Goal: Task Accomplishment & Management: Complete application form

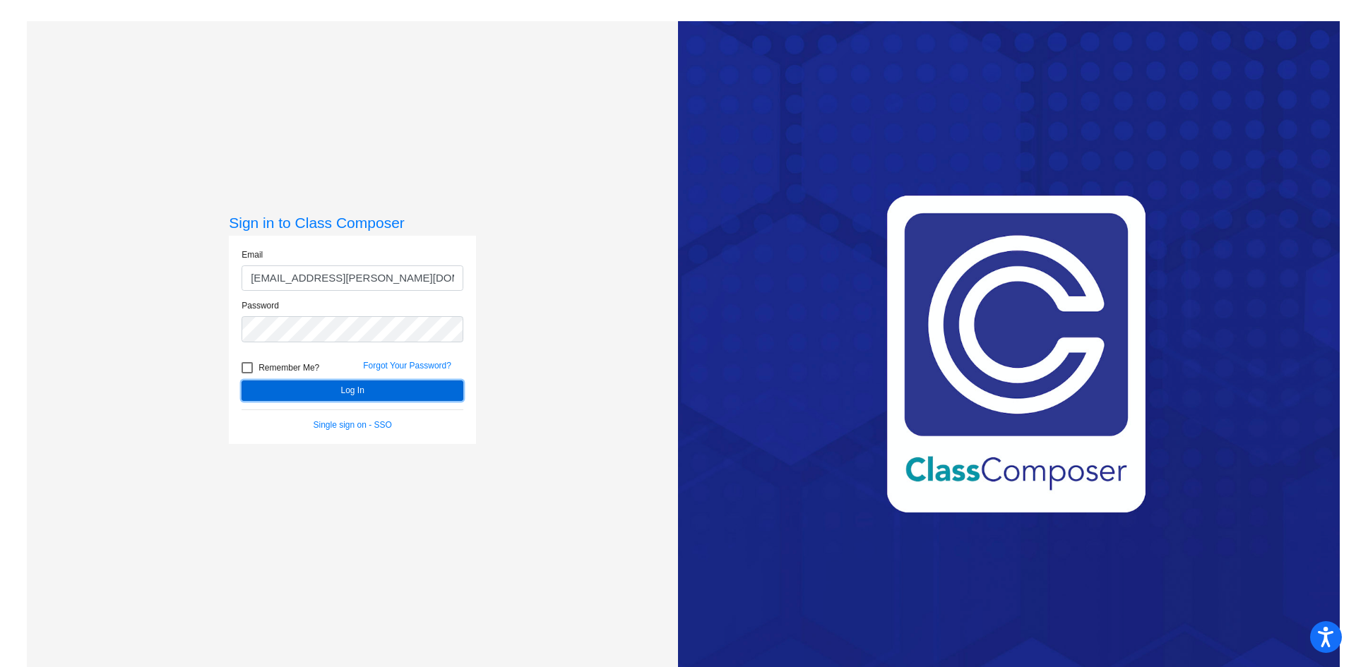
click at [352, 389] on button "Log In" at bounding box center [353, 391] width 222 height 20
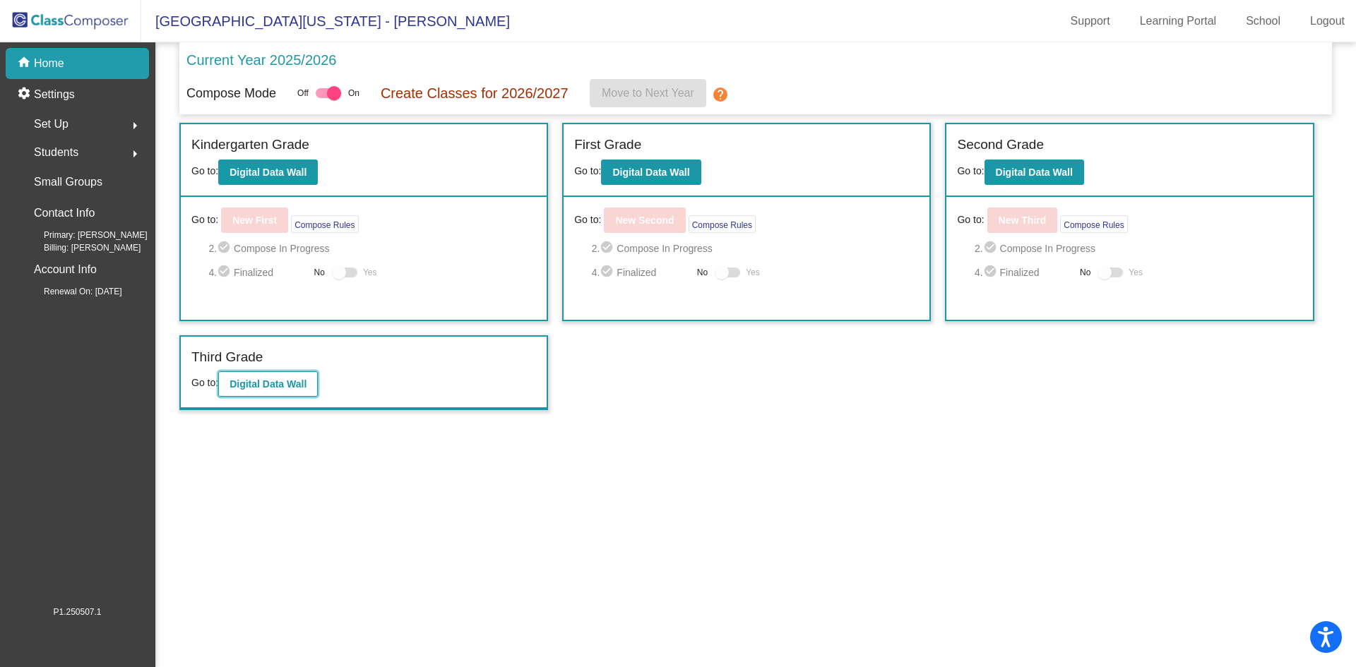
click at [287, 384] on b "Digital Data Wall" at bounding box center [268, 384] width 77 height 11
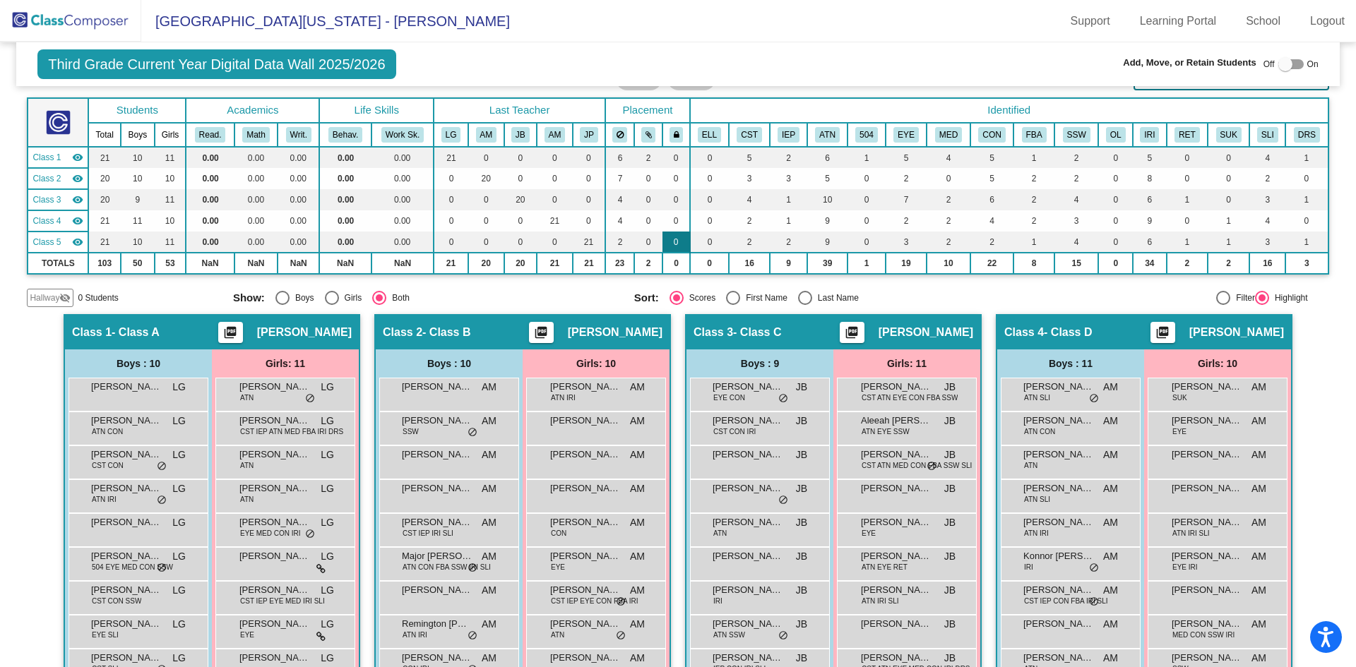
scroll to position [34, 0]
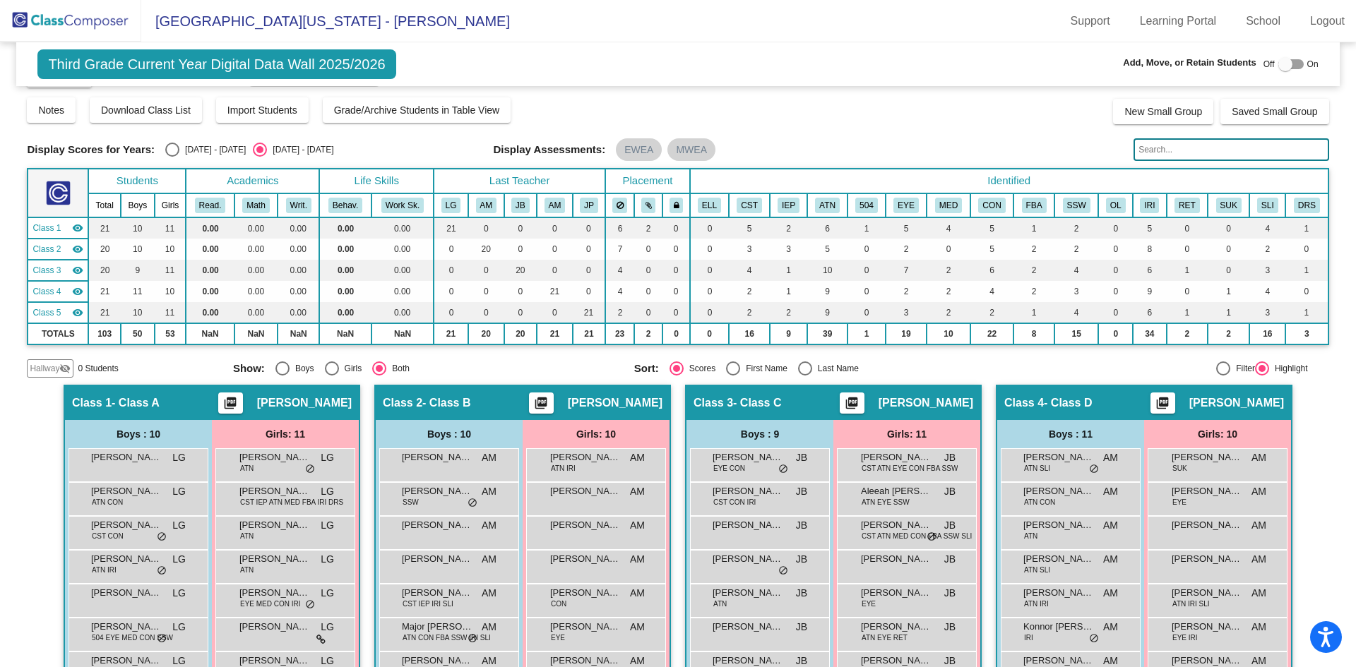
click at [1278, 62] on div at bounding box center [1285, 64] width 14 height 14
checkbox input "true"
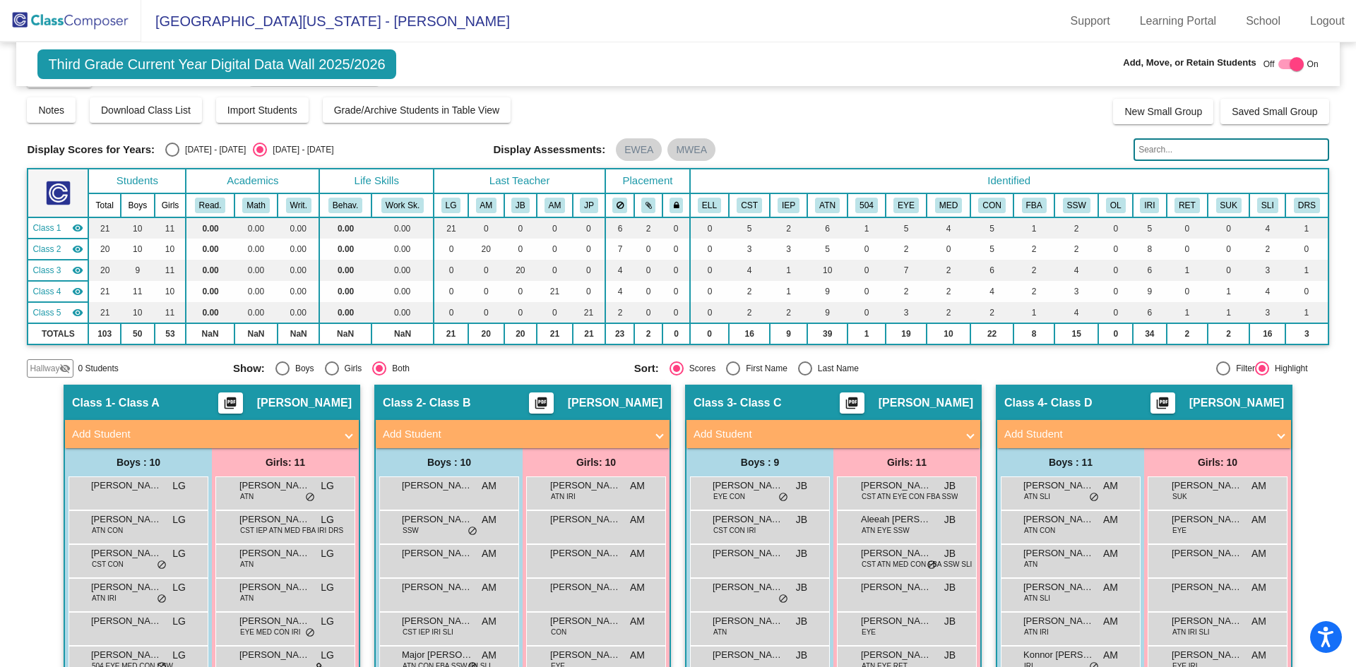
scroll to position [0, 0]
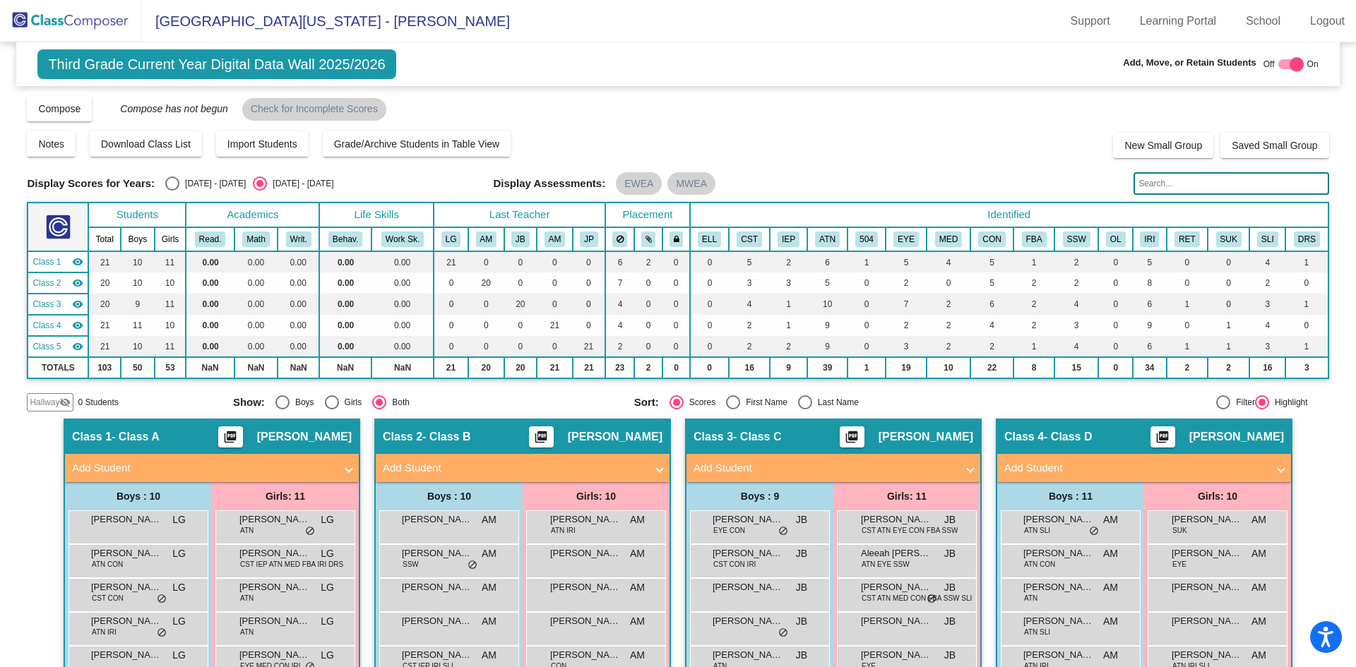
click at [59, 20] on img at bounding box center [70, 21] width 141 height 42
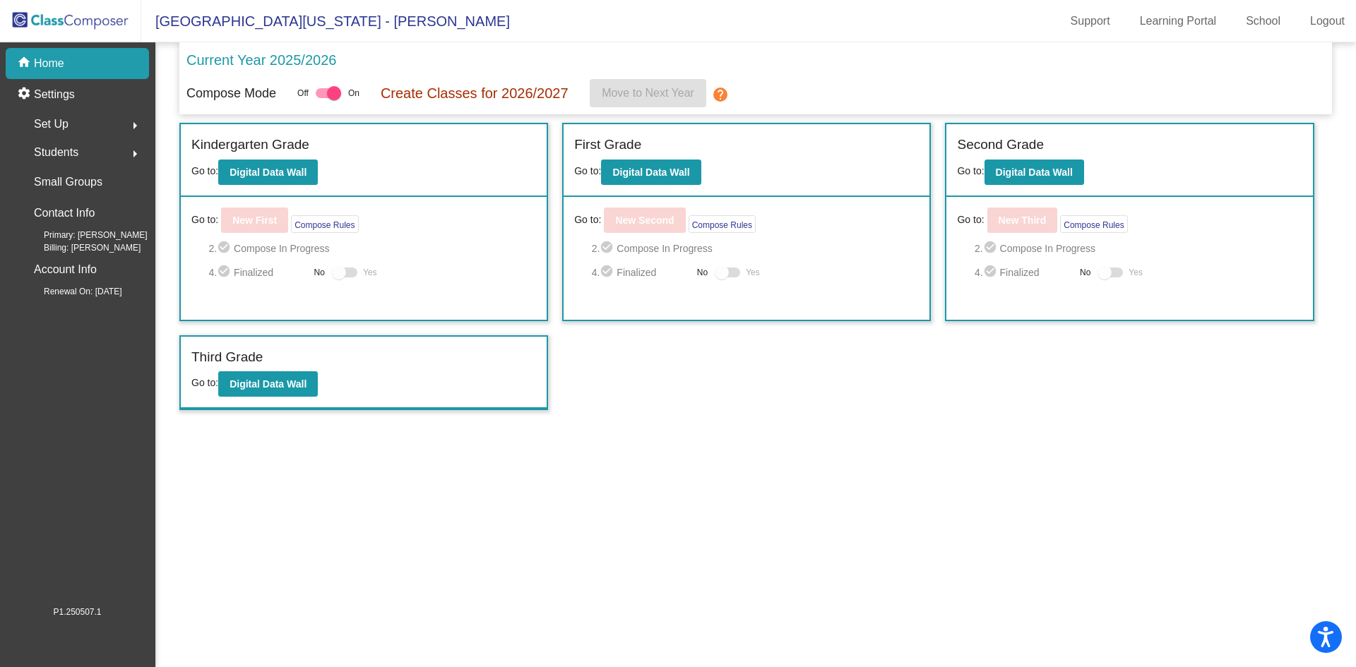
click at [48, 150] on span "Students" at bounding box center [56, 153] width 44 height 20
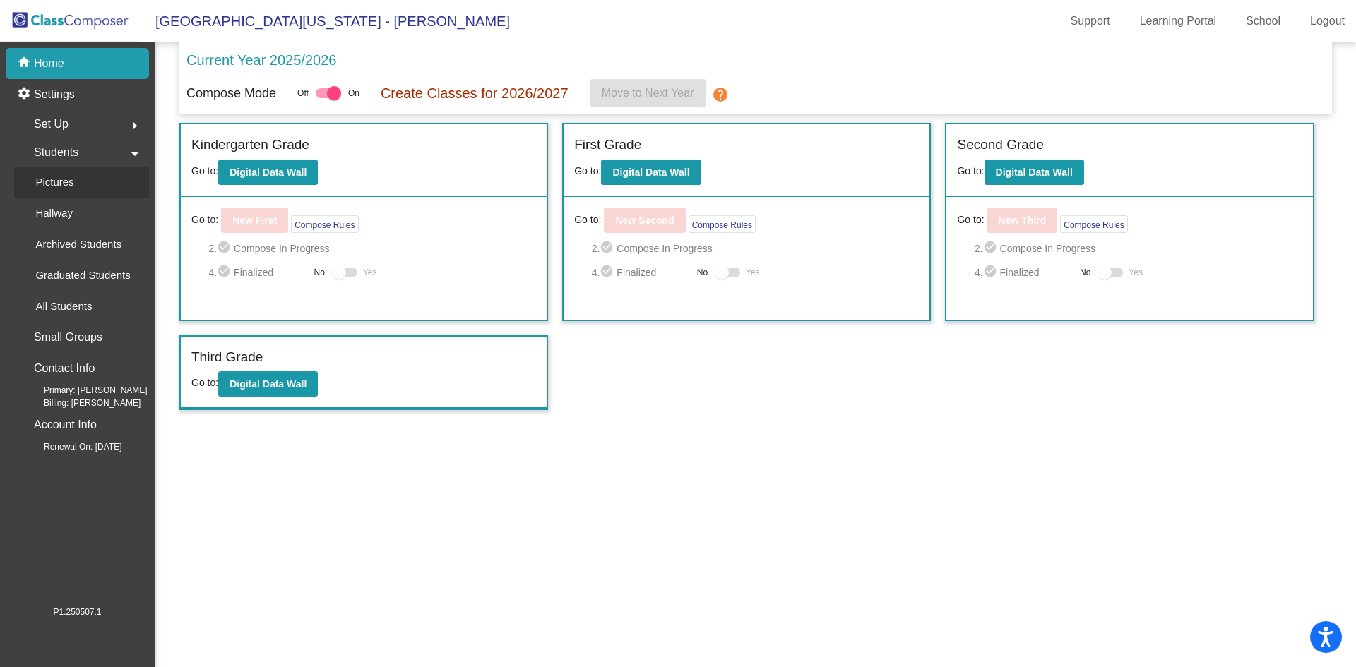
click at [42, 177] on p "Pictures" at bounding box center [54, 182] width 38 height 17
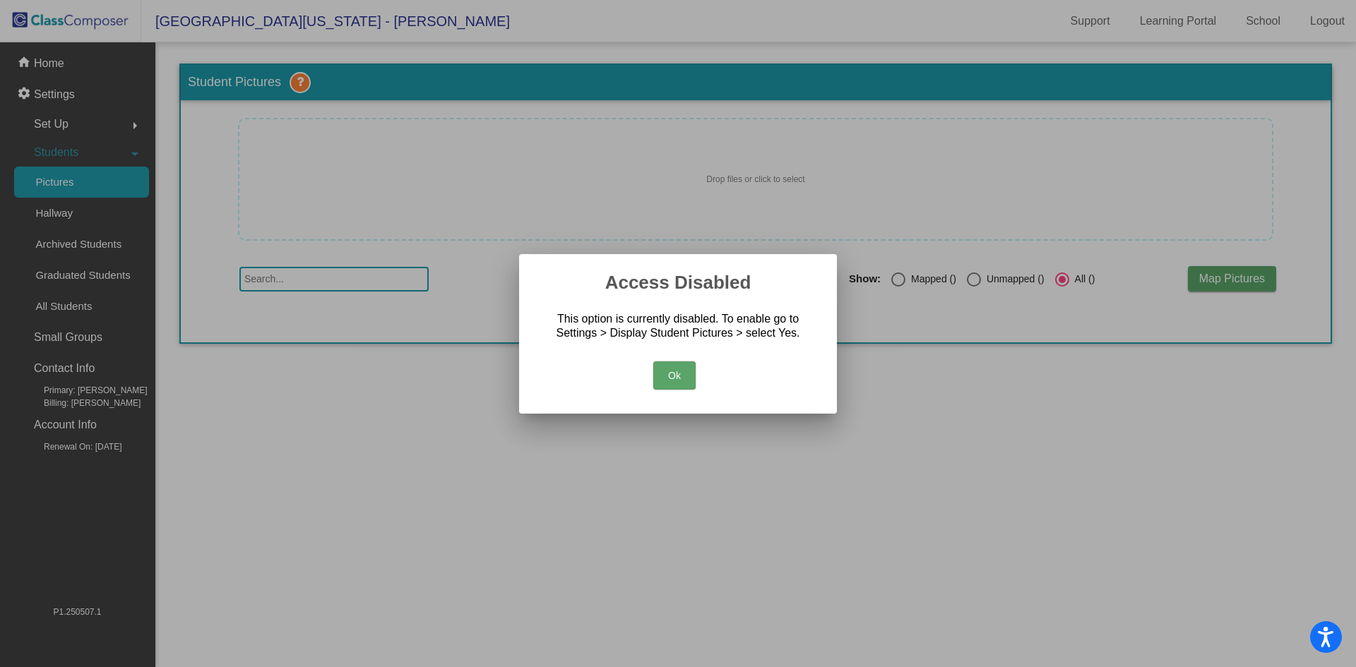
click at [666, 367] on button "Ok" at bounding box center [674, 376] width 42 height 28
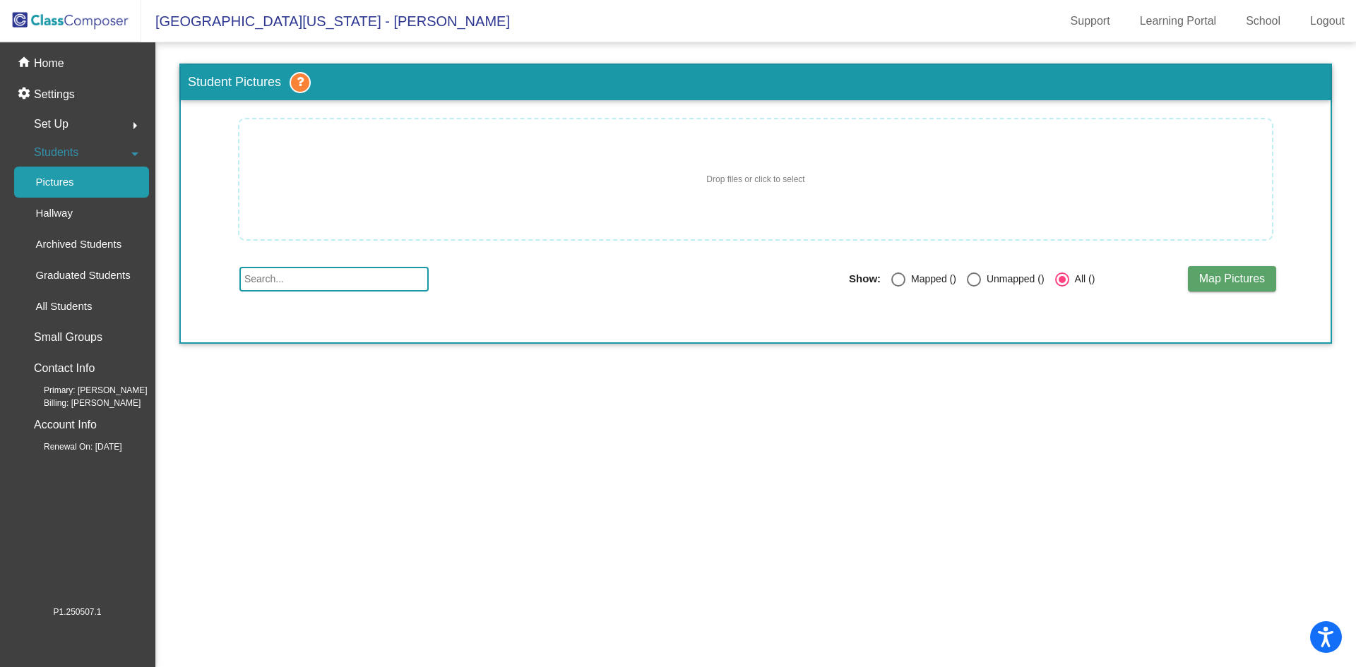
click at [55, 148] on span "Students" at bounding box center [56, 153] width 44 height 20
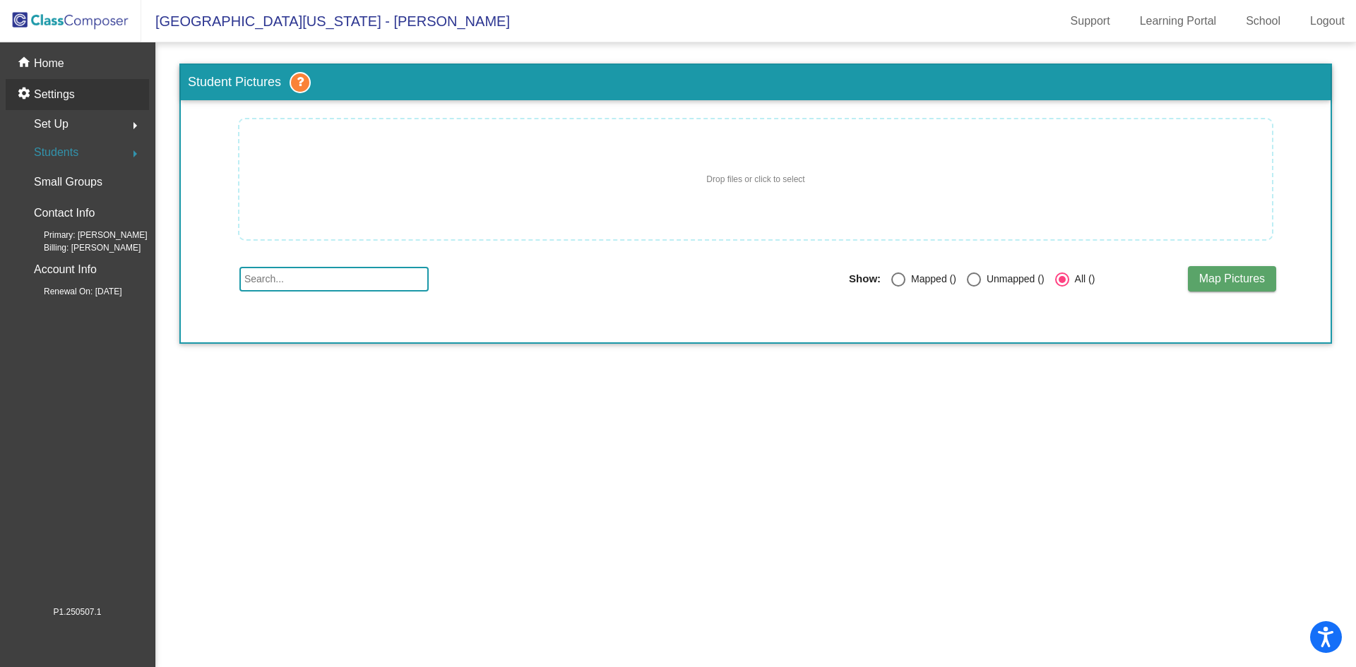
click at [54, 94] on p "Settings" at bounding box center [54, 94] width 41 height 17
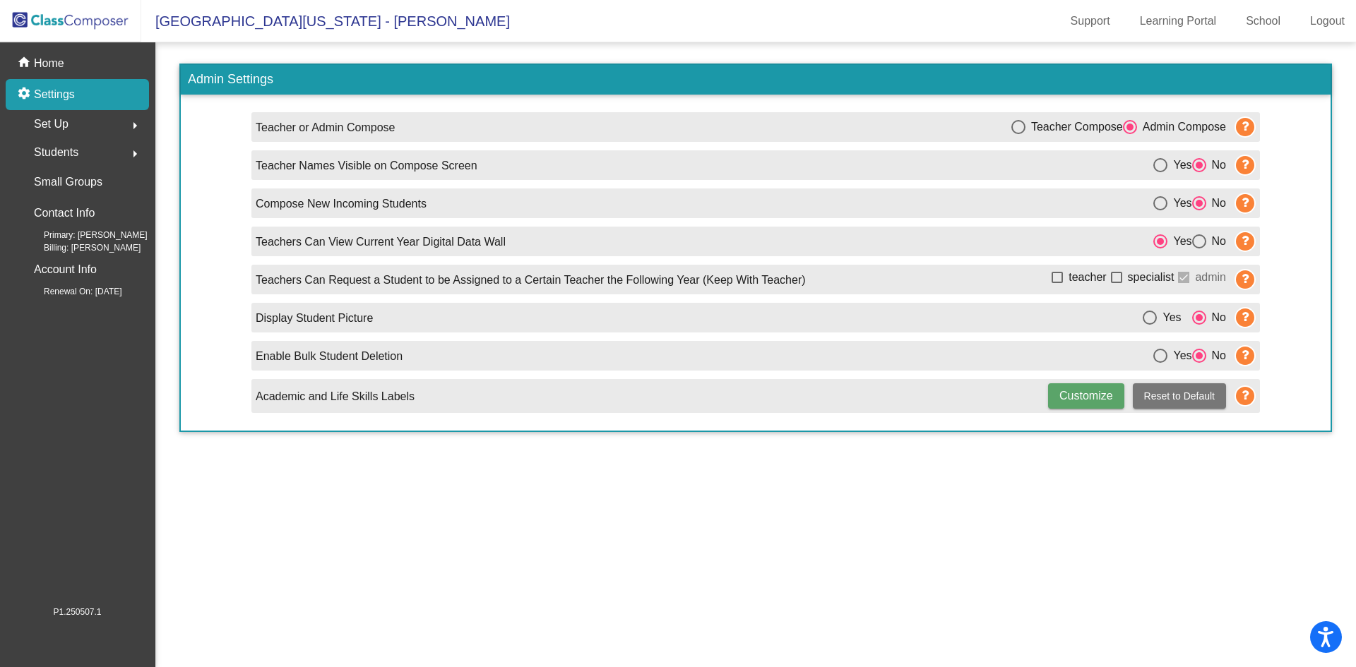
click at [54, 94] on p "Settings" at bounding box center [54, 94] width 41 height 17
click at [44, 62] on p "Home" at bounding box center [49, 63] width 30 height 17
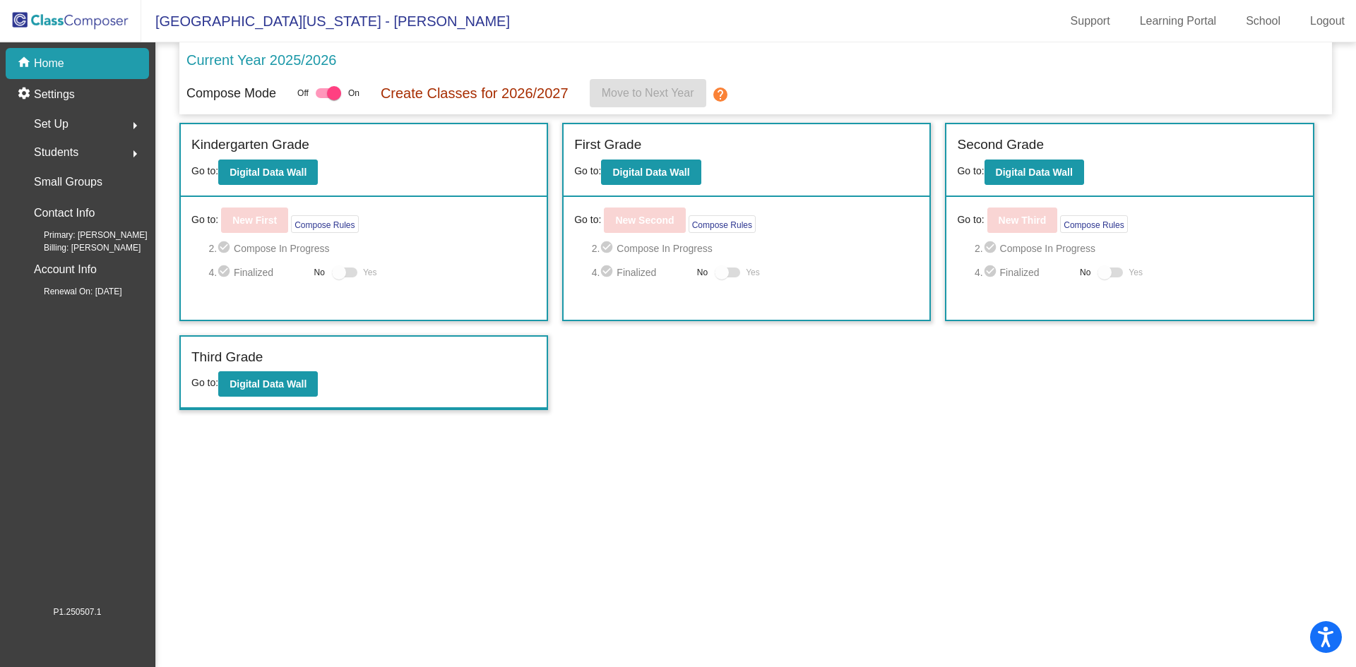
click at [37, 122] on span "Set Up" at bounding box center [51, 124] width 35 height 20
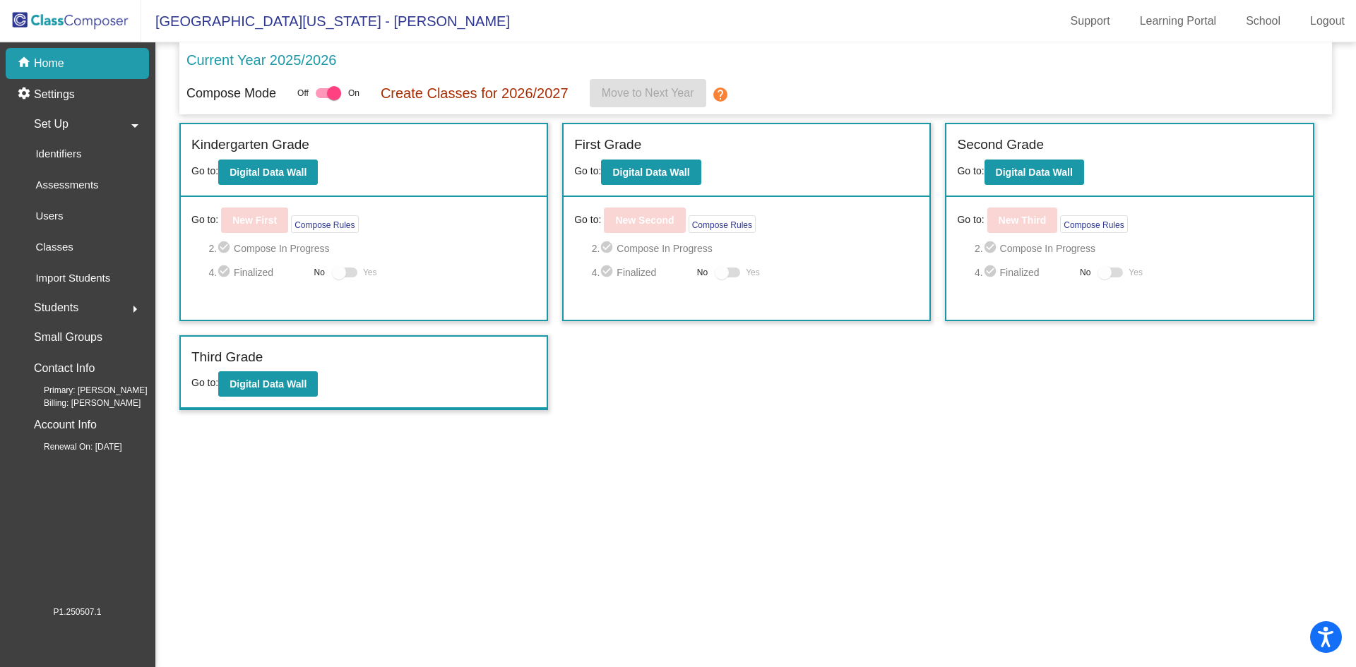
click at [64, 308] on span "Students" at bounding box center [56, 308] width 44 height 20
click at [60, 216] on p "Hallway" at bounding box center [53, 213] width 37 height 17
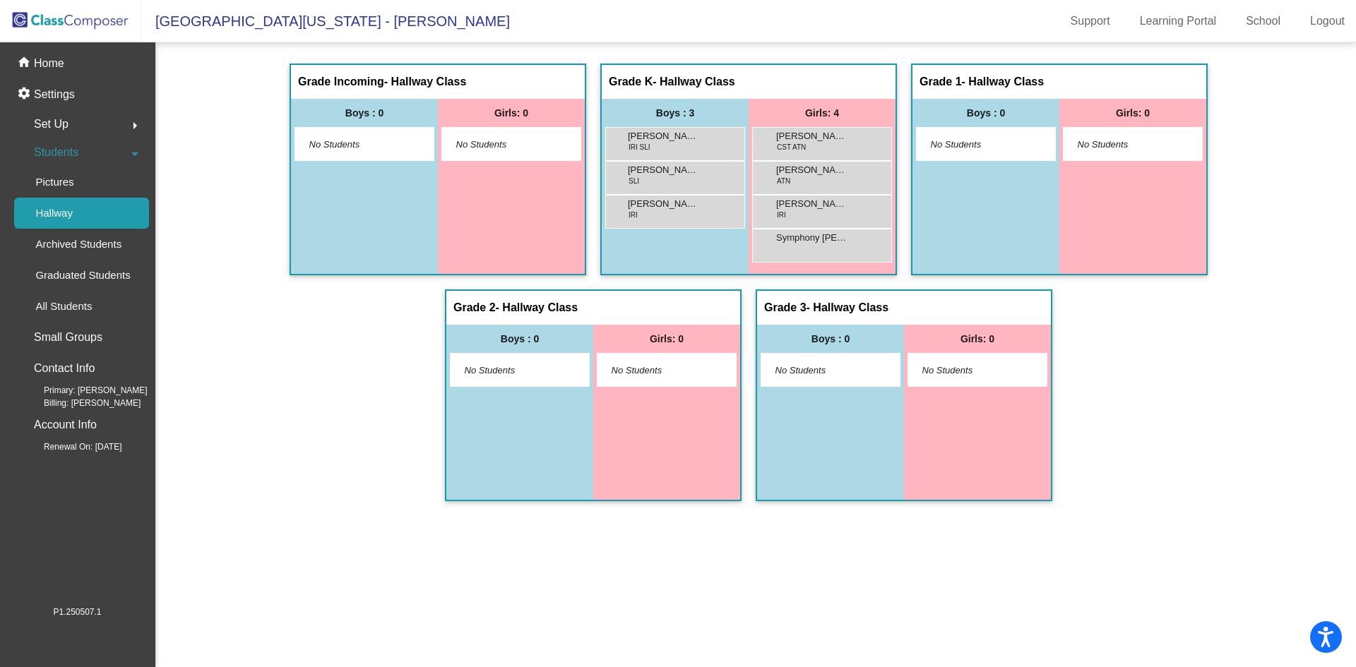
click at [930, 365] on span "No Students" at bounding box center [966, 371] width 88 height 14
click at [52, 119] on span "Set Up" at bounding box center [51, 124] width 35 height 20
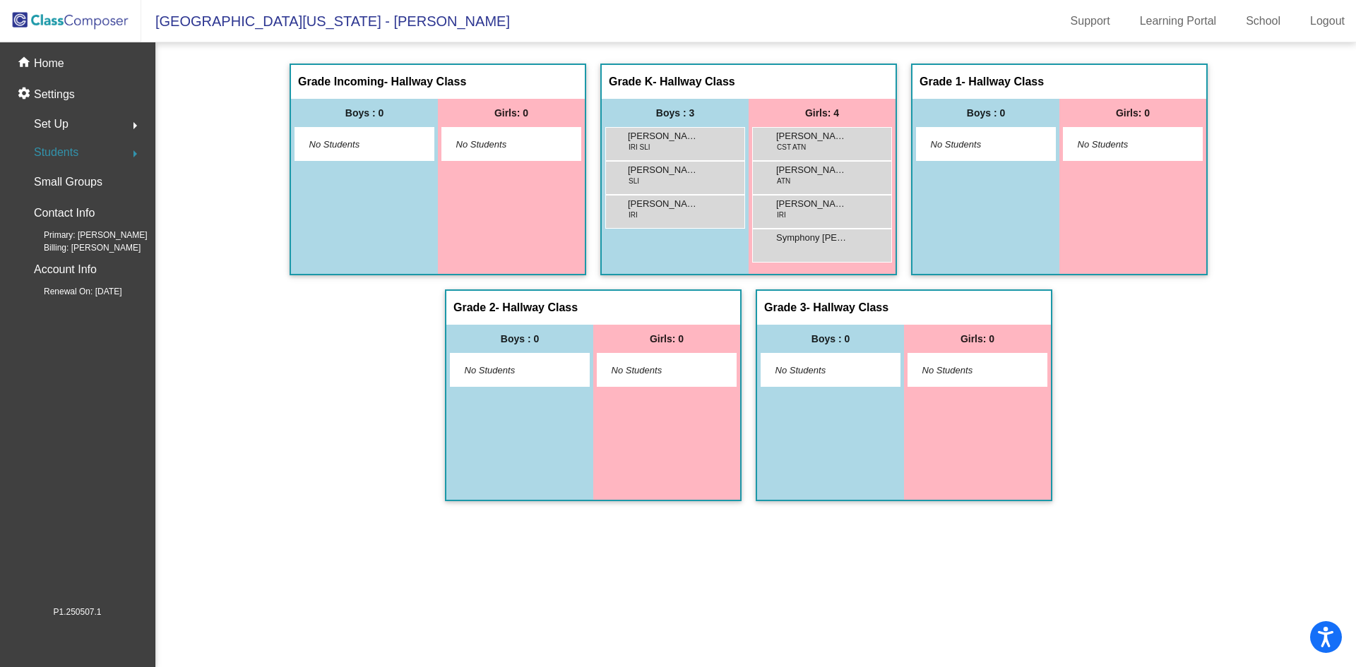
click at [51, 153] on span "Students" at bounding box center [56, 153] width 44 height 20
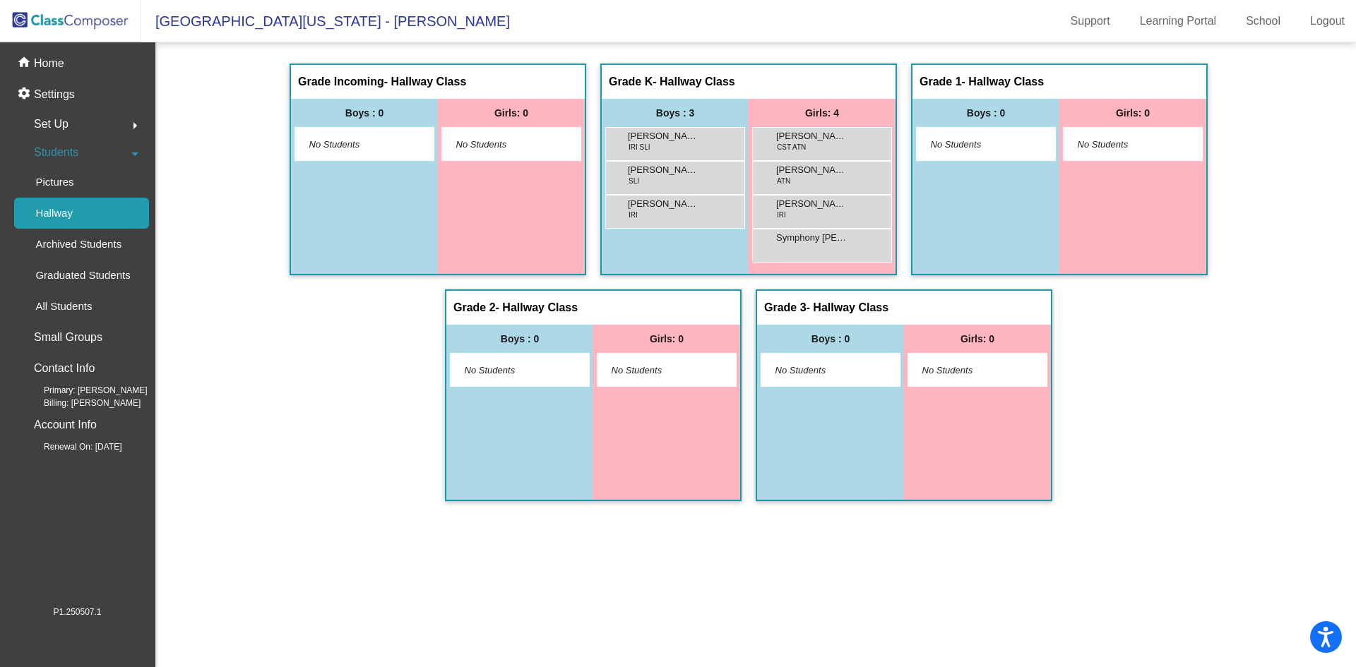
click at [44, 210] on p "Hallway" at bounding box center [53, 213] width 37 height 17
click at [49, 146] on span "Students" at bounding box center [56, 153] width 44 height 20
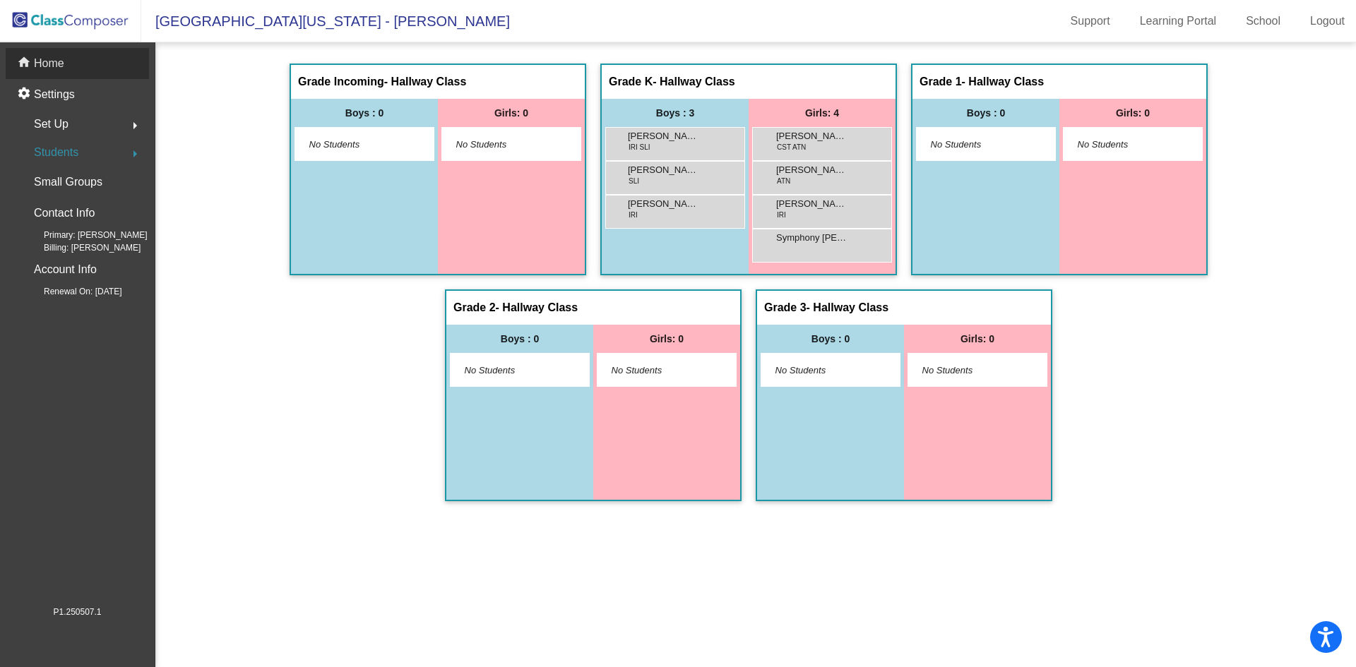
click at [40, 61] on p "Home" at bounding box center [49, 63] width 30 height 17
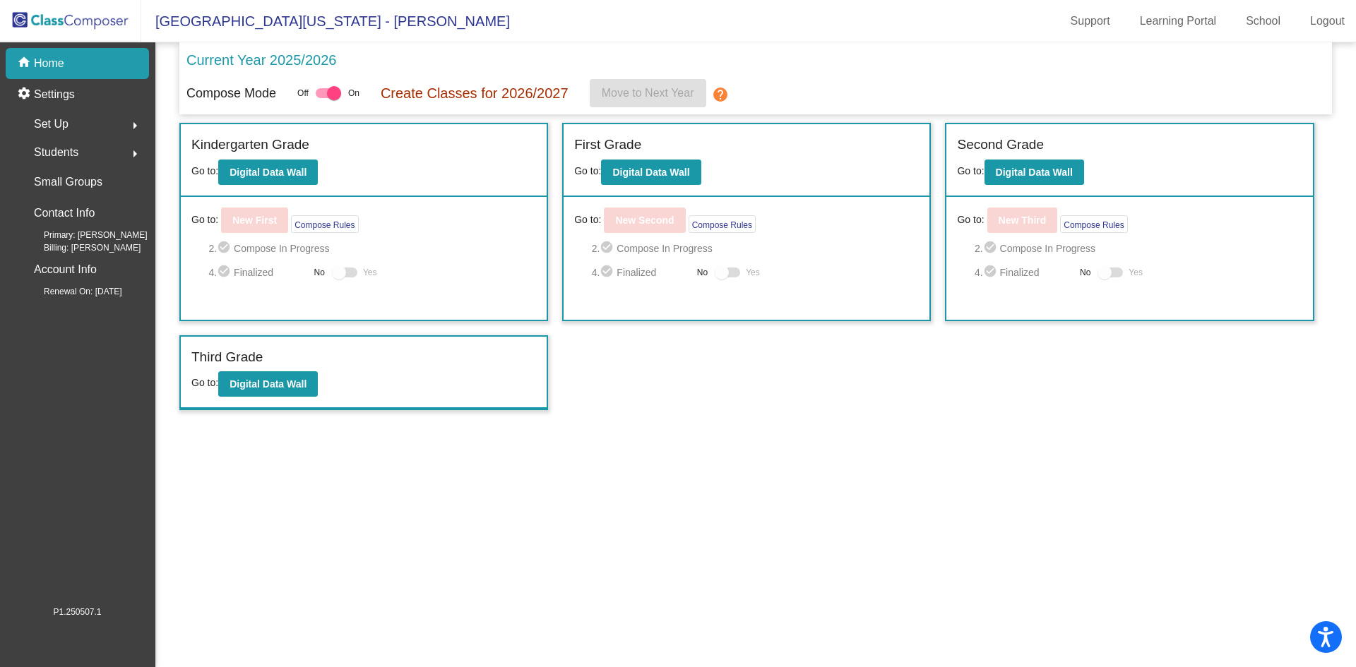
click at [223, 55] on p "Current Year 2025/2026" at bounding box center [261, 59] width 150 height 21
click at [259, 388] on b "Digital Data Wall" at bounding box center [268, 384] width 77 height 11
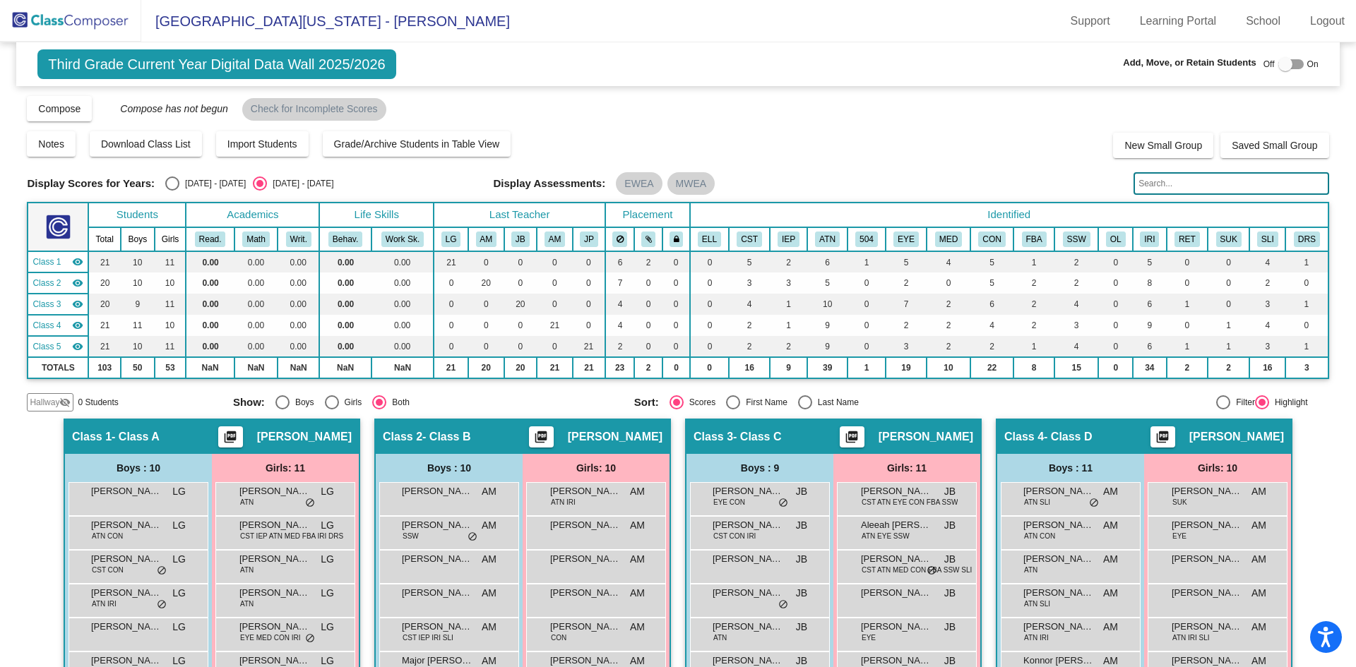
click at [42, 400] on span "Hallway" at bounding box center [45, 402] width 30 height 13
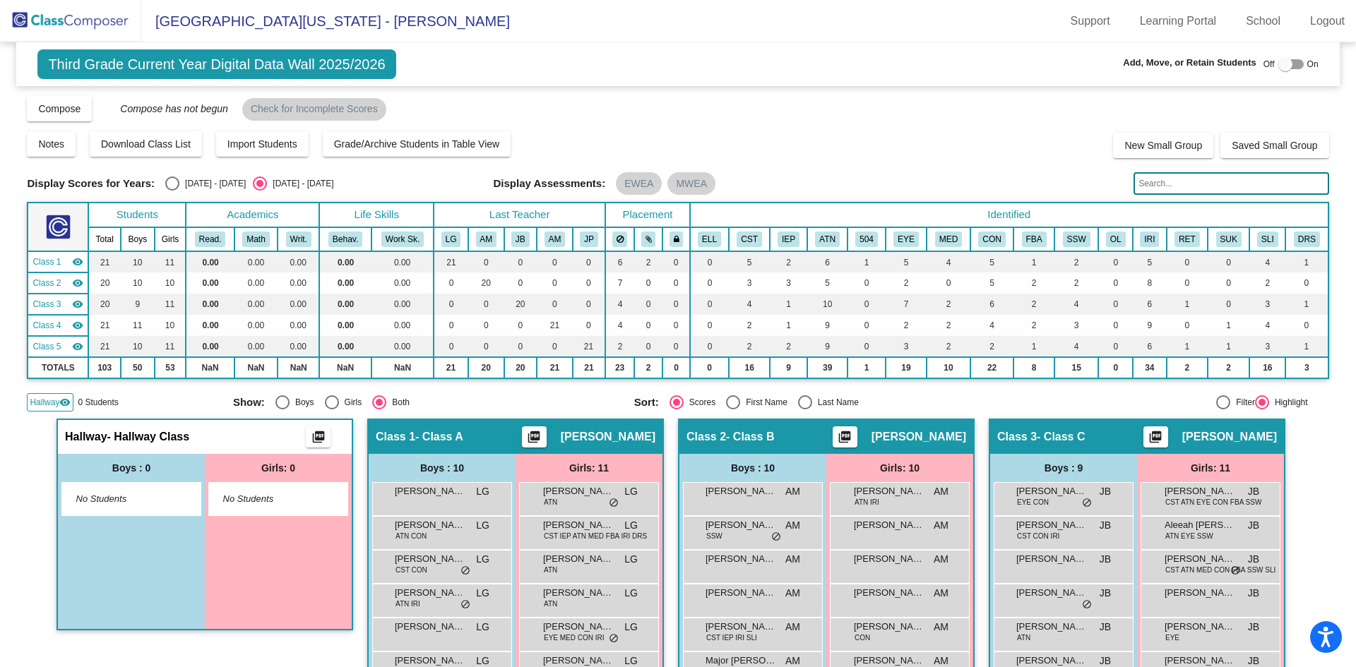
click at [132, 522] on div "Boys : 0 No Students" at bounding box center [131, 541] width 147 height 175
click at [118, 496] on span "No Students" at bounding box center [120, 499] width 88 height 14
click at [1279, 68] on div at bounding box center [1285, 64] width 14 height 14
checkbox input "true"
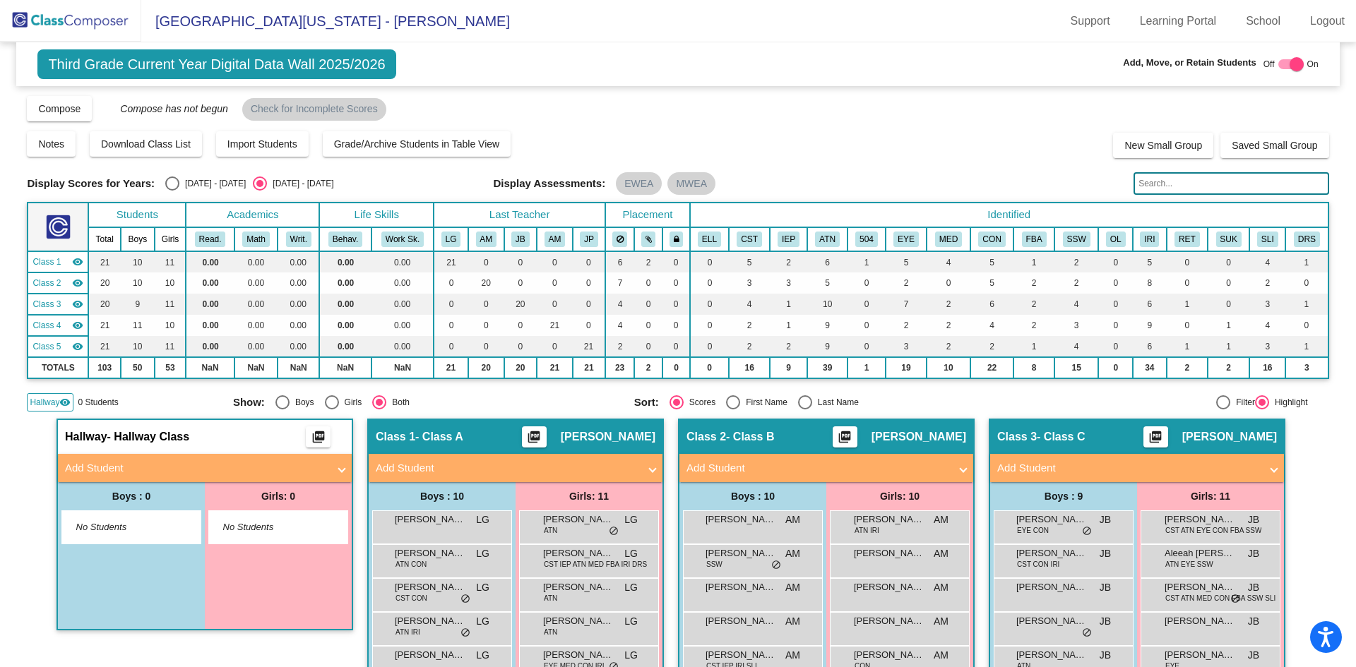
scroll to position [71, 0]
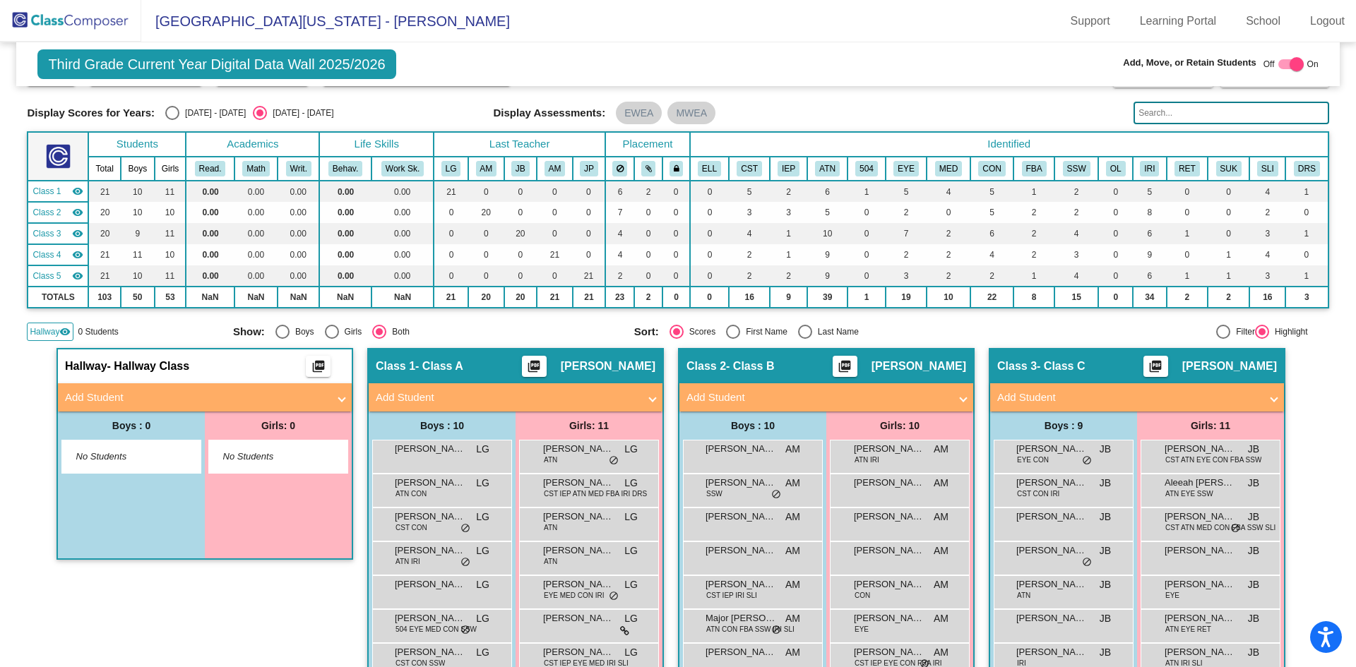
click at [264, 453] on span "No Students" at bounding box center [267, 457] width 88 height 14
click at [276, 398] on mat-panel-title "Add Student" at bounding box center [196, 398] width 263 height 16
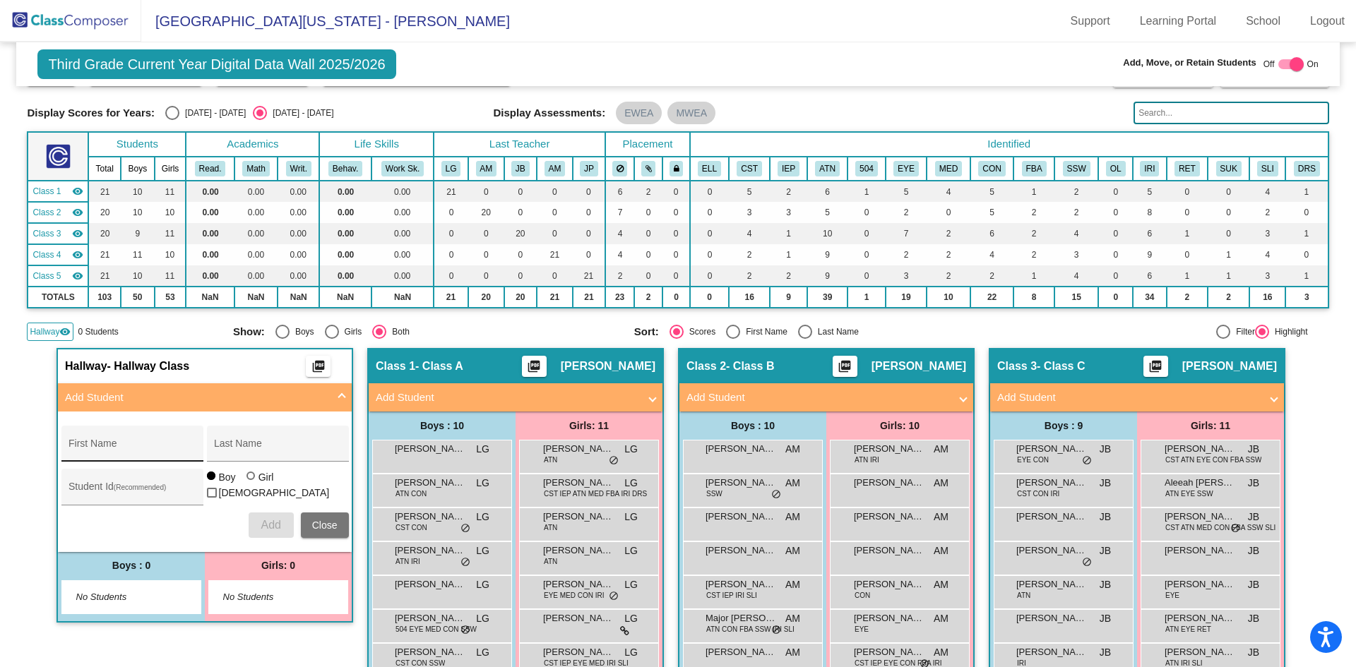
click at [155, 441] on div "First Name" at bounding box center [132, 448] width 127 height 29
type input "[PERSON_NAME]"
click at [241, 442] on div "Last Name" at bounding box center [277, 448] width 127 height 29
type input "[PERSON_NAME]"
click at [117, 489] on input "Student Id (Recommended)" at bounding box center [132, 492] width 127 height 11
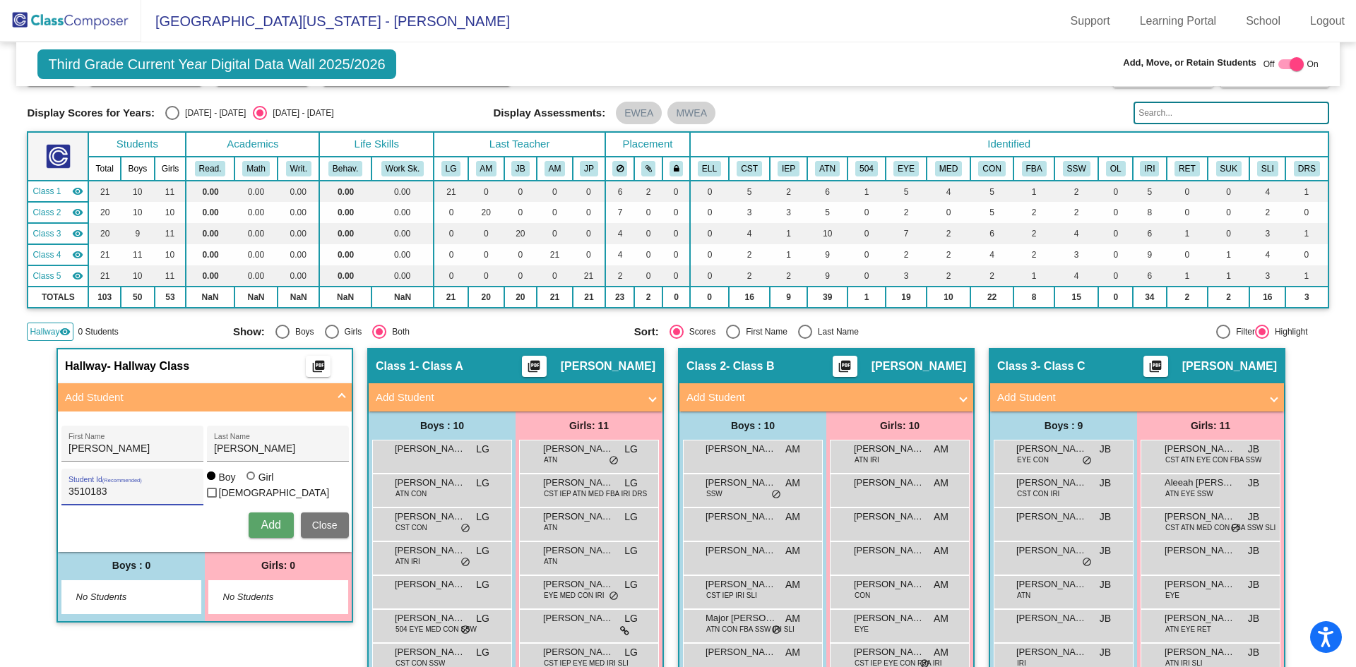
type input "3510183"
click at [251, 476] on div at bounding box center [251, 476] width 0 height 0
click at [251, 484] on input "Girl" at bounding box center [251, 483] width 1 height 1
radio input "true"
click at [266, 525] on span "Add" at bounding box center [271, 525] width 20 height 12
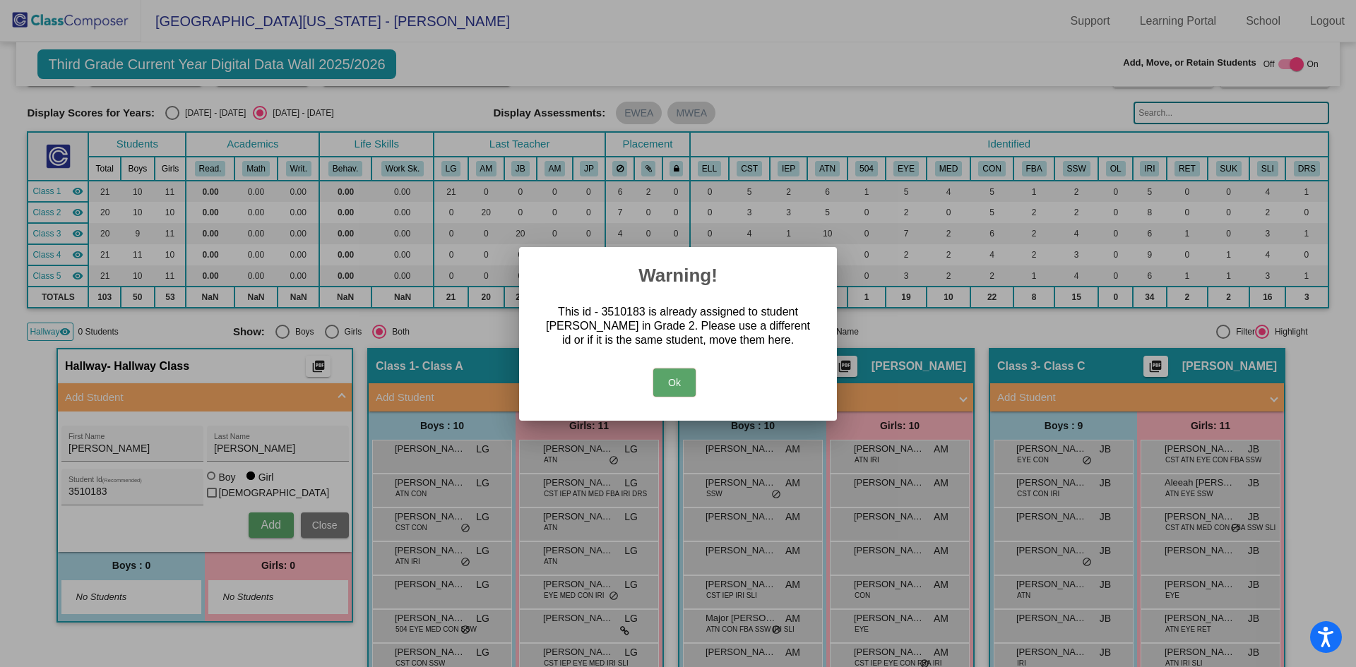
click at [677, 381] on button "Ok" at bounding box center [674, 383] width 42 height 28
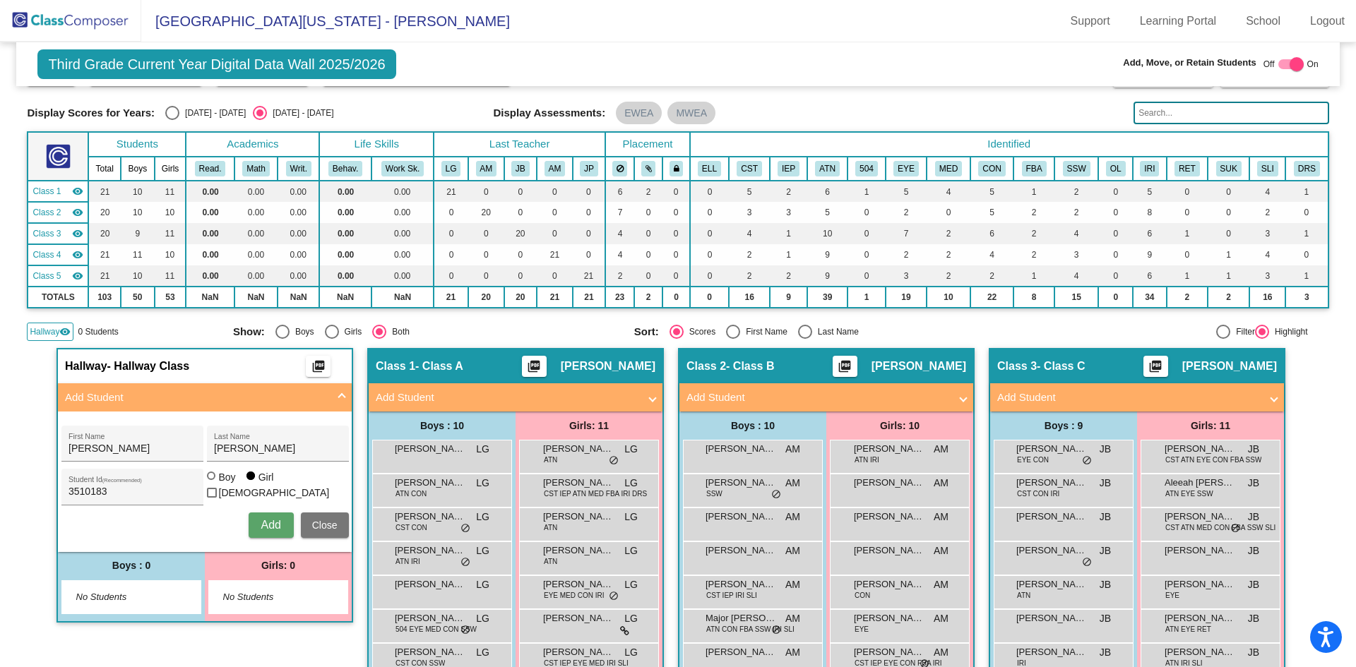
click at [324, 520] on span "Close" at bounding box center [324, 525] width 25 height 11
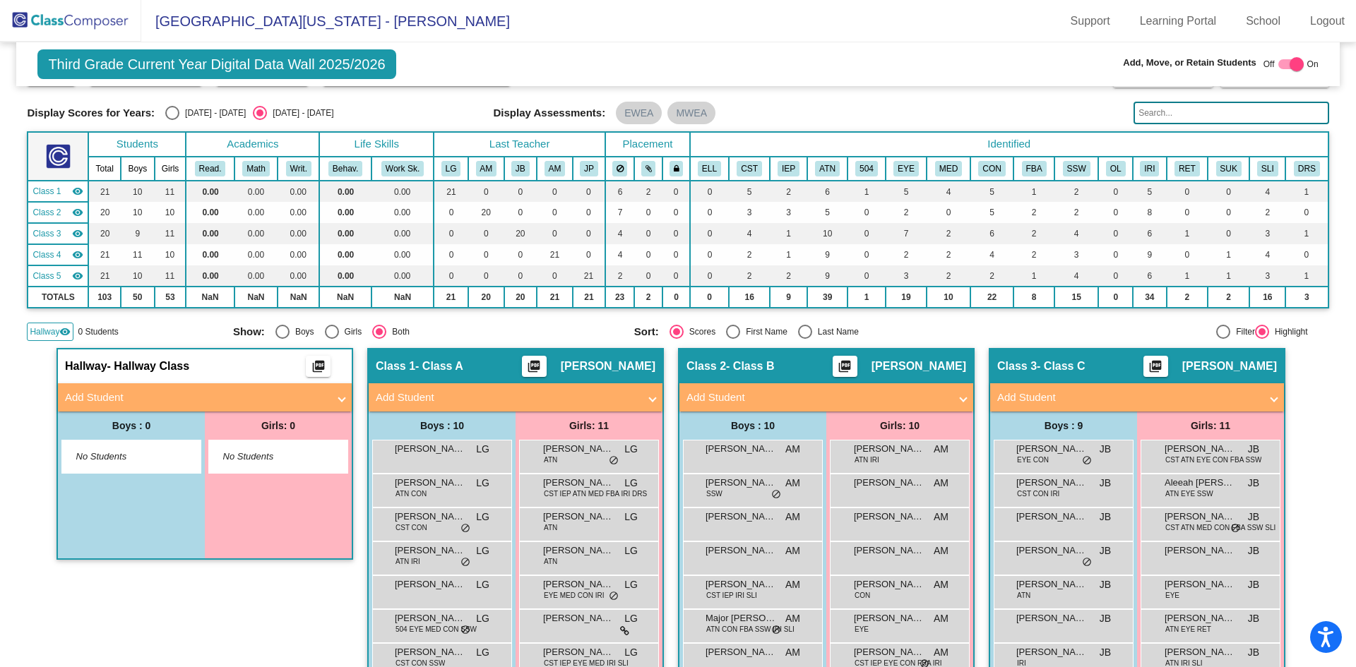
scroll to position [0, 0]
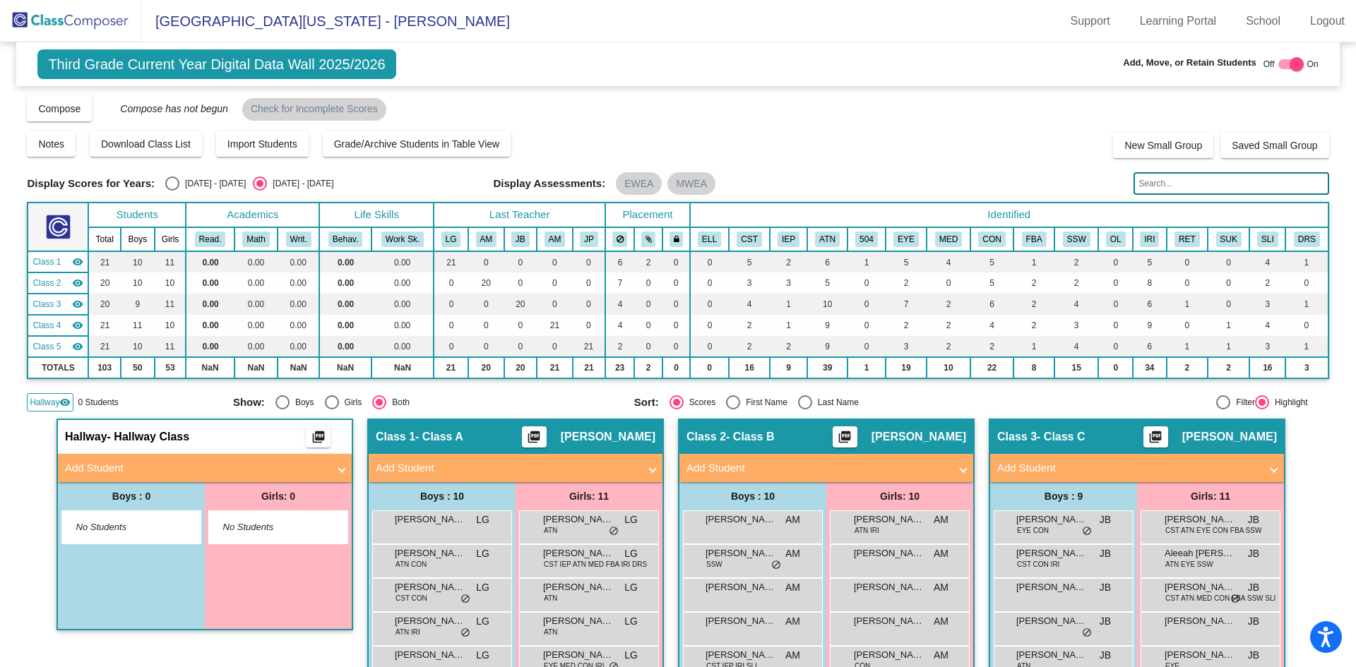
click at [1290, 64] on div at bounding box center [1297, 64] width 14 height 14
checkbox input "false"
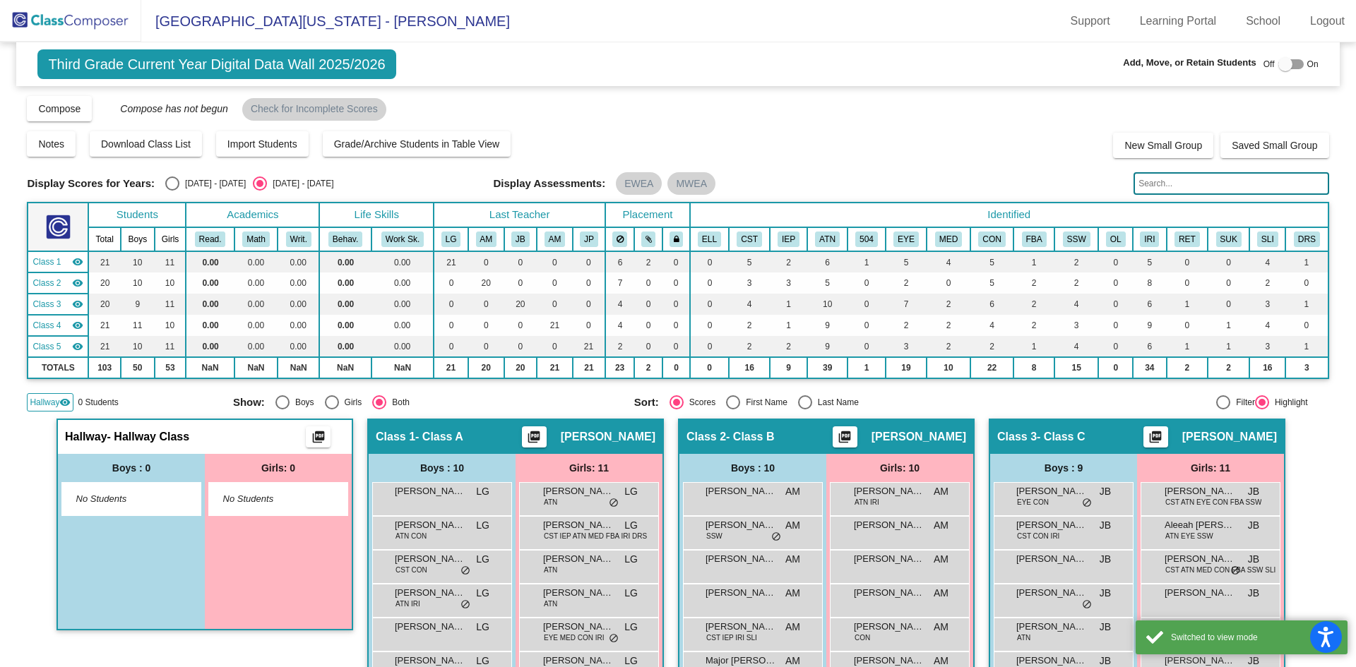
click at [153, 66] on span "Third Grade Current Year Digital Data Wall 2025/2026" at bounding box center [216, 64] width 358 height 30
click at [93, 25] on img at bounding box center [70, 21] width 141 height 42
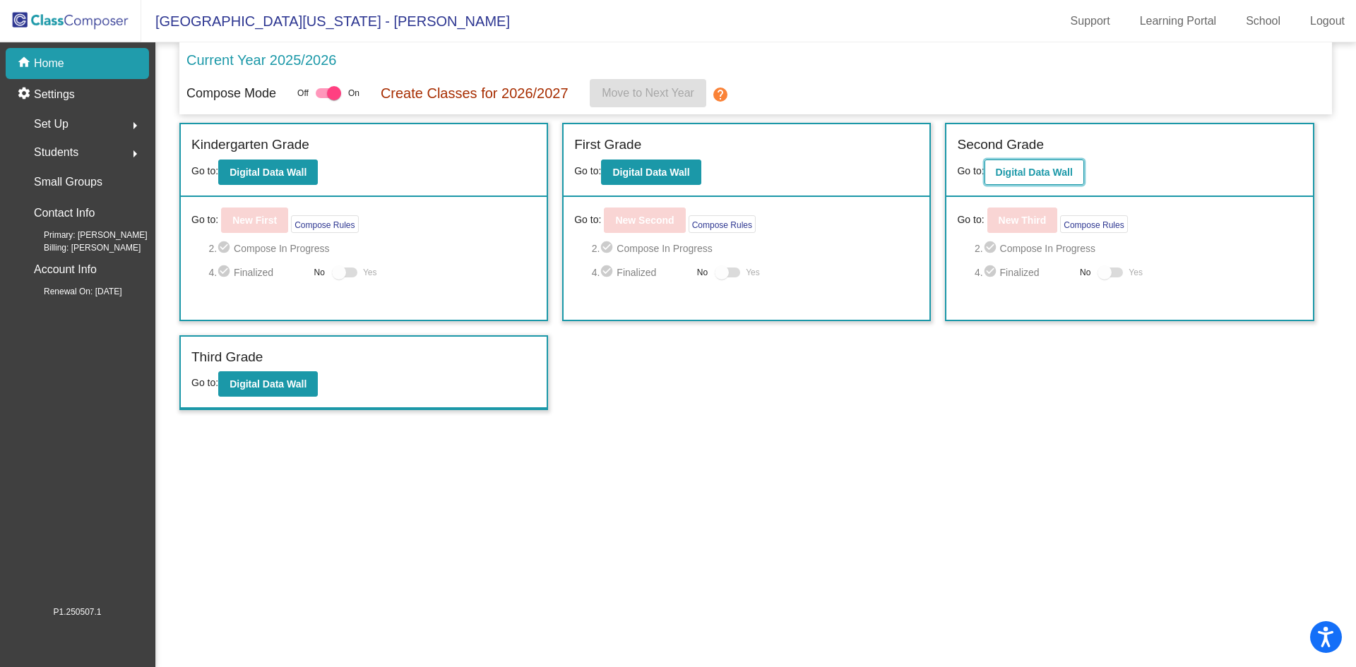
click at [1035, 170] on b "Digital Data Wall" at bounding box center [1034, 172] width 77 height 11
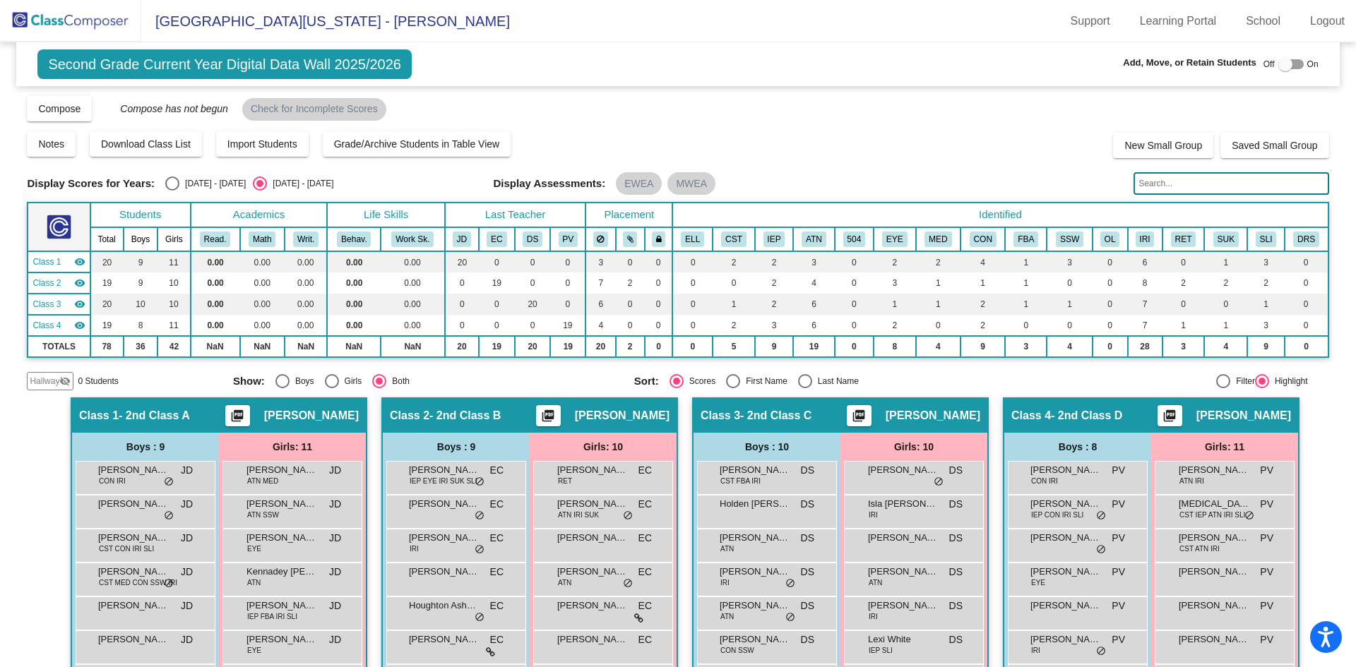
click at [70, 23] on img at bounding box center [70, 21] width 141 height 42
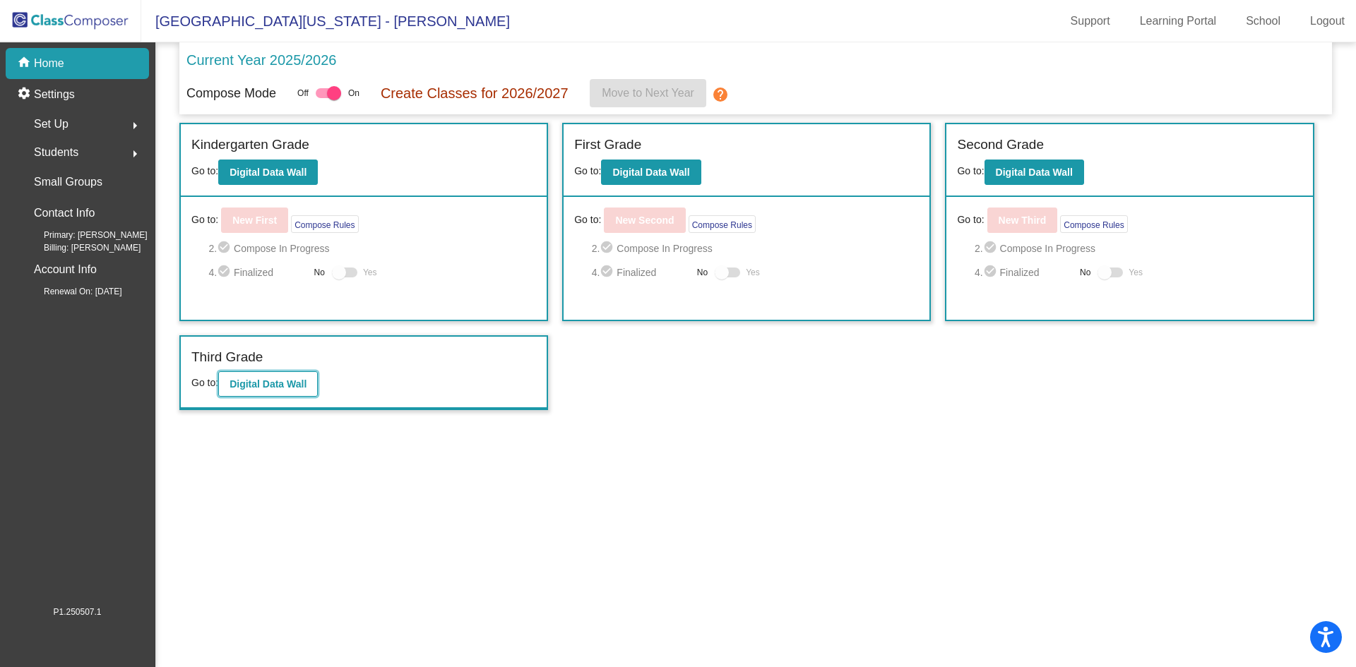
click at [252, 385] on b "Digital Data Wall" at bounding box center [268, 384] width 77 height 11
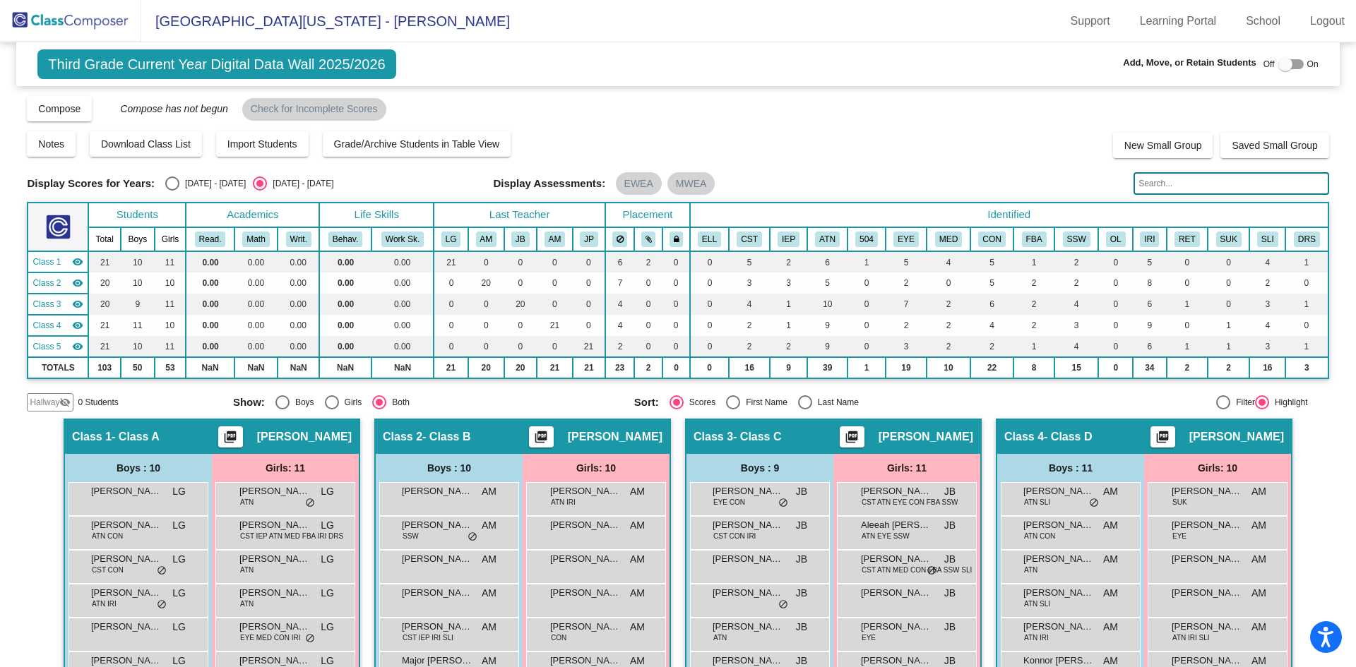
click at [1280, 65] on div at bounding box center [1285, 64] width 14 height 14
checkbox input "true"
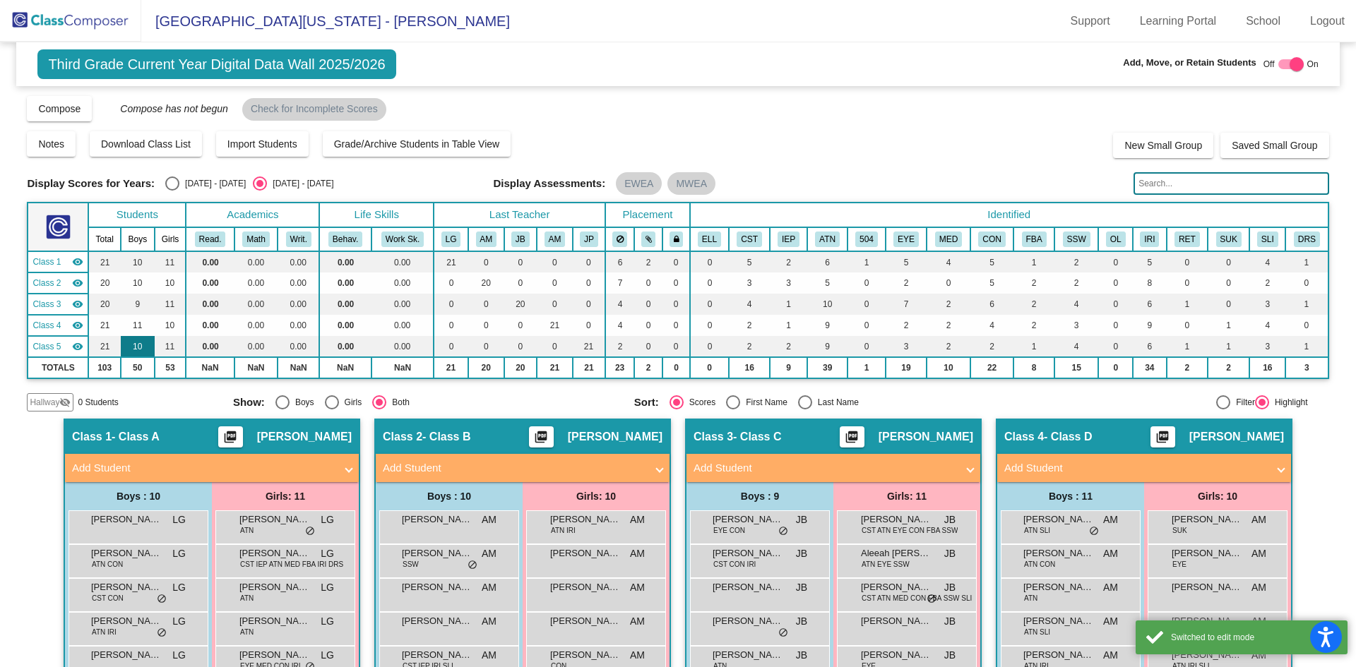
scroll to position [141, 0]
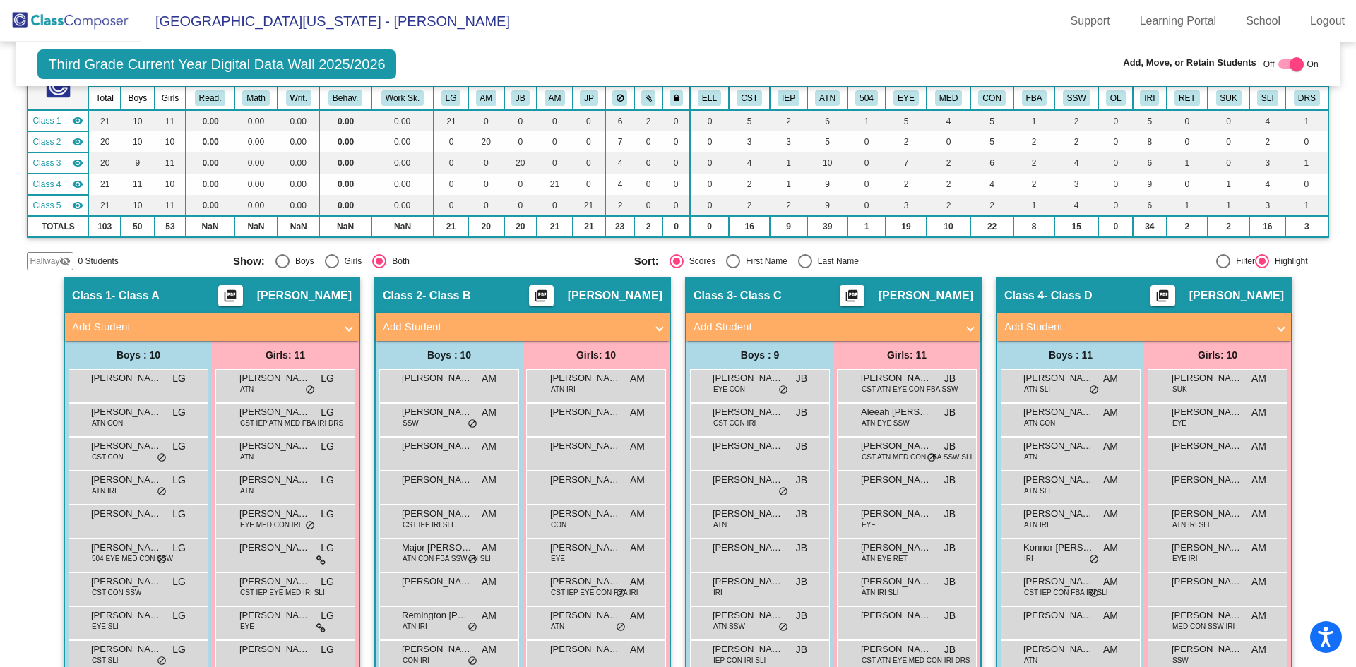
click at [41, 259] on span "Hallway" at bounding box center [45, 261] width 30 height 13
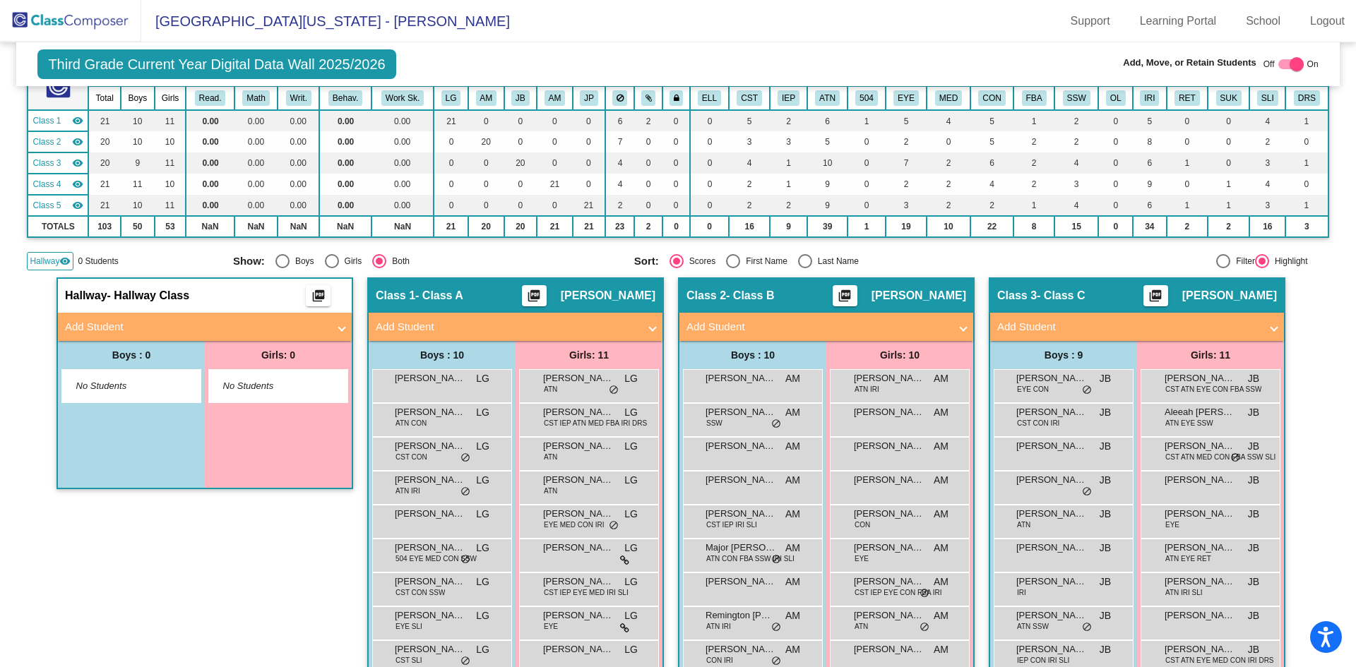
click at [339, 323] on span at bounding box center [342, 327] width 6 height 16
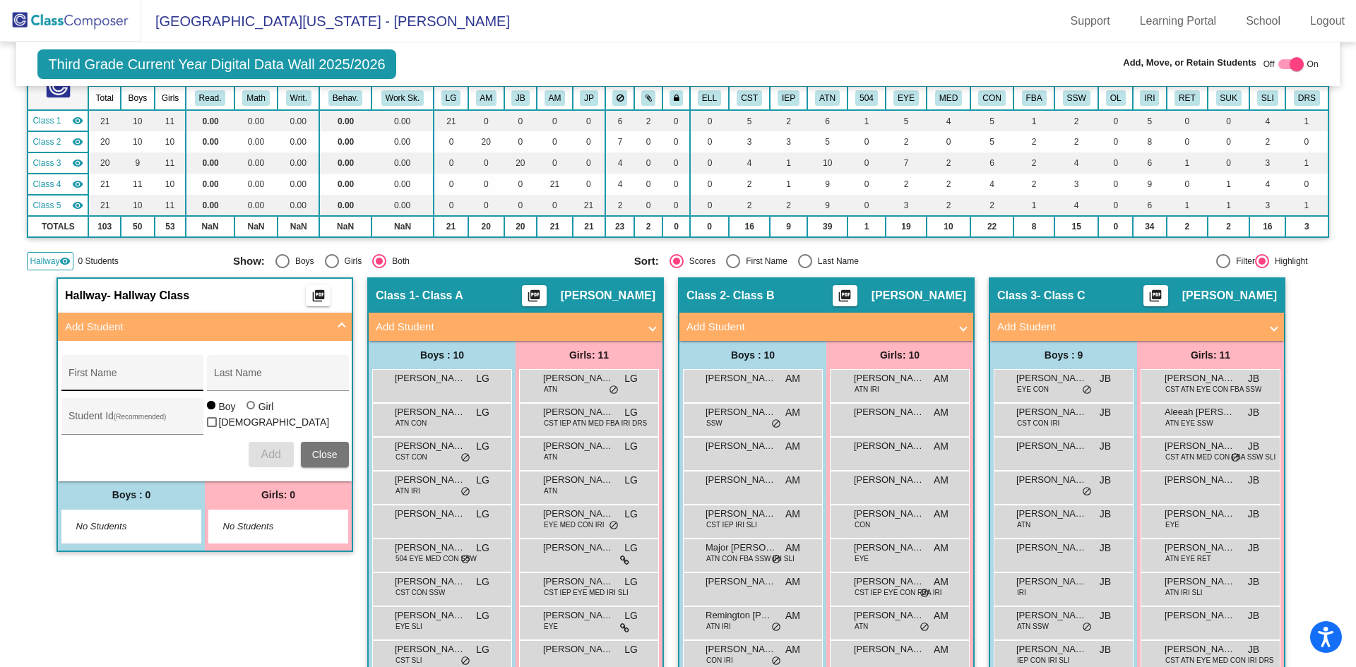
click at [113, 371] on div "First Name" at bounding box center [132, 377] width 127 height 29
type input "[PERSON_NAME]"
click at [250, 367] on div "Last Name" at bounding box center [277, 377] width 127 height 29
type input "[PERSON_NAME]"
click at [140, 420] on input "Student Id (Recommended)" at bounding box center [132, 421] width 127 height 11
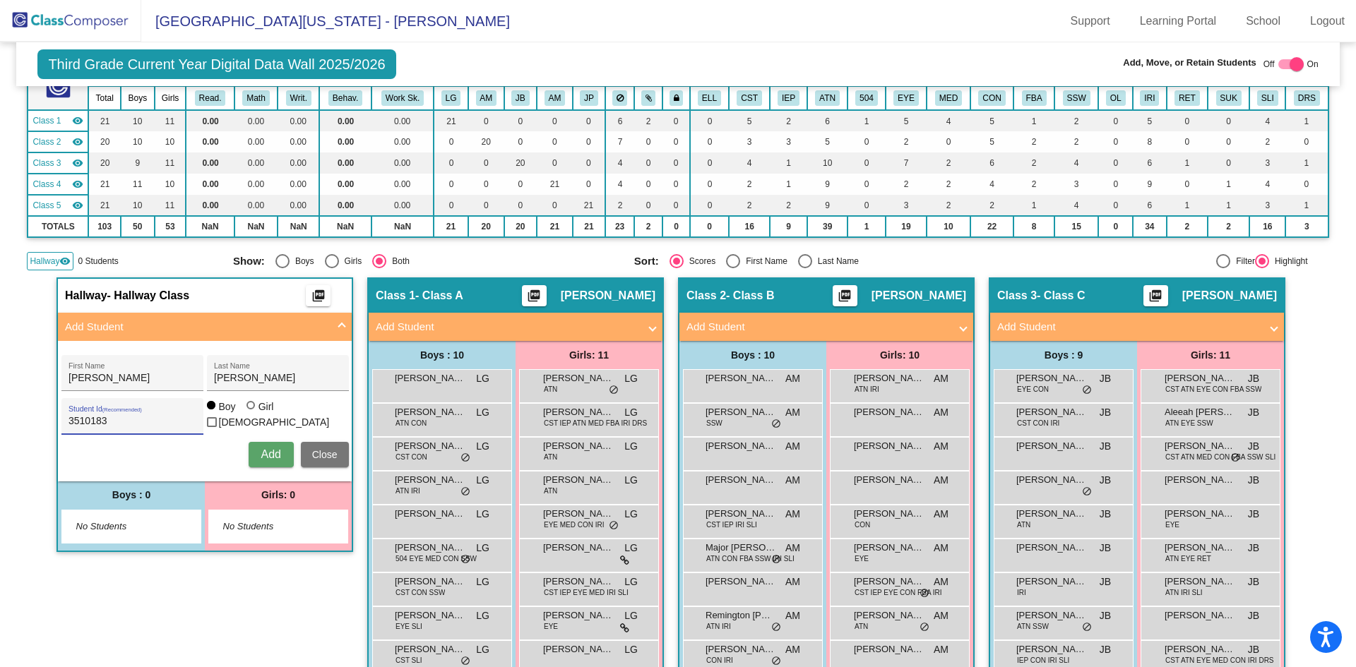
type input "3510183"
click at [248, 410] on div at bounding box center [250, 405] width 8 height 8
click at [251, 413] on input "Girl" at bounding box center [251, 412] width 1 height 1
radio input "true"
click at [268, 451] on span "Add" at bounding box center [271, 454] width 20 height 12
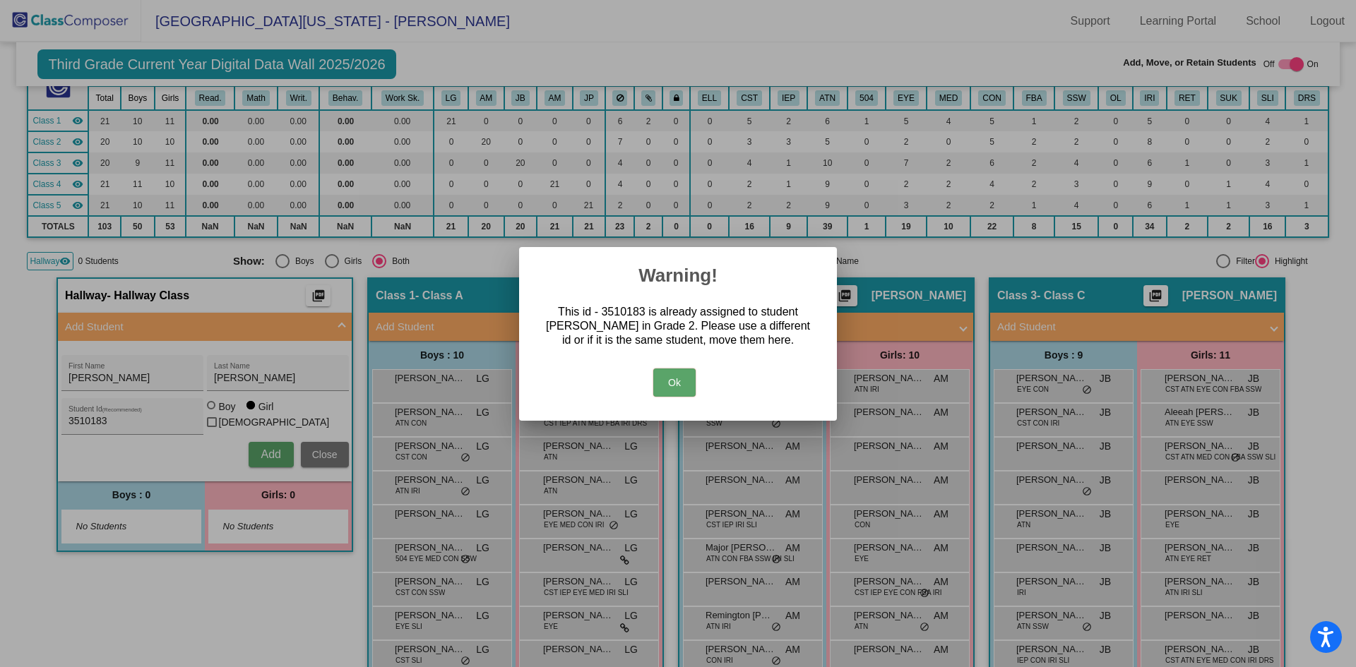
click at [672, 381] on button "Ok" at bounding box center [674, 383] width 42 height 28
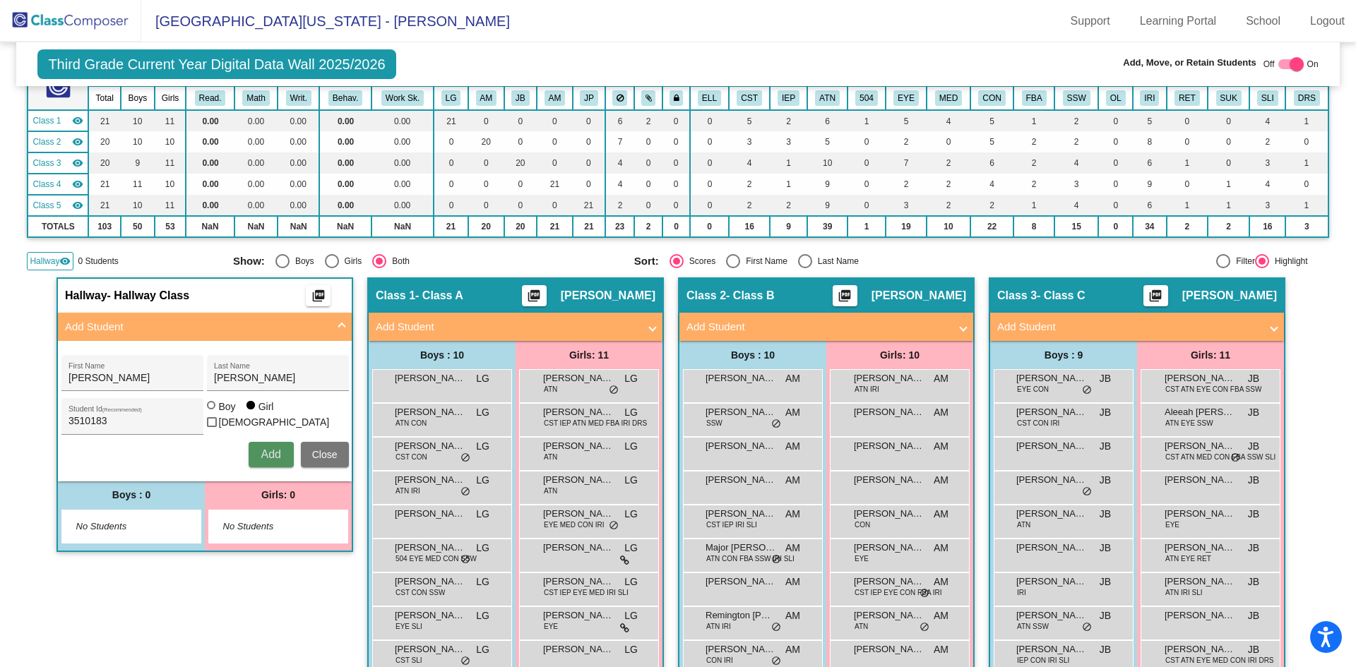
click at [261, 456] on span "Add" at bounding box center [271, 454] width 20 height 12
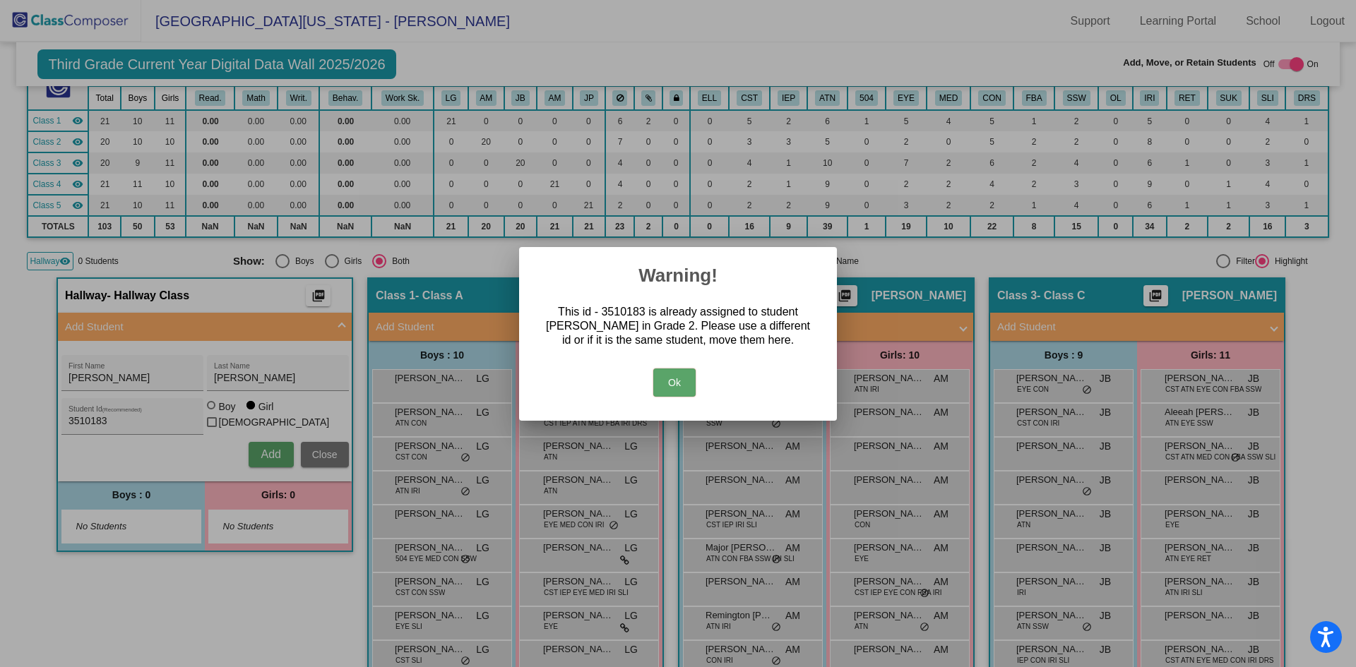
click at [677, 380] on button "Ok" at bounding box center [674, 383] width 42 height 28
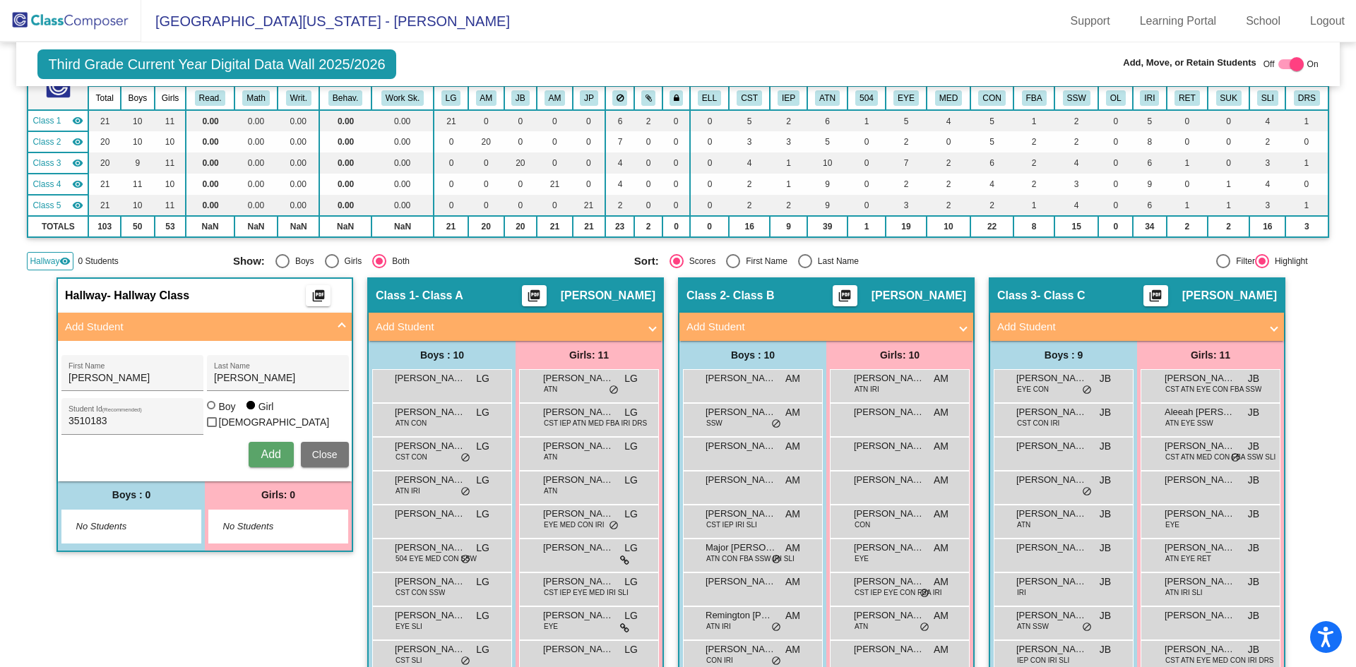
scroll to position [0, 0]
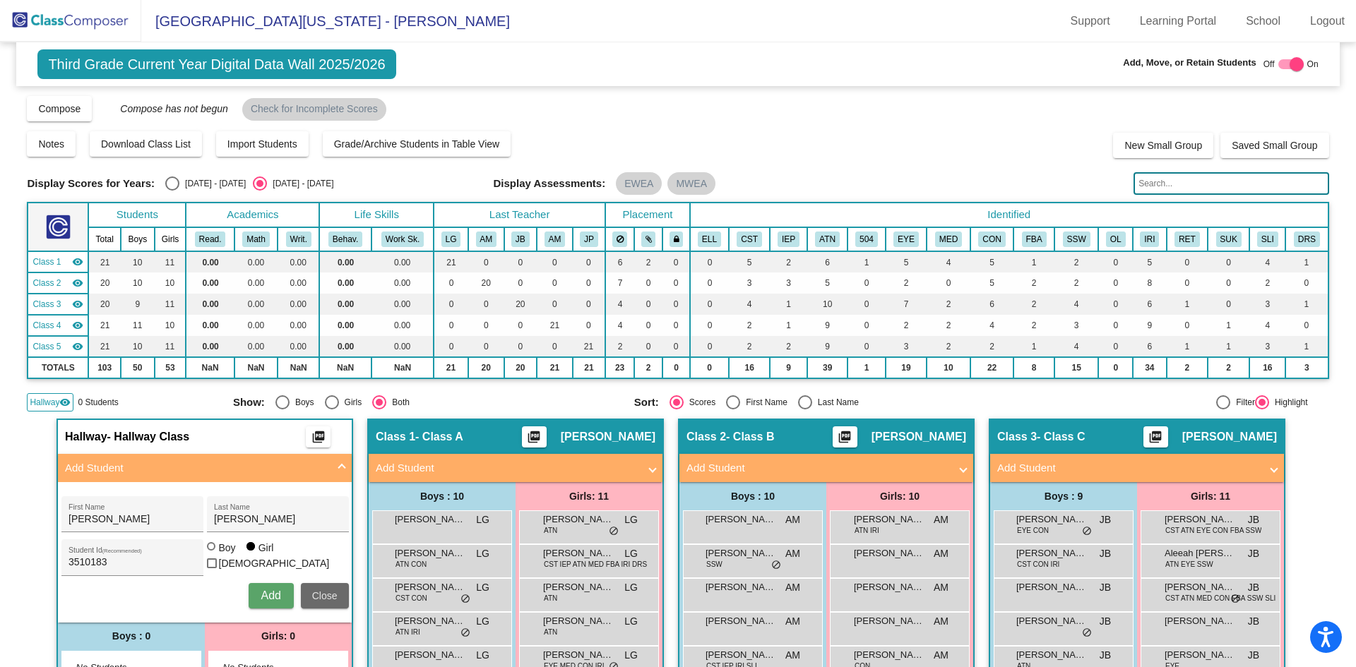
click at [314, 597] on span "Close" at bounding box center [324, 595] width 25 height 11
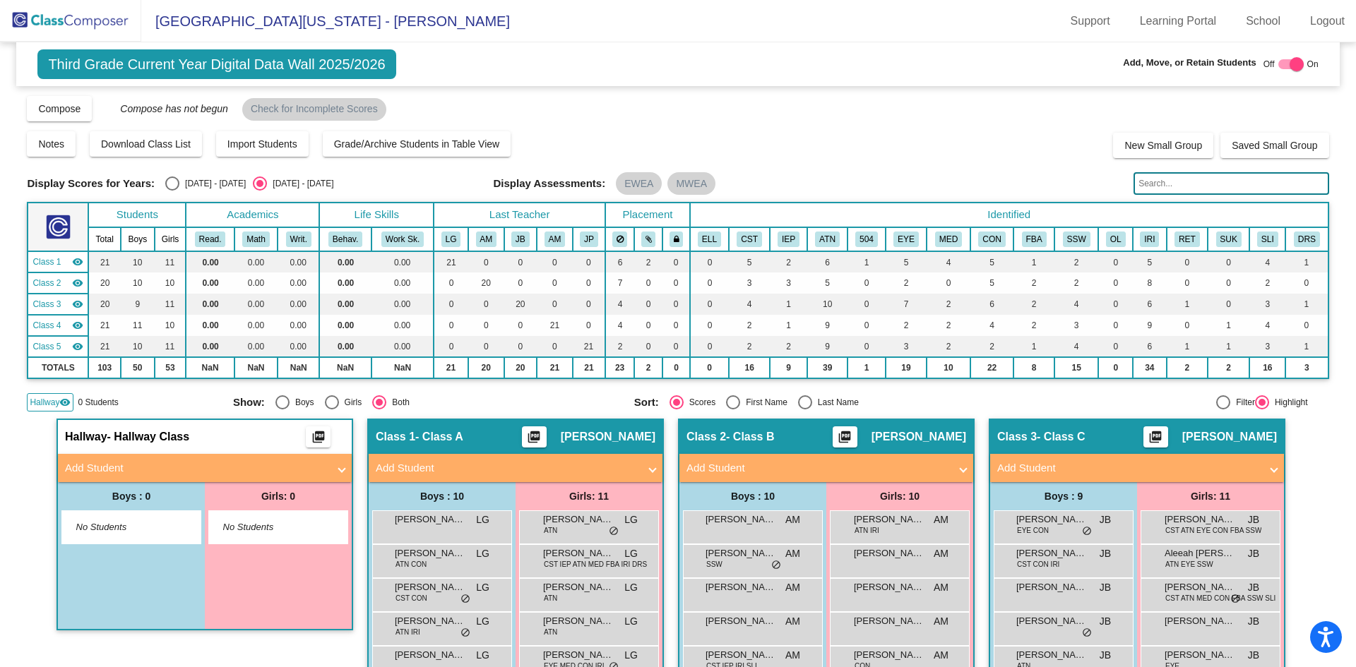
click at [79, 20] on img at bounding box center [70, 21] width 141 height 42
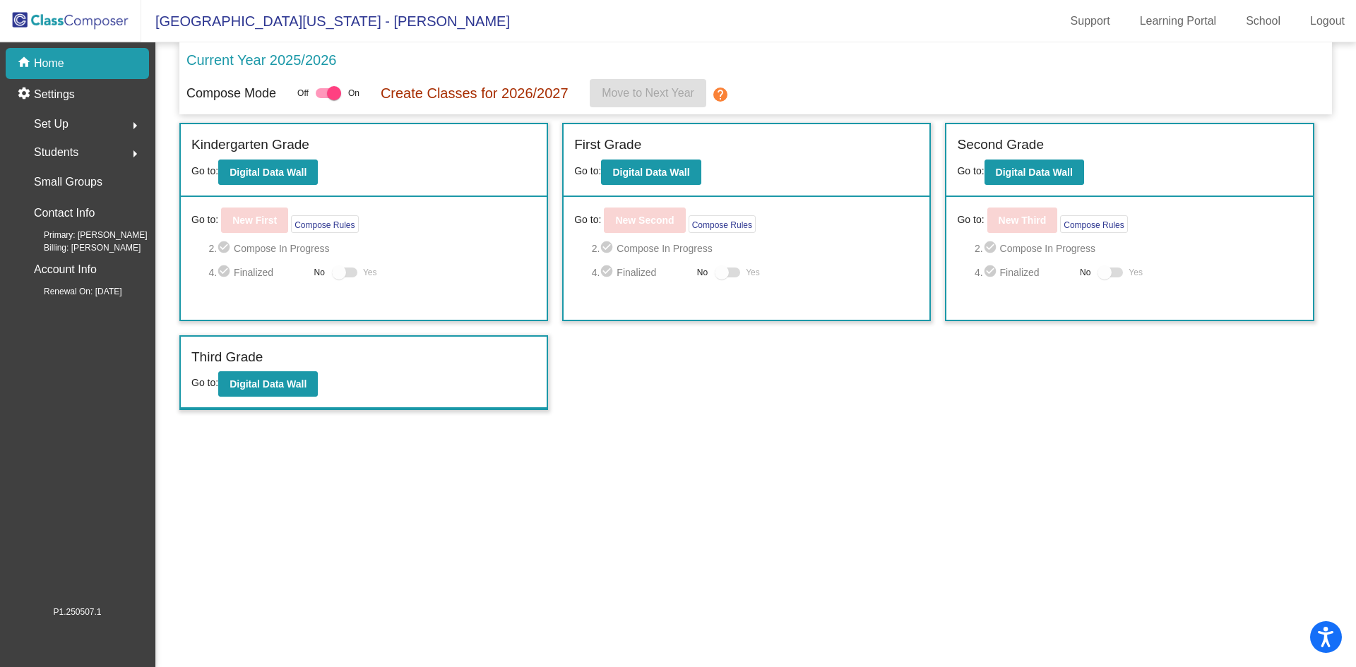
click at [67, 153] on span "Students" at bounding box center [56, 153] width 44 height 20
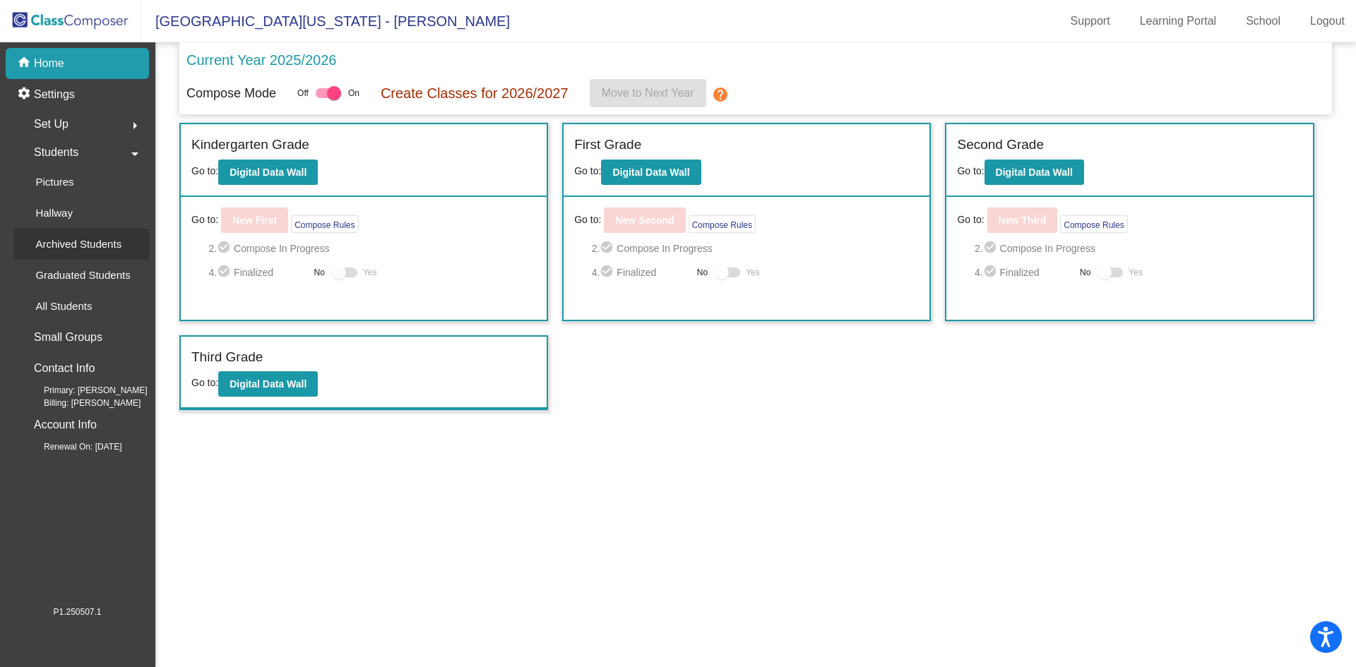
click at [71, 243] on p "Archived Students" at bounding box center [78, 244] width 86 height 17
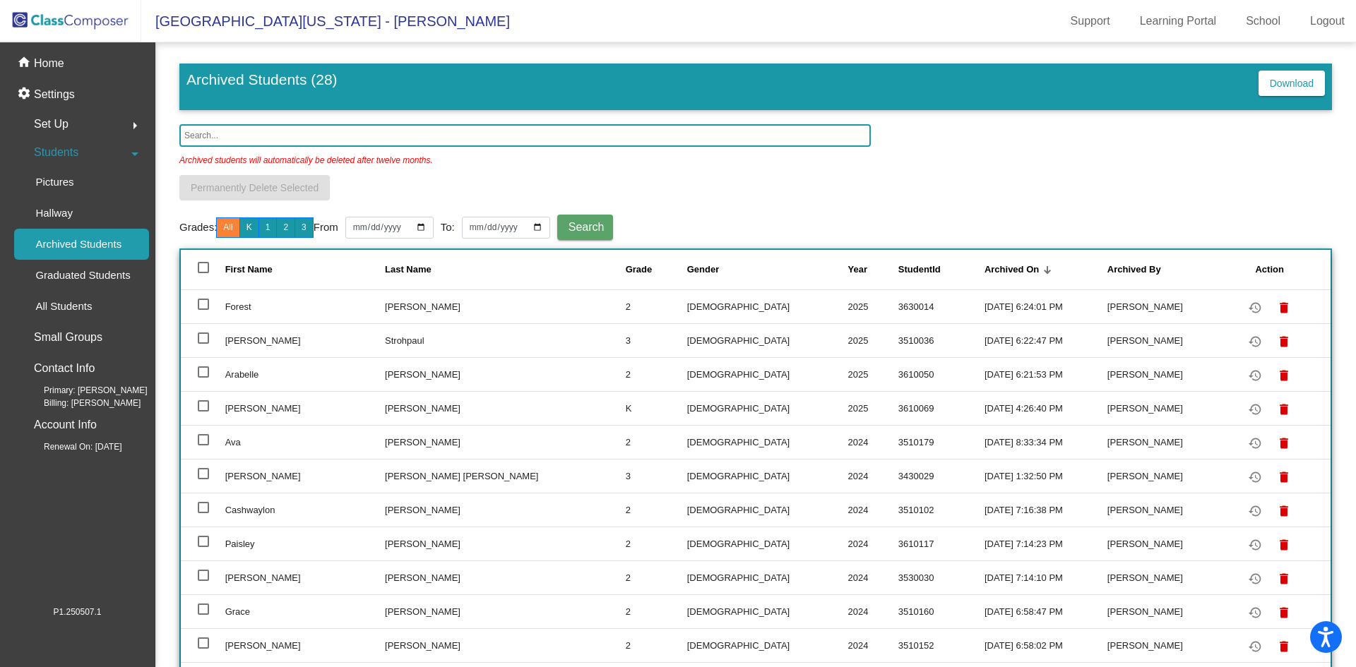
click at [319, 134] on input "text" at bounding box center [524, 135] width 691 height 23
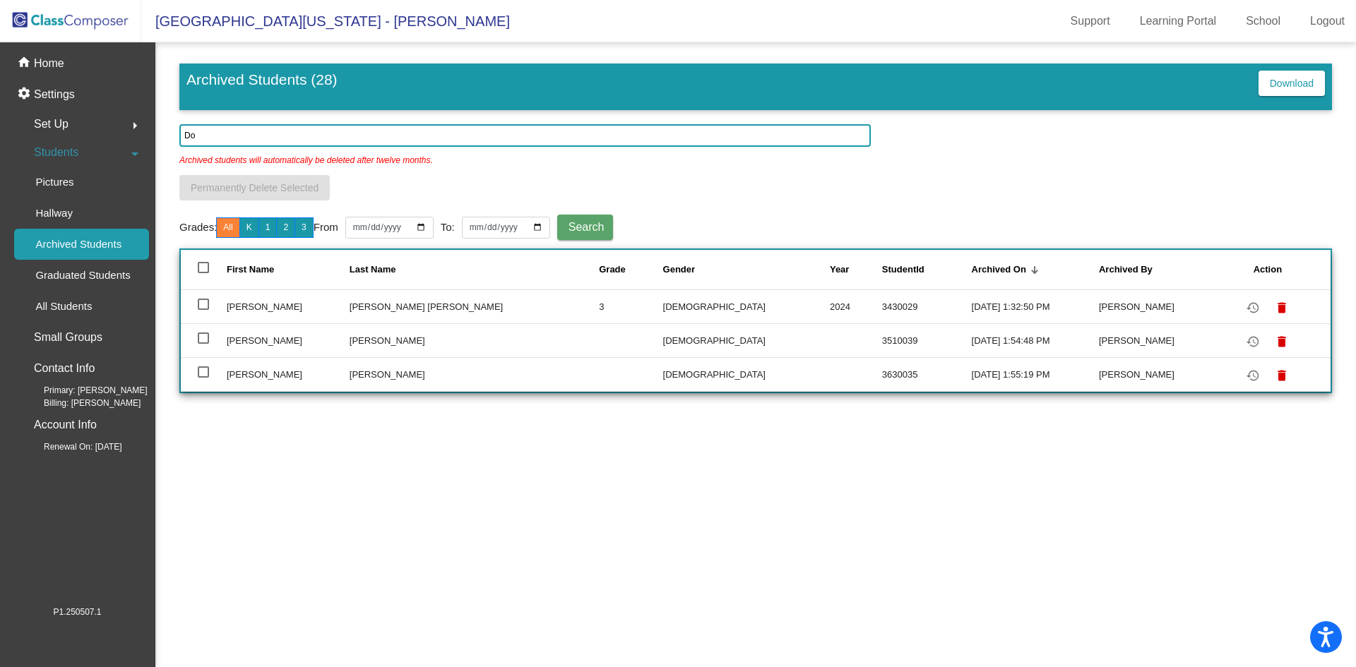
type input "D"
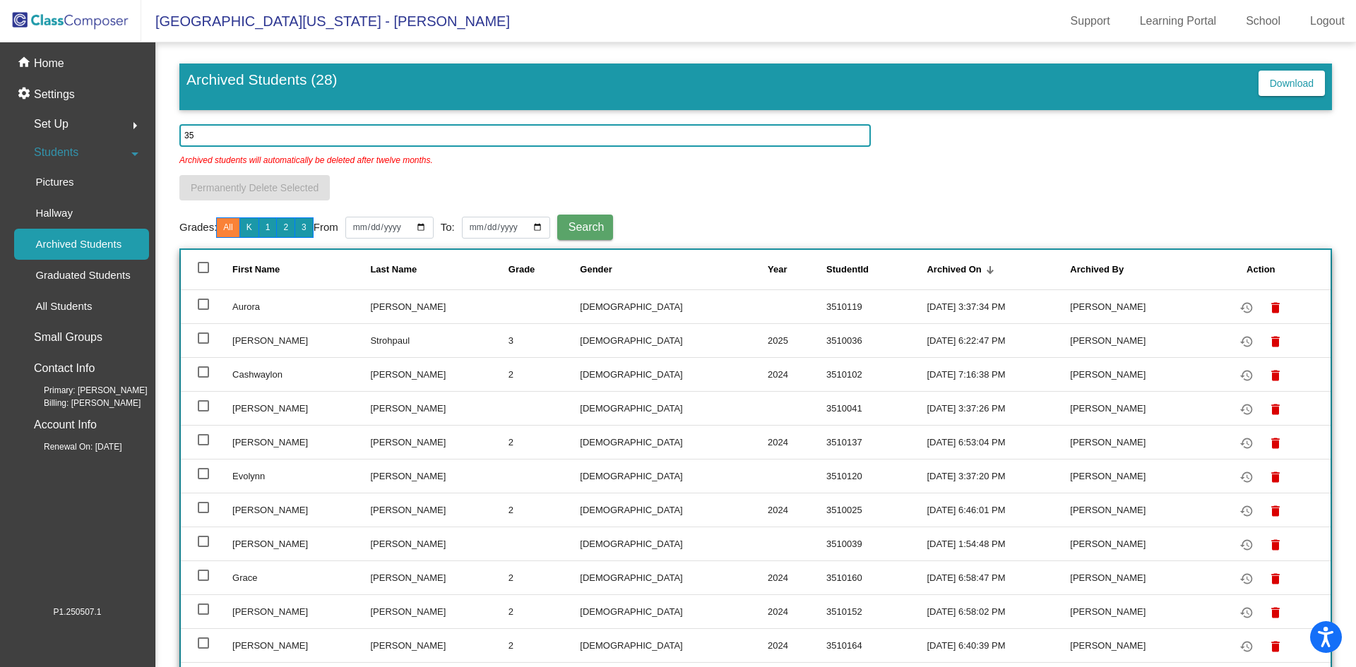
type input "3"
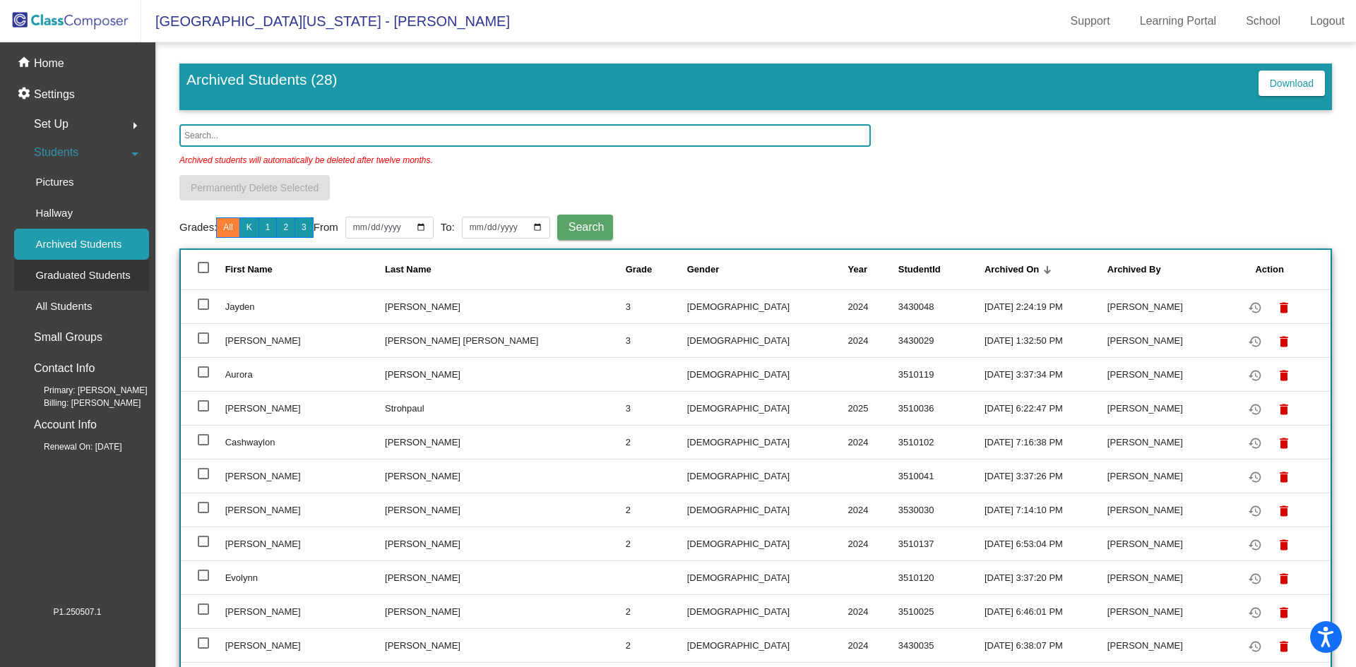
click at [69, 274] on p "Graduated Students" at bounding box center [82, 275] width 95 height 17
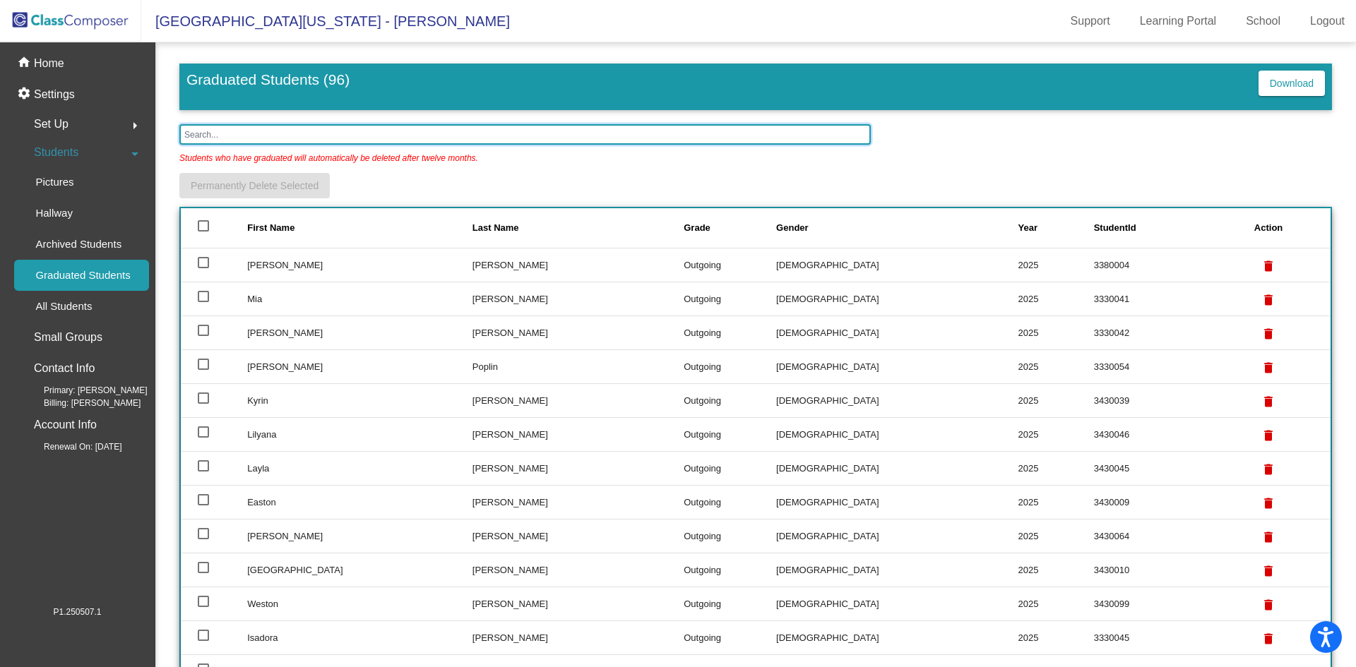
click at [237, 132] on input "text" at bounding box center [524, 134] width 691 height 20
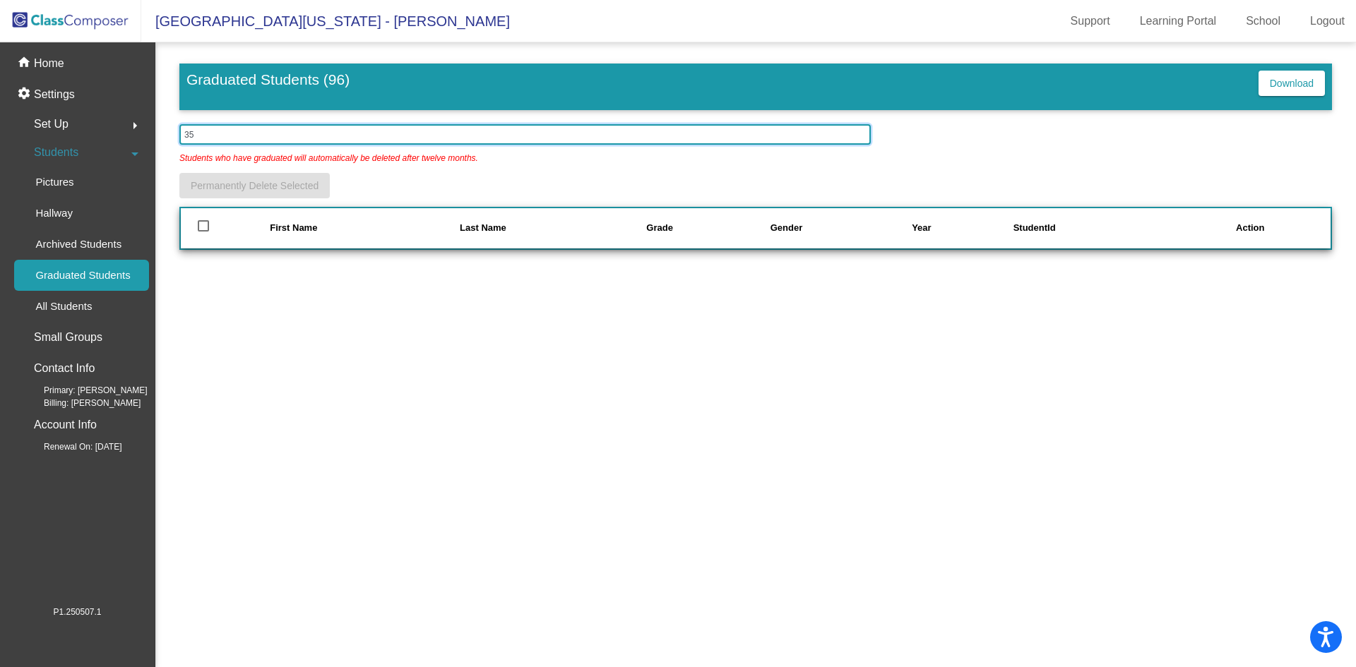
type input "3"
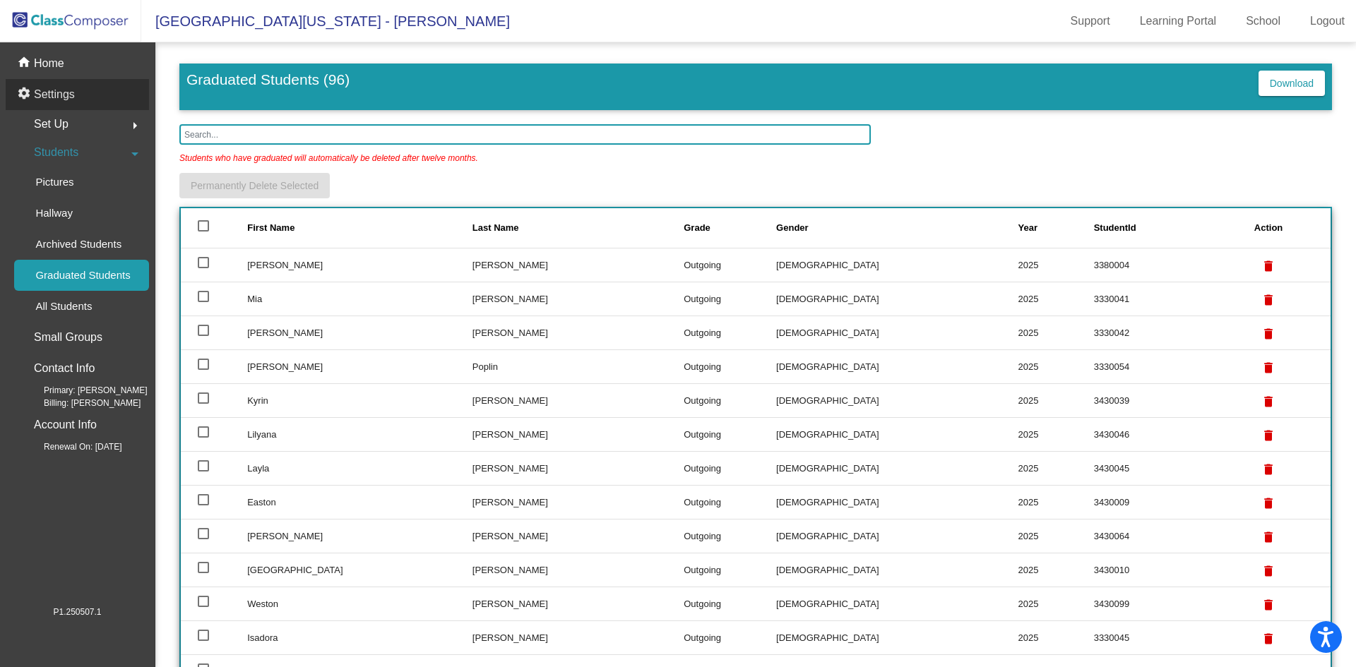
click at [49, 87] on p "Settings" at bounding box center [54, 94] width 41 height 17
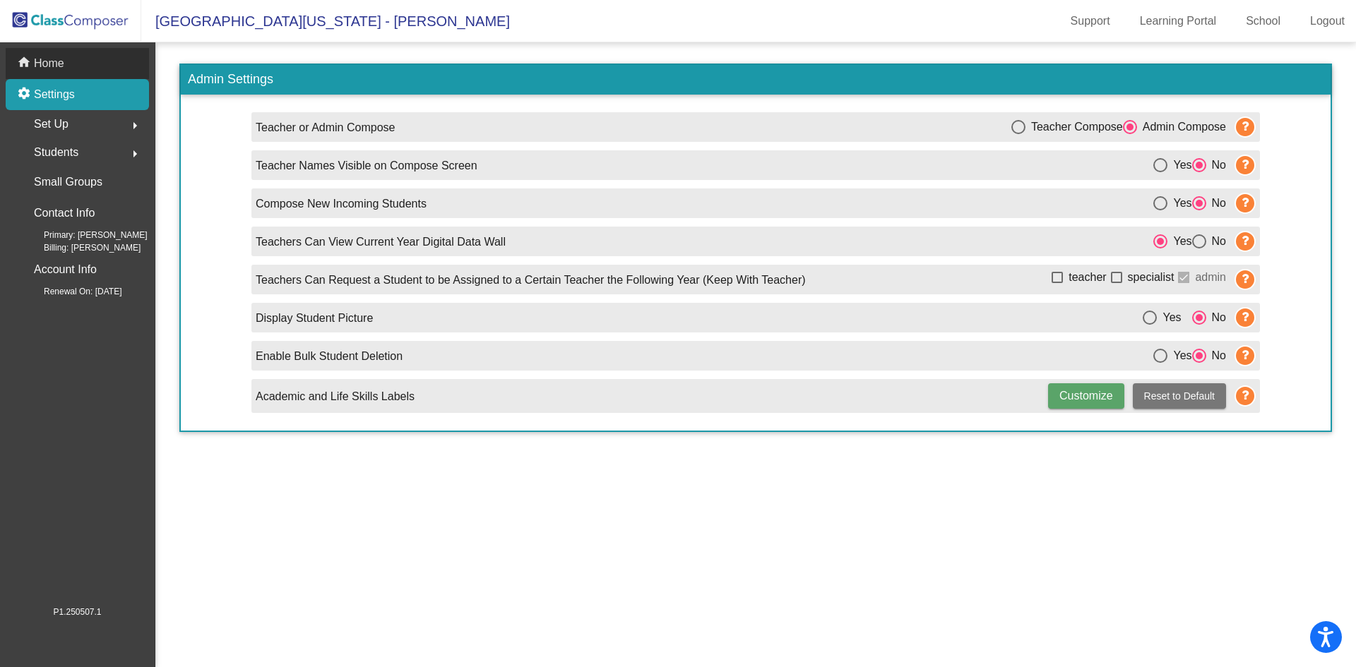
click at [49, 64] on p "Home" at bounding box center [49, 63] width 30 height 17
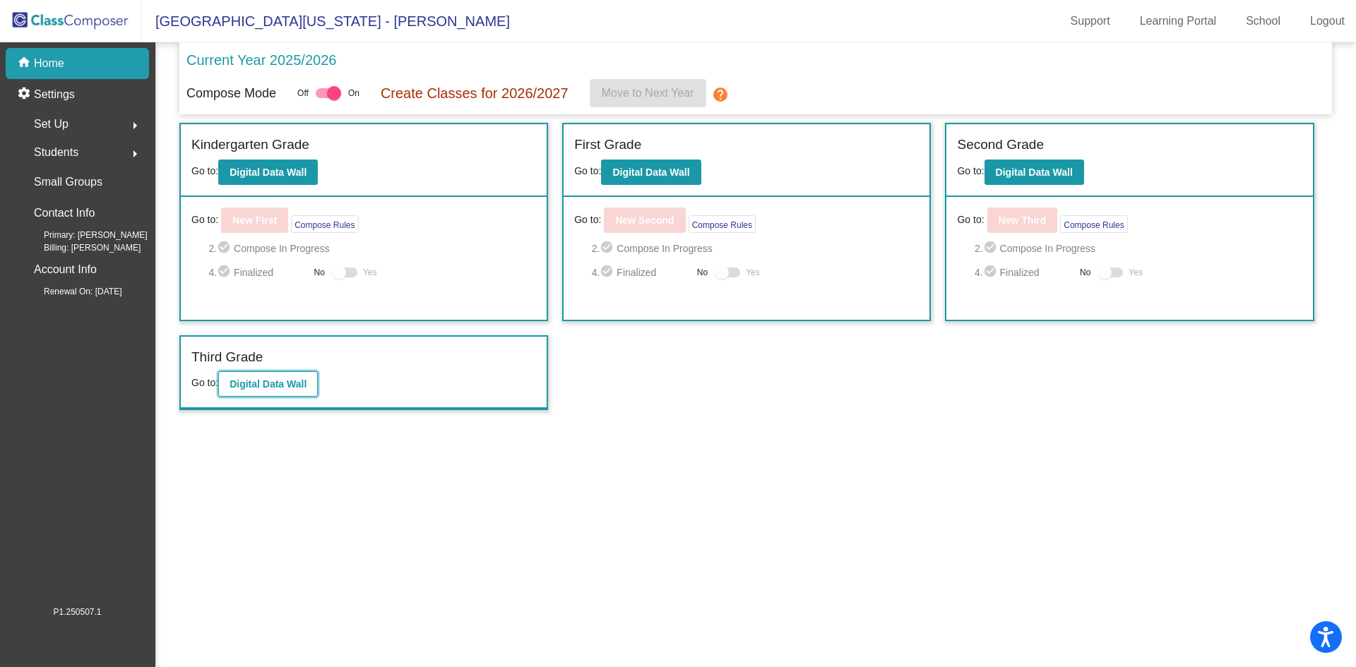
click at [273, 385] on b "Digital Data Wall" at bounding box center [268, 384] width 77 height 11
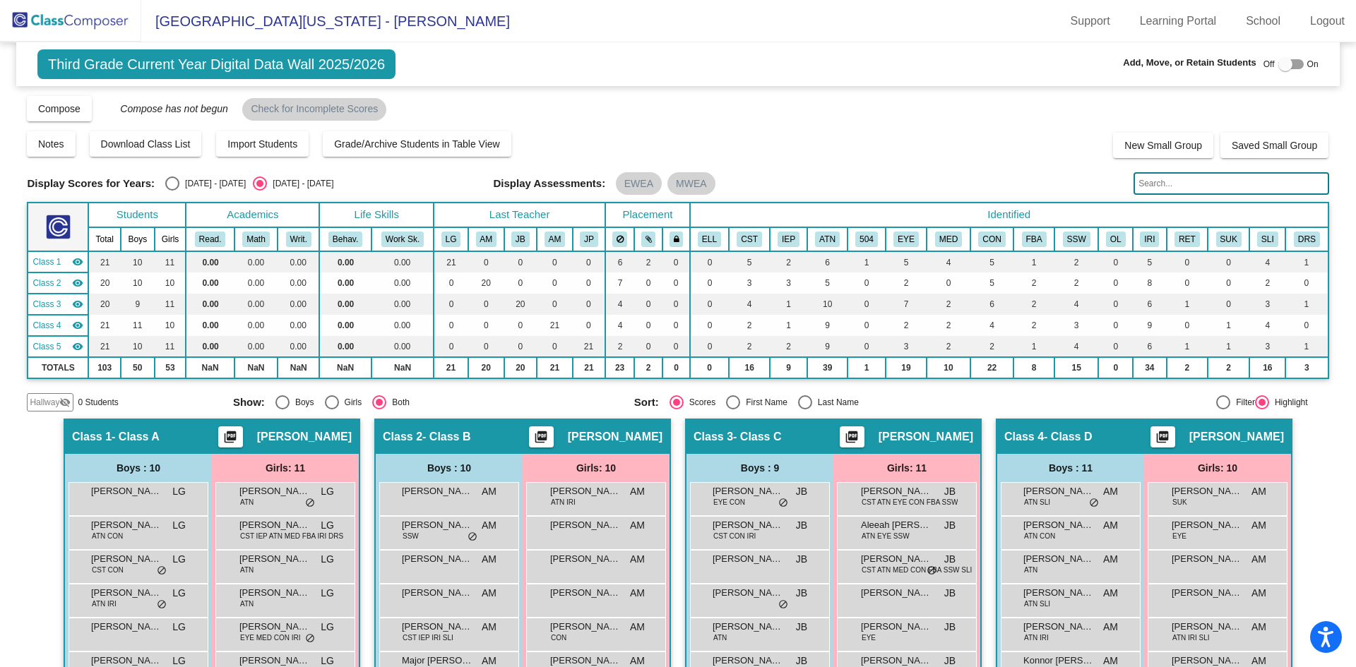
click at [1278, 65] on div at bounding box center [1285, 64] width 14 height 14
checkbox input "true"
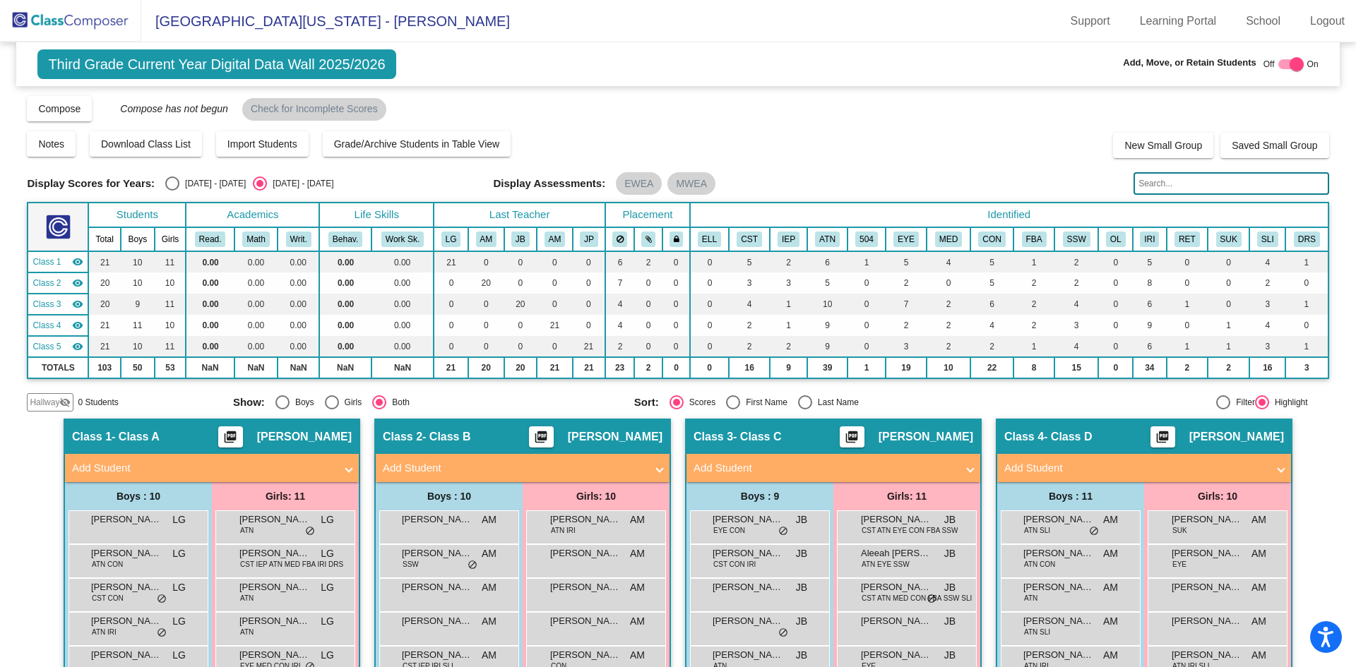
click at [42, 402] on span "Hallway" at bounding box center [45, 402] width 30 height 13
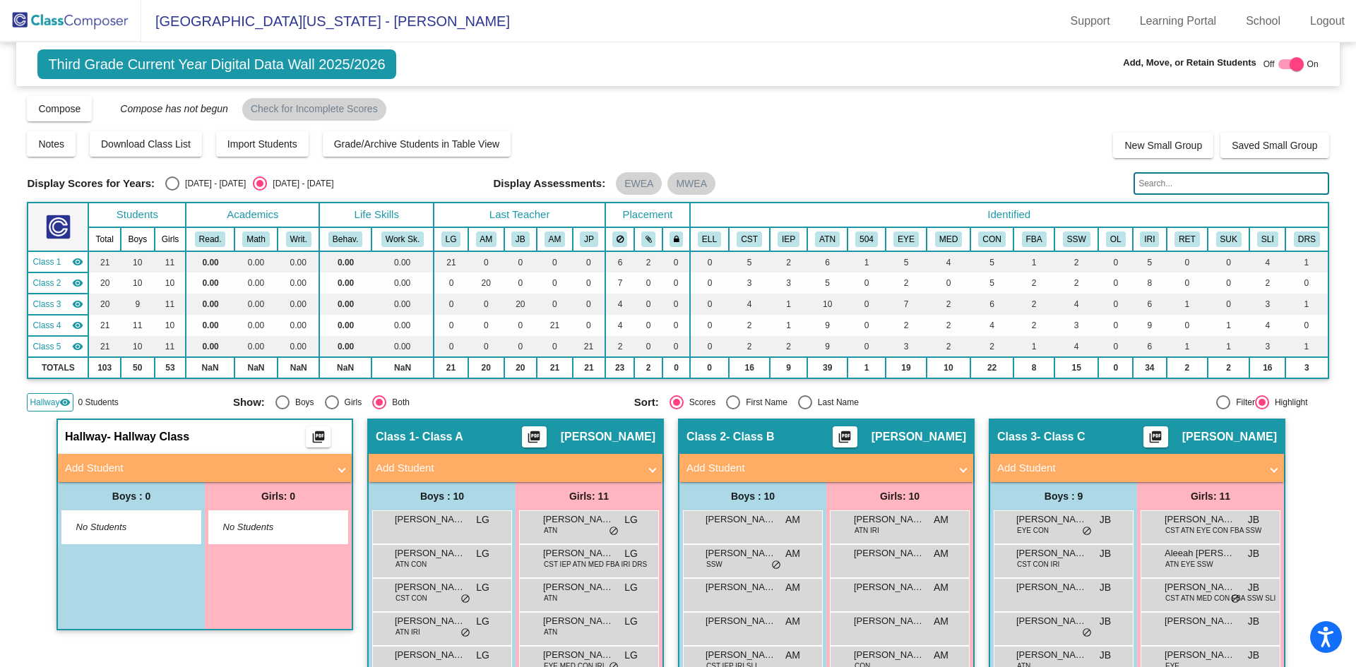
click at [339, 467] on span at bounding box center [342, 468] width 6 height 16
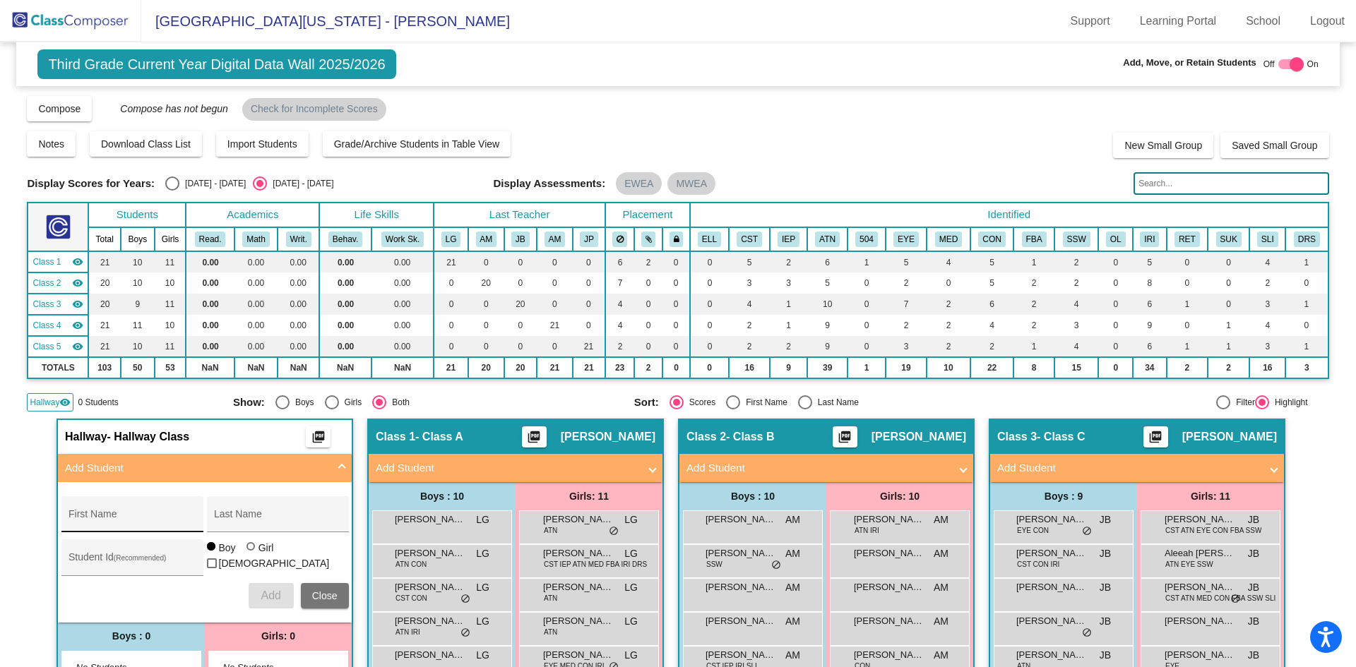
click at [153, 513] on div "First Name" at bounding box center [132, 518] width 127 height 29
type input "Jaidyn"
click at [236, 521] on input "Last Name" at bounding box center [277, 519] width 127 height 11
type input "Gallus"
click at [143, 554] on div "Student Id (Recommended)" at bounding box center [132, 561] width 127 height 29
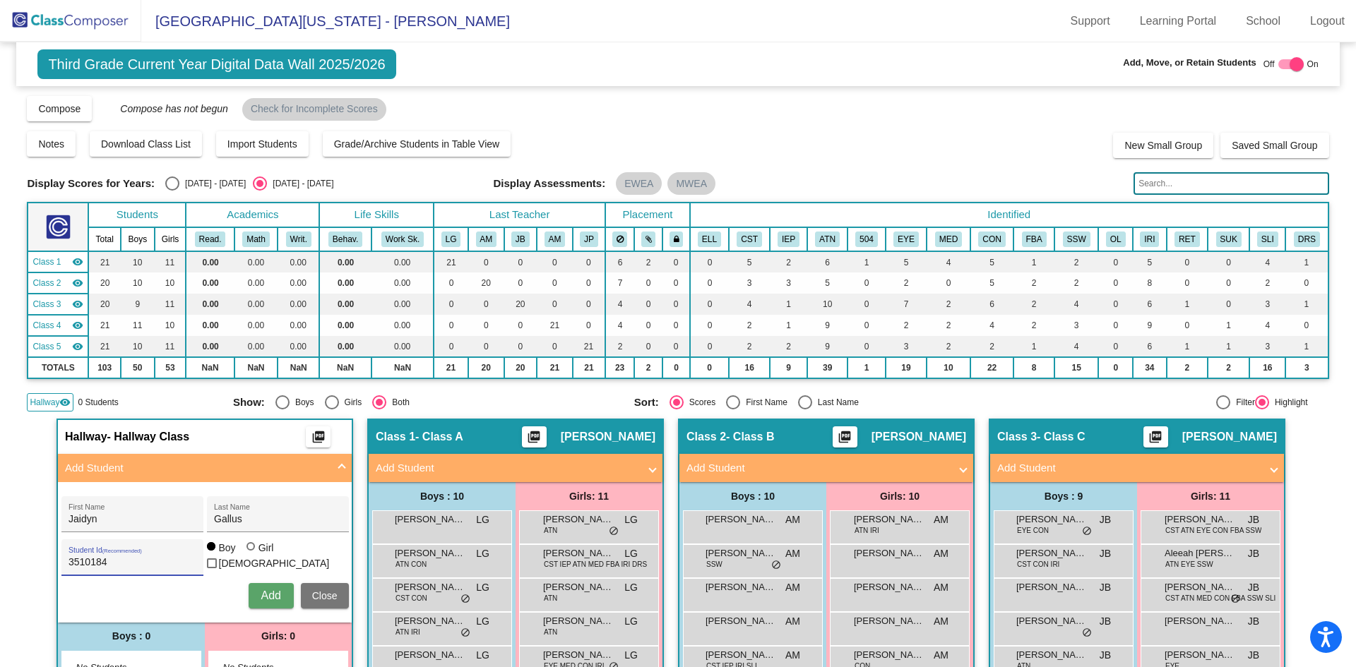
type input "3510184"
click at [264, 597] on span "Add" at bounding box center [271, 596] width 20 height 12
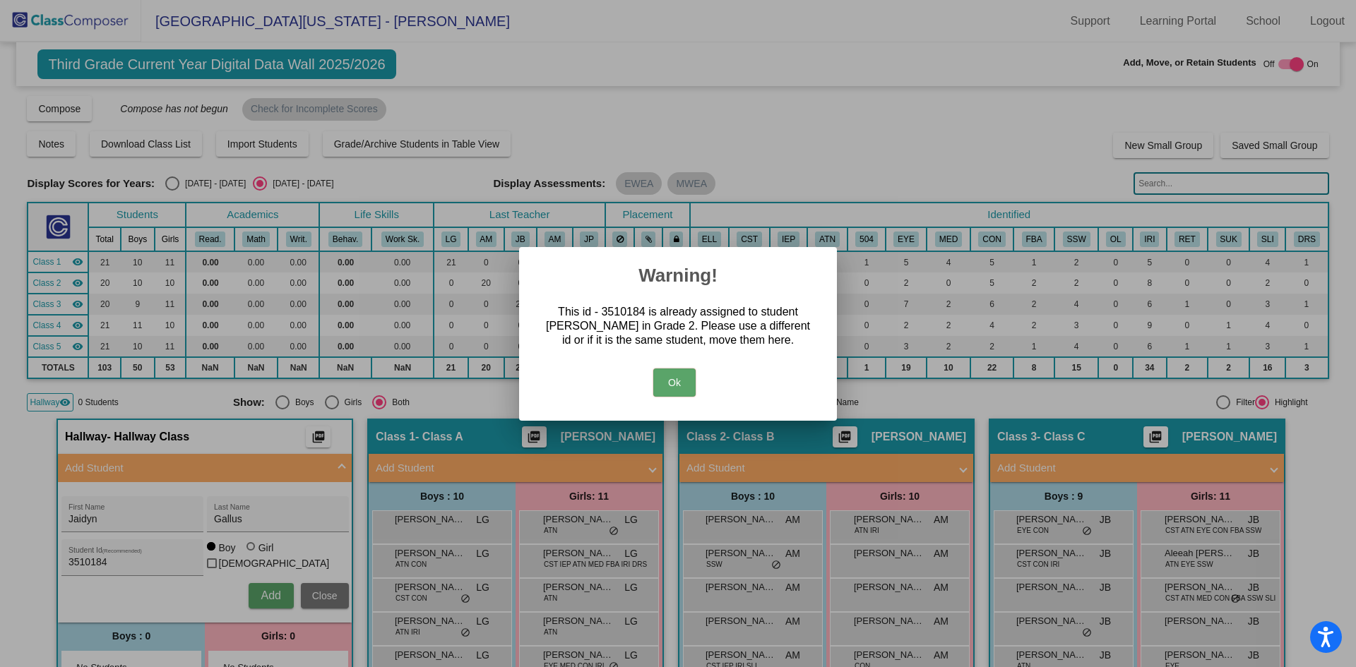
click at [669, 384] on button "Ok" at bounding box center [674, 383] width 42 height 28
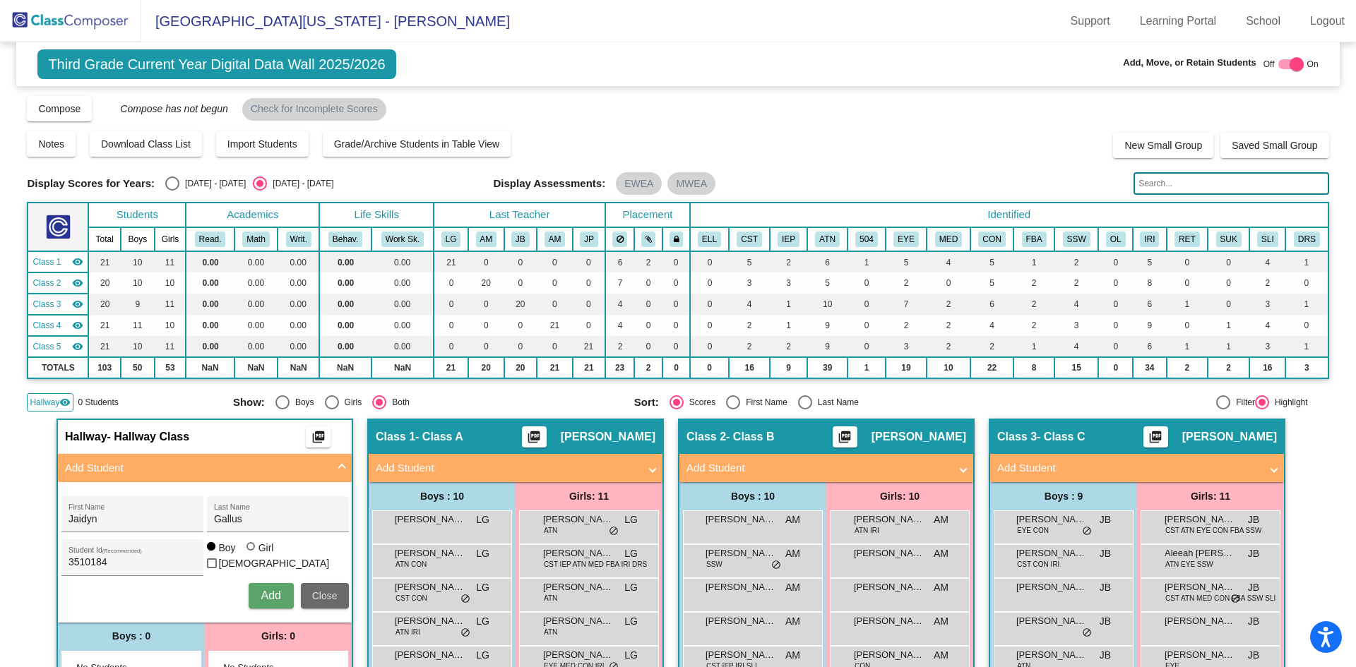
click at [329, 595] on span "Close" at bounding box center [324, 595] width 25 height 11
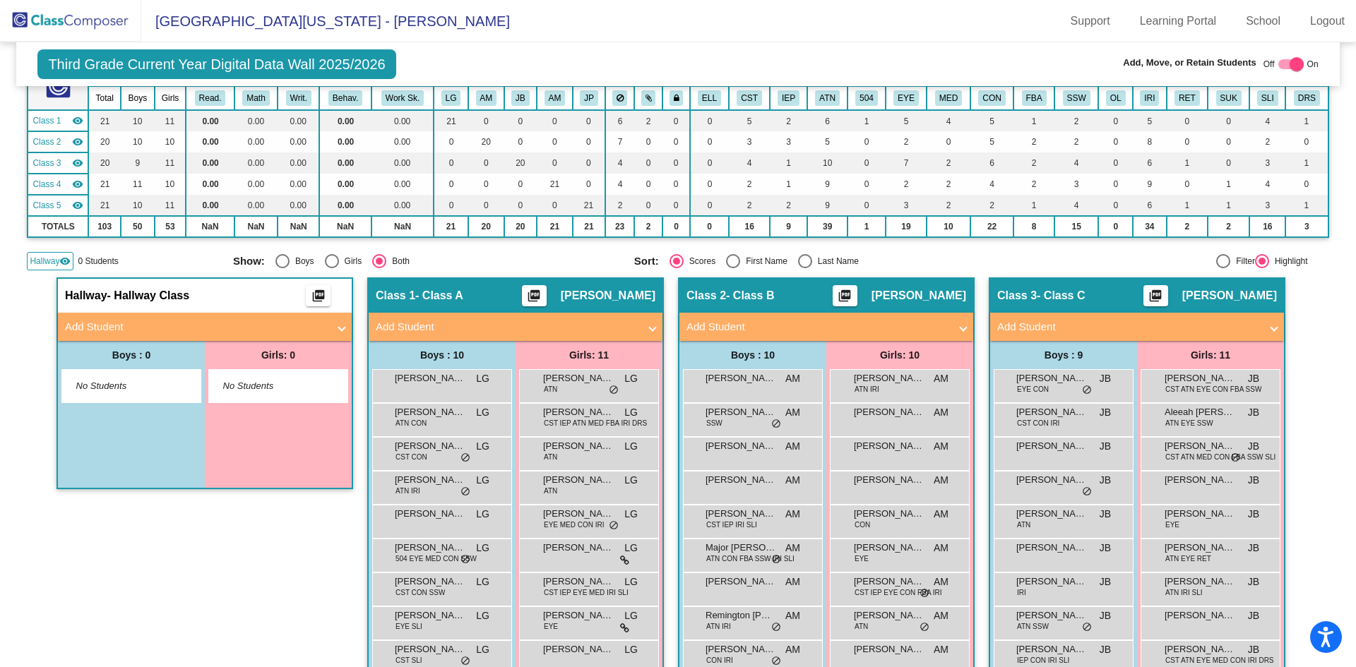
scroll to position [71, 0]
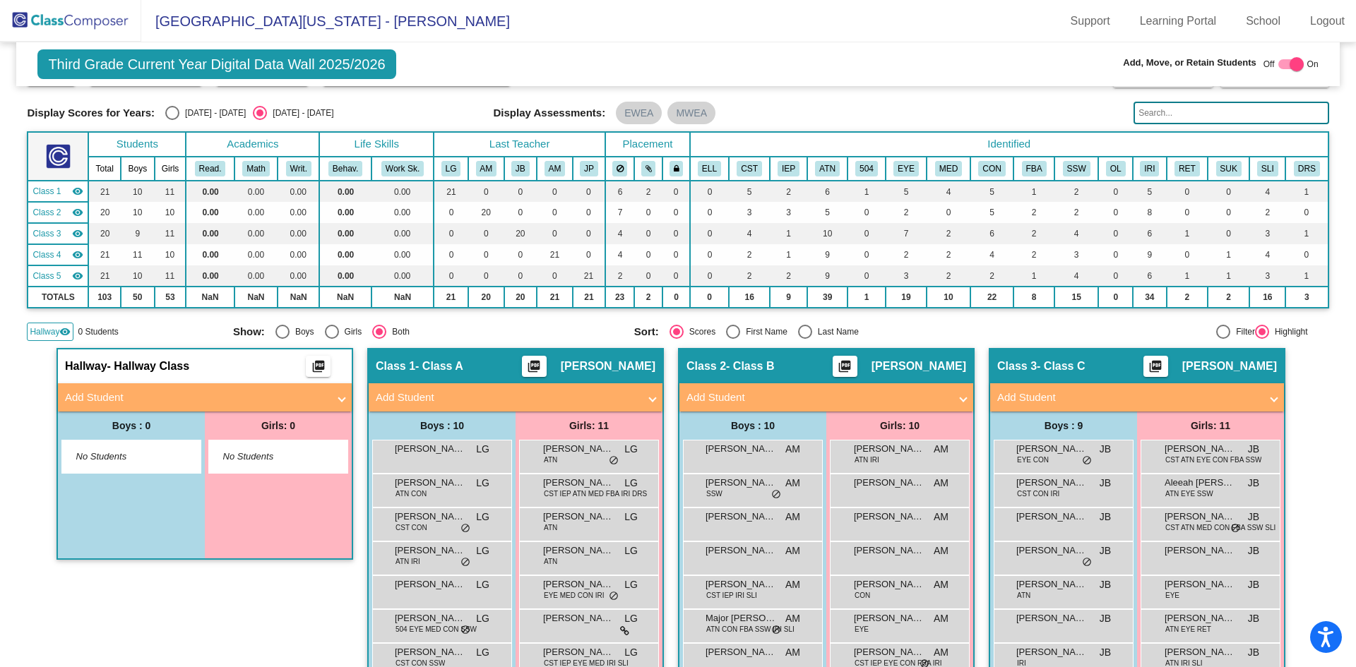
click at [332, 393] on span "Add Student" at bounding box center [202, 398] width 274 height 16
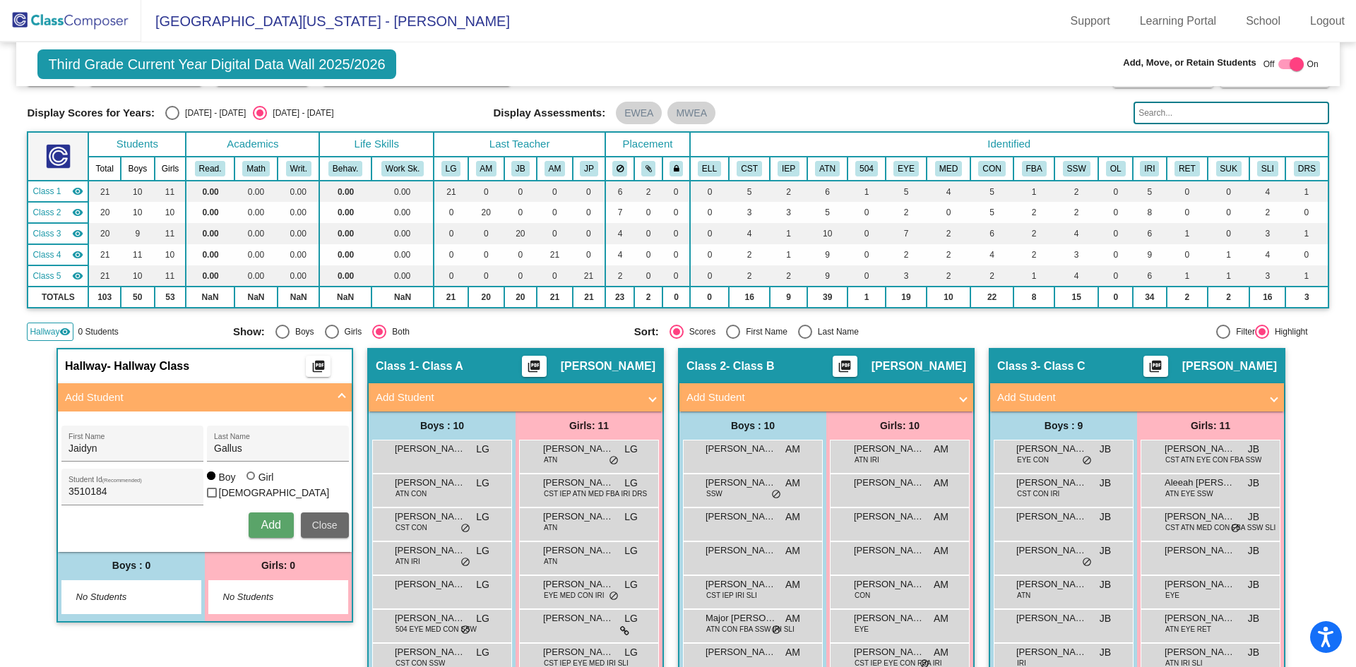
click at [326, 525] on span "Close" at bounding box center [324, 525] width 25 height 11
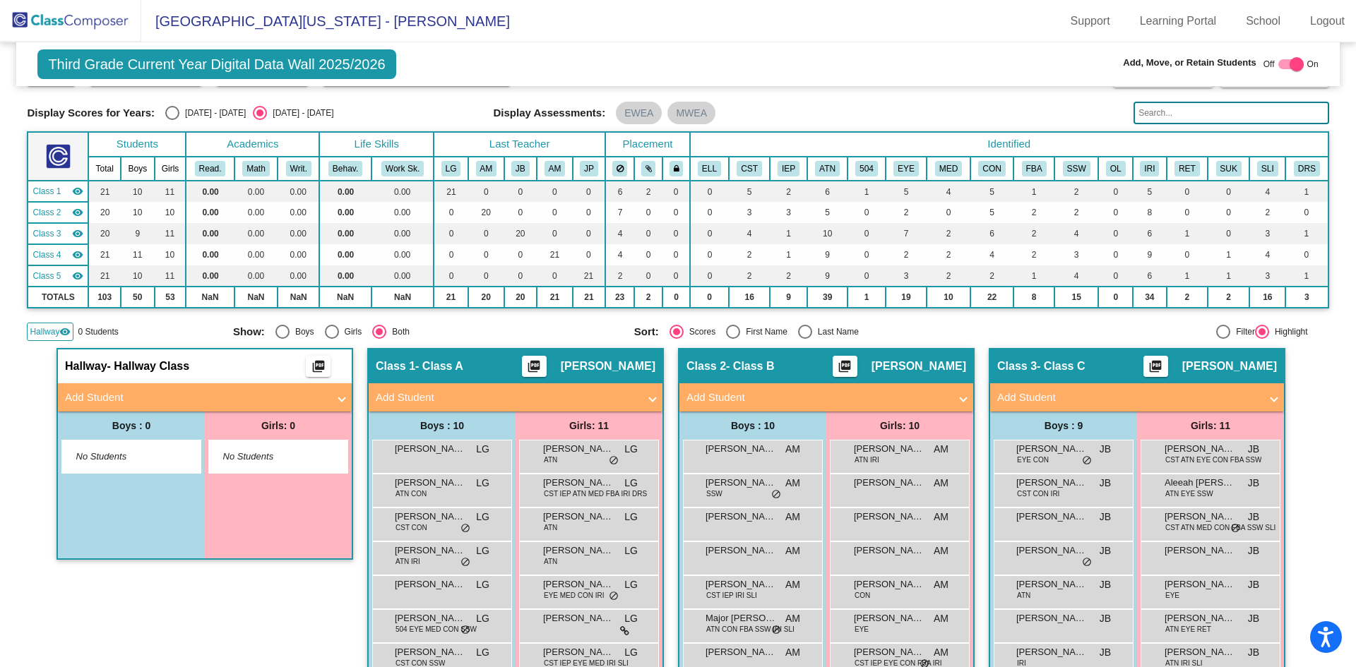
click at [339, 394] on span at bounding box center [342, 398] width 6 height 16
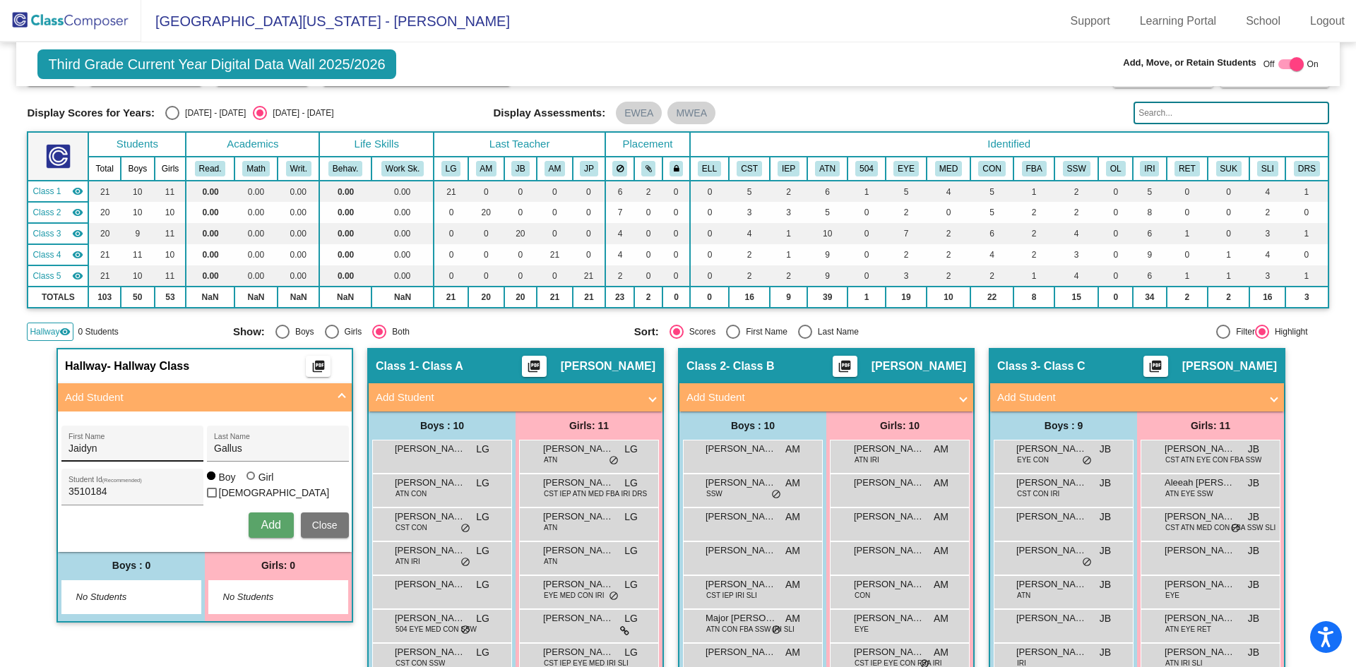
click at [181, 446] on input "Jaidyn" at bounding box center [132, 449] width 127 height 11
type input "J"
click at [123, 486] on div "3510184 Student Id (Recommended)" at bounding box center [132, 491] width 127 height 29
type input "3"
click at [284, 438] on div "Gallus Last Name" at bounding box center [277, 448] width 127 height 29
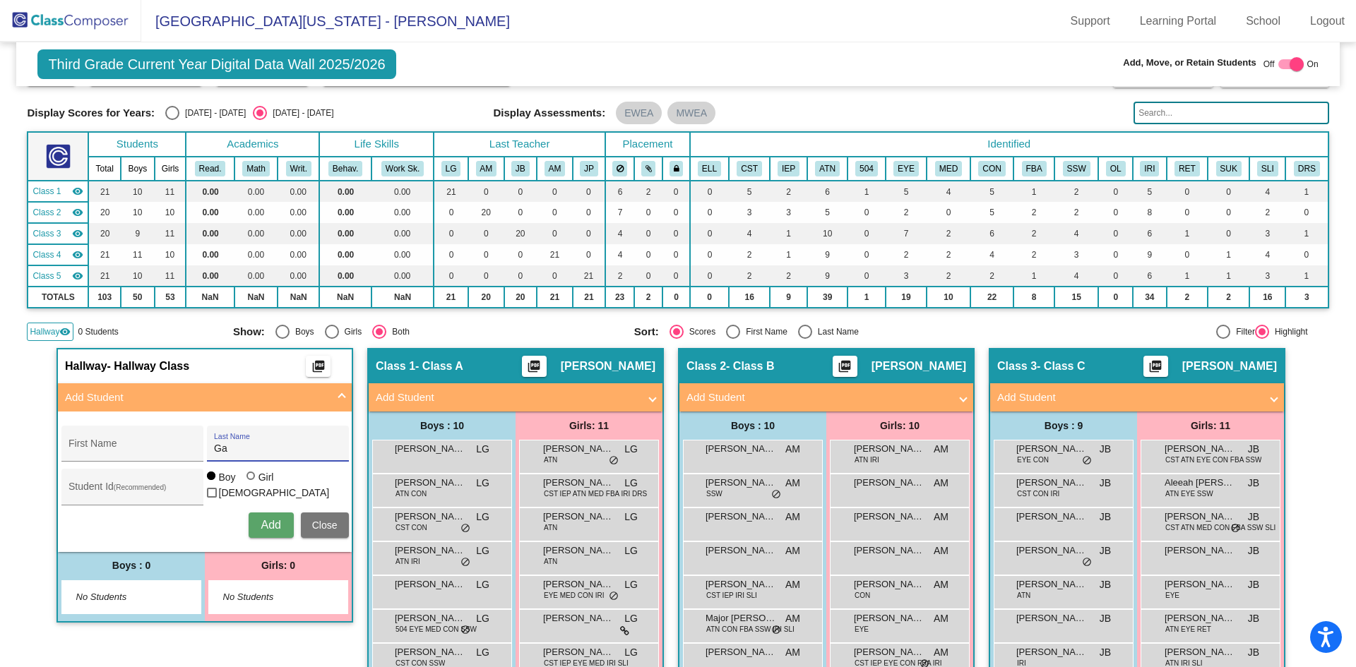
type input "G"
click at [157, 444] on input "First Name" at bounding box center [132, 449] width 127 height 11
type input "Angel"
type input "[PERSON_NAME]"
click at [148, 484] on div "Student Id (Recommended)" at bounding box center [132, 491] width 127 height 29
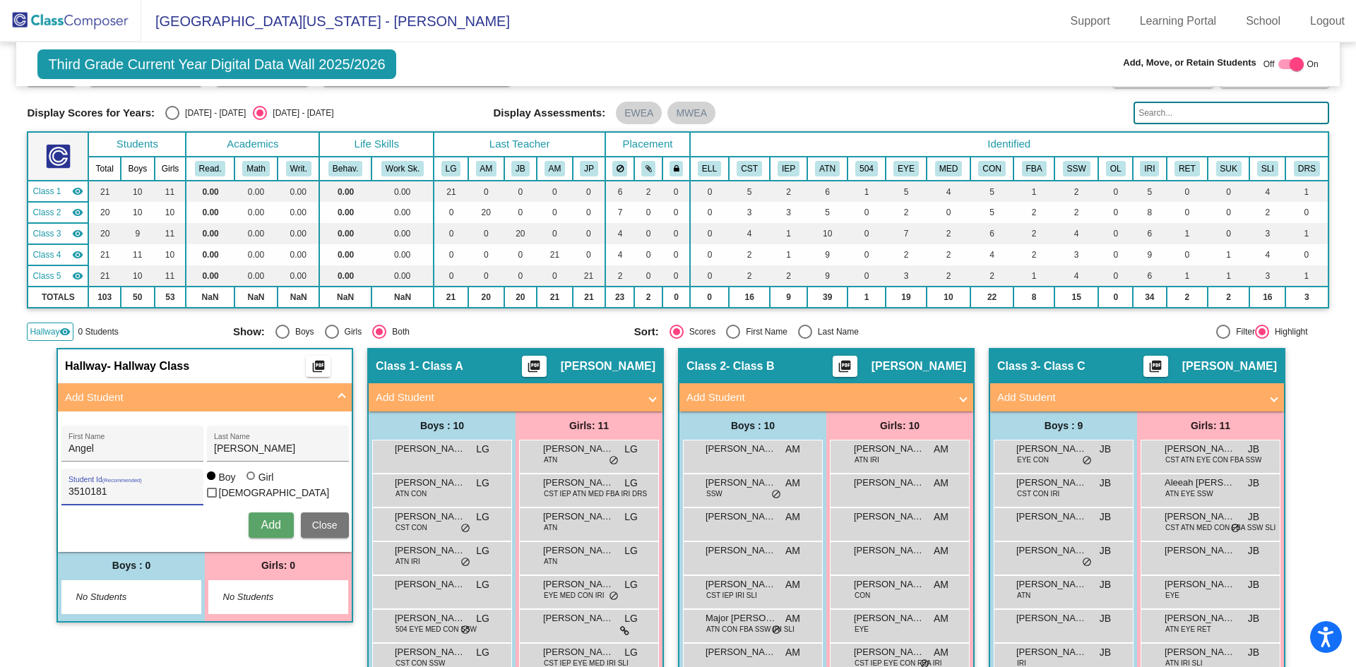
type input "3510181"
click at [246, 480] on div at bounding box center [250, 476] width 8 height 8
click at [251, 483] on input "Girl" at bounding box center [251, 483] width 1 height 1
radio input "true"
click at [266, 523] on span "Add" at bounding box center [271, 525] width 20 height 12
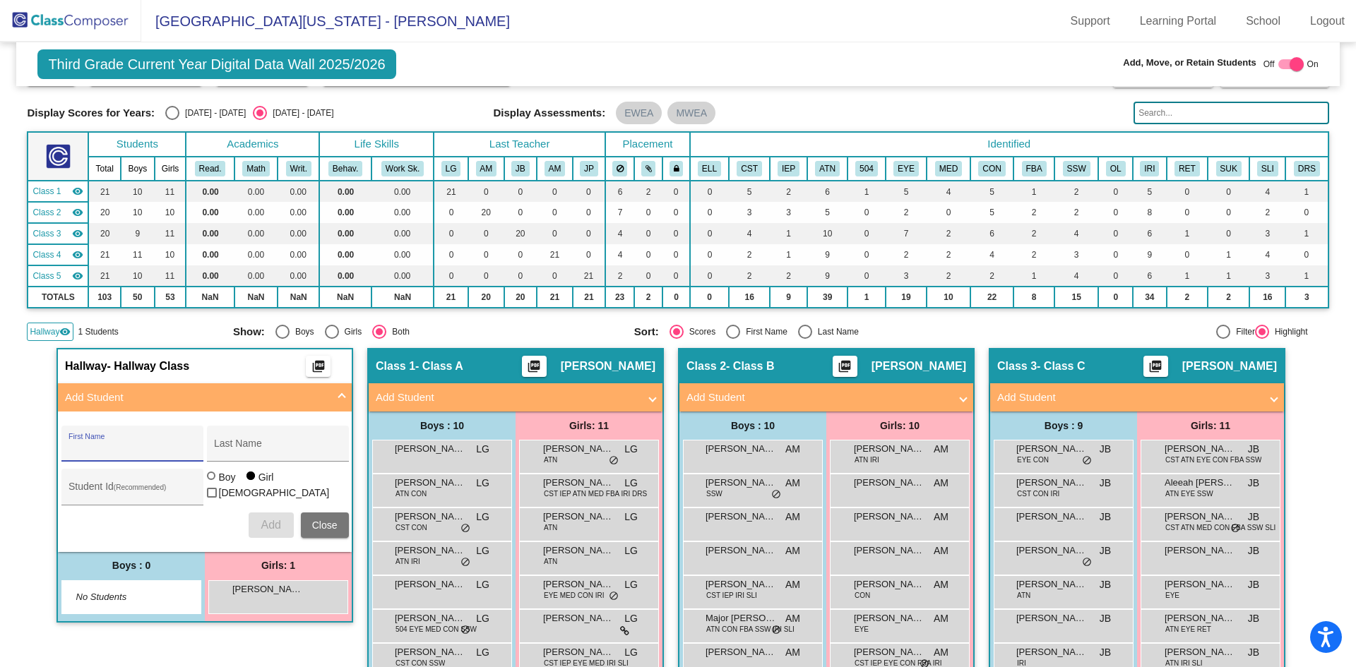
click at [327, 524] on span "Close" at bounding box center [324, 525] width 25 height 11
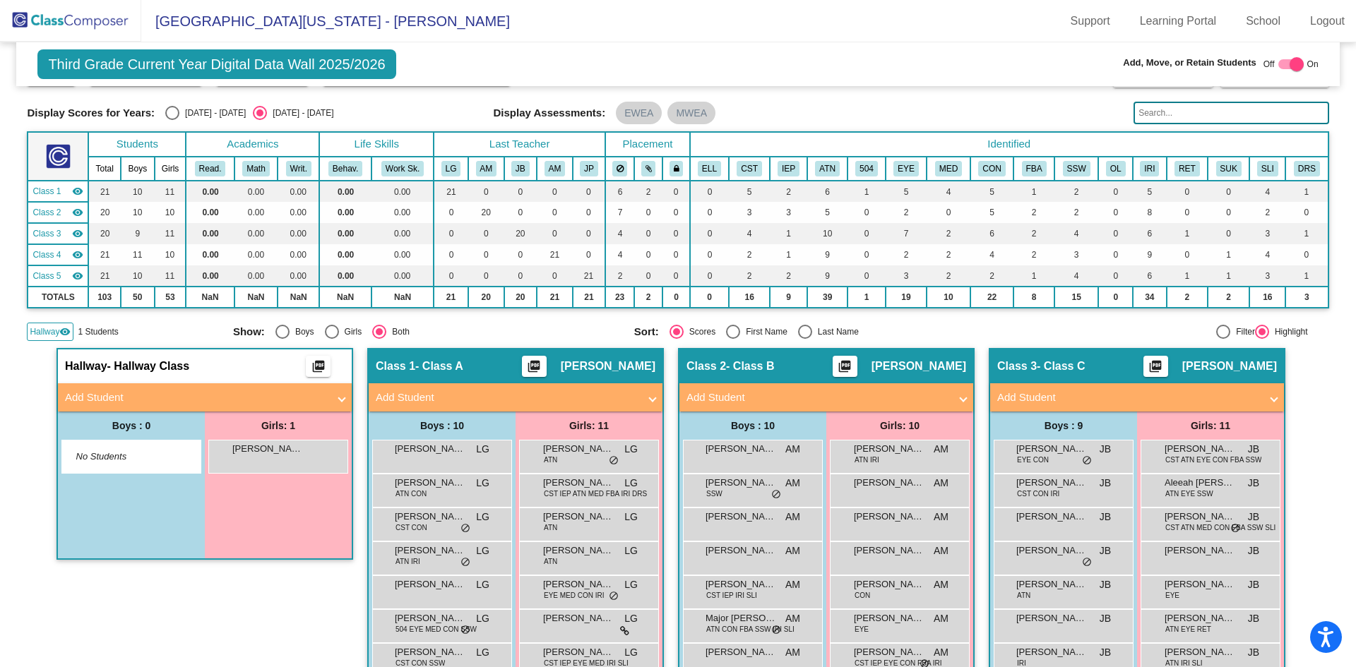
click at [1290, 64] on div at bounding box center [1297, 64] width 14 height 14
checkbox input "false"
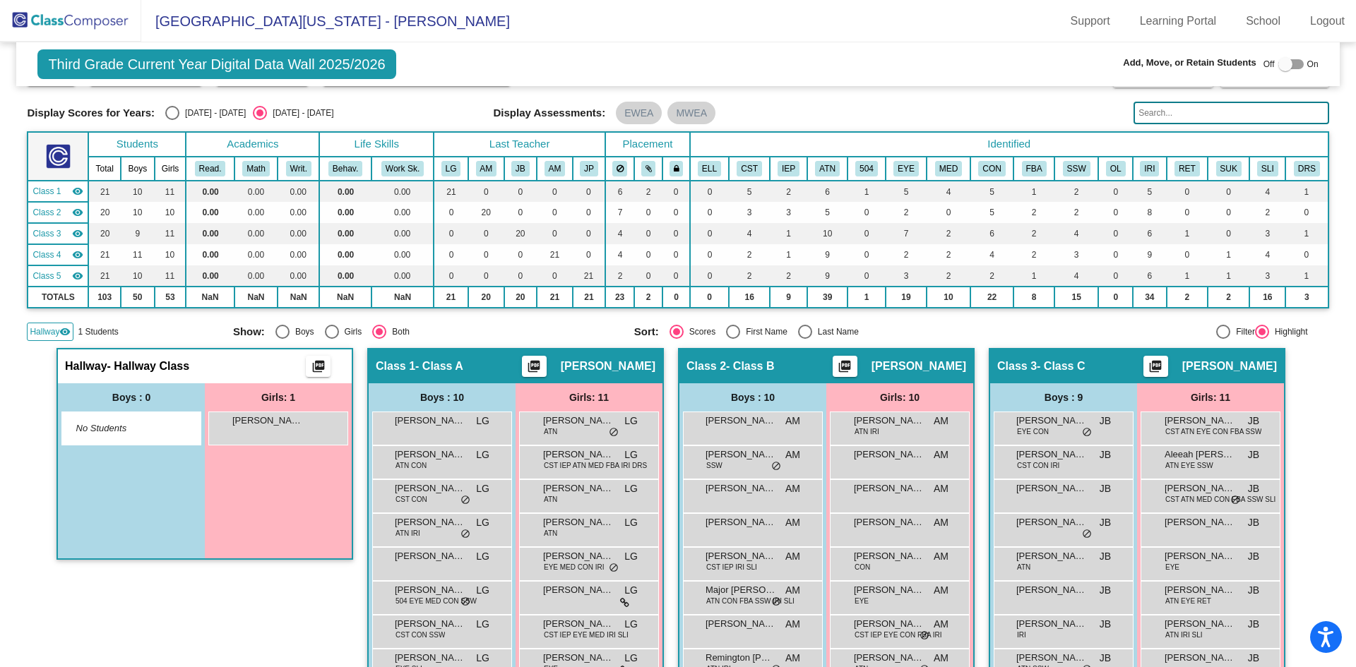
click at [81, 23] on img at bounding box center [70, 21] width 141 height 42
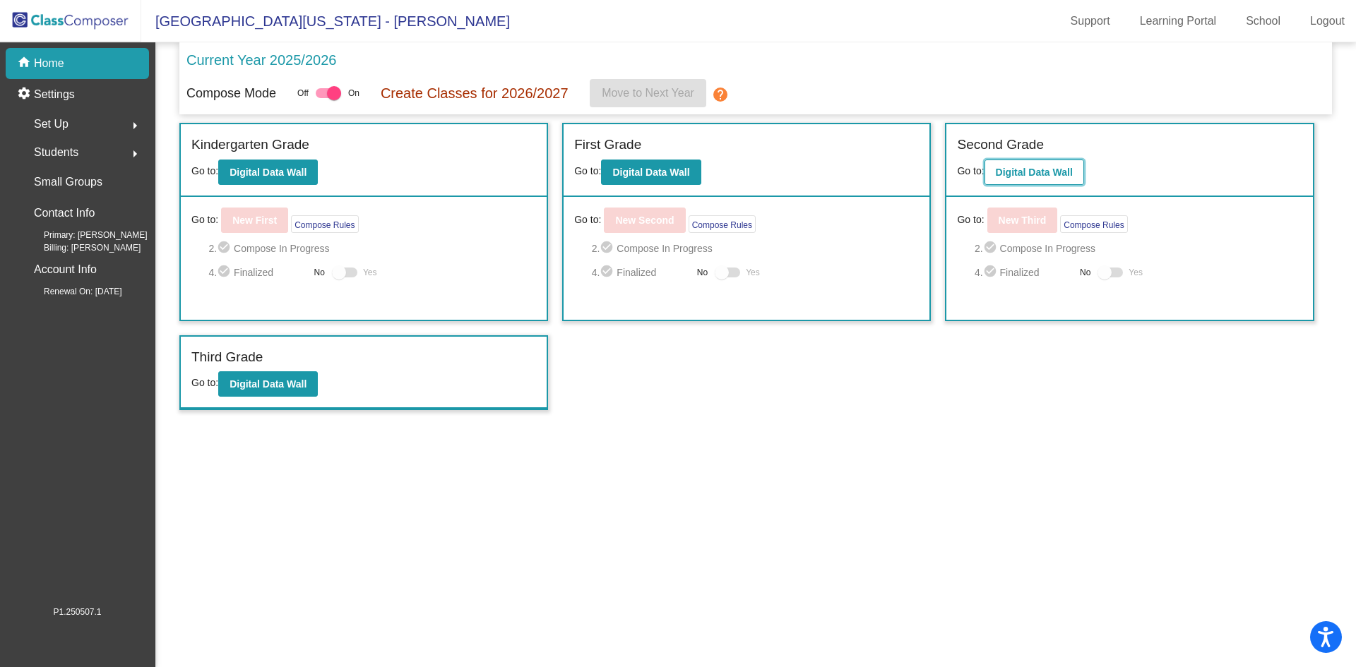
click at [1027, 177] on b "Digital Data Wall" at bounding box center [1034, 172] width 77 height 11
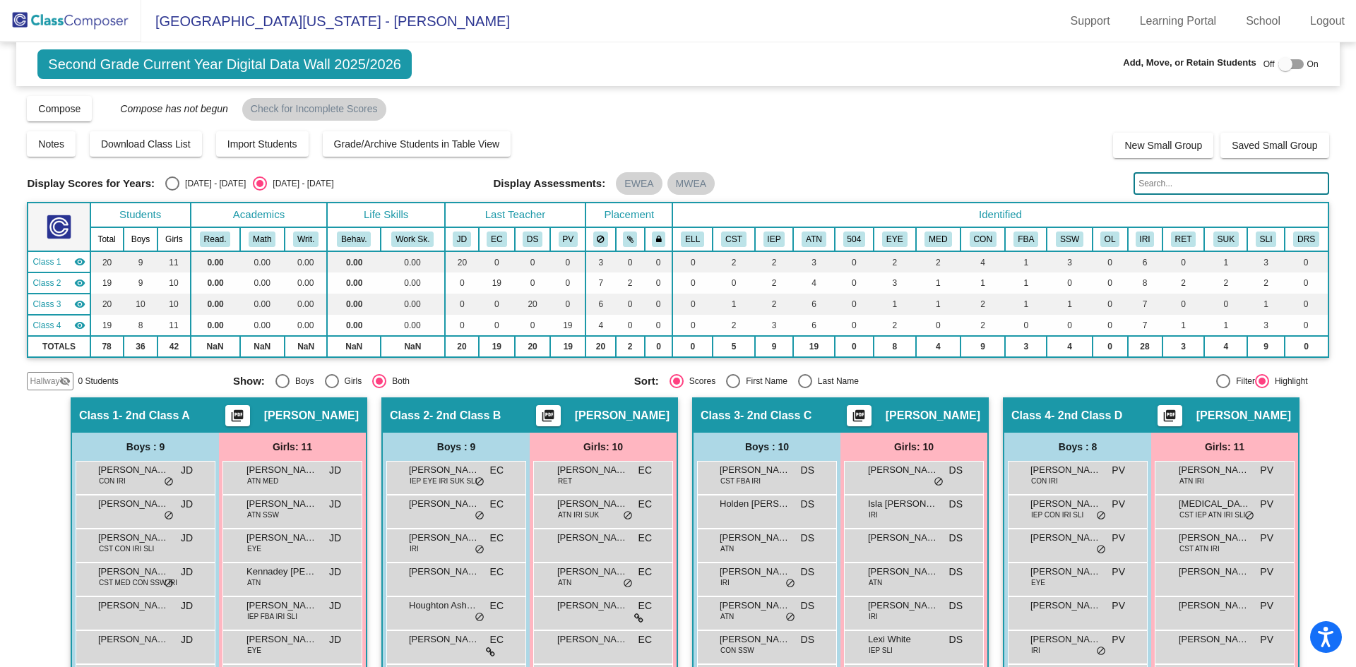
click at [1158, 183] on input "text" at bounding box center [1230, 183] width 195 height 23
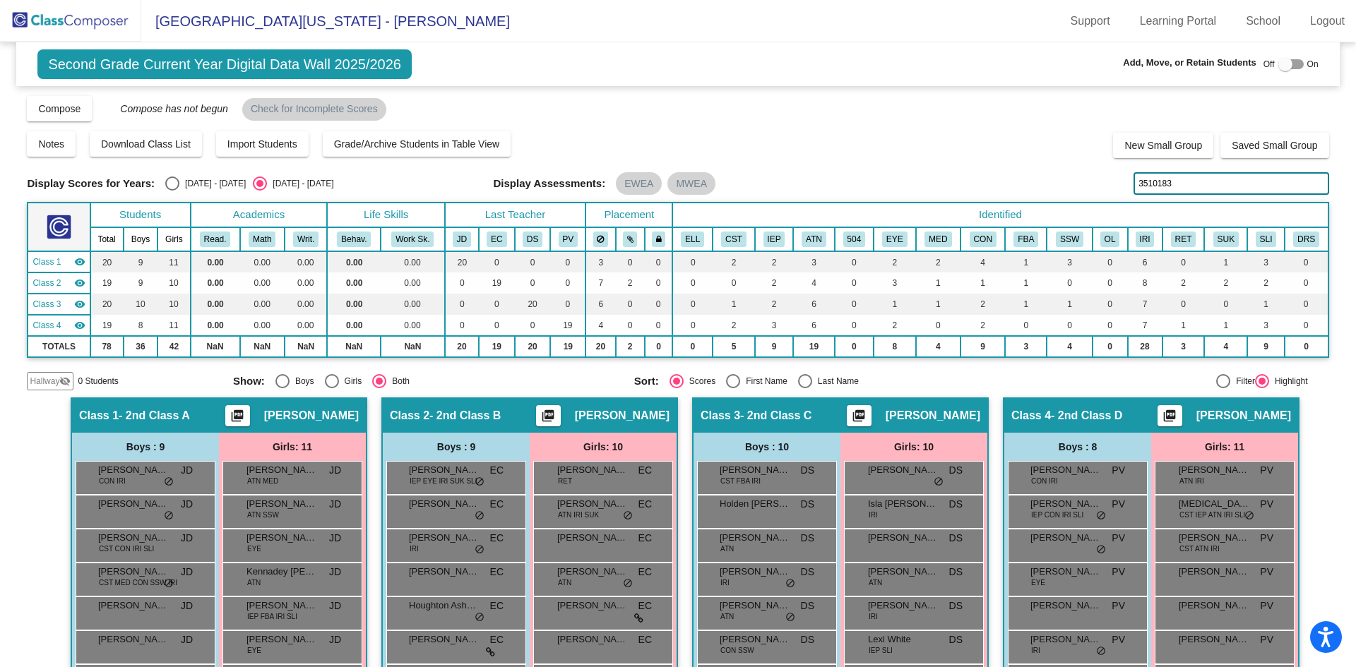
type input "3510183"
click at [1279, 63] on div at bounding box center [1285, 64] width 14 height 14
checkbox input "true"
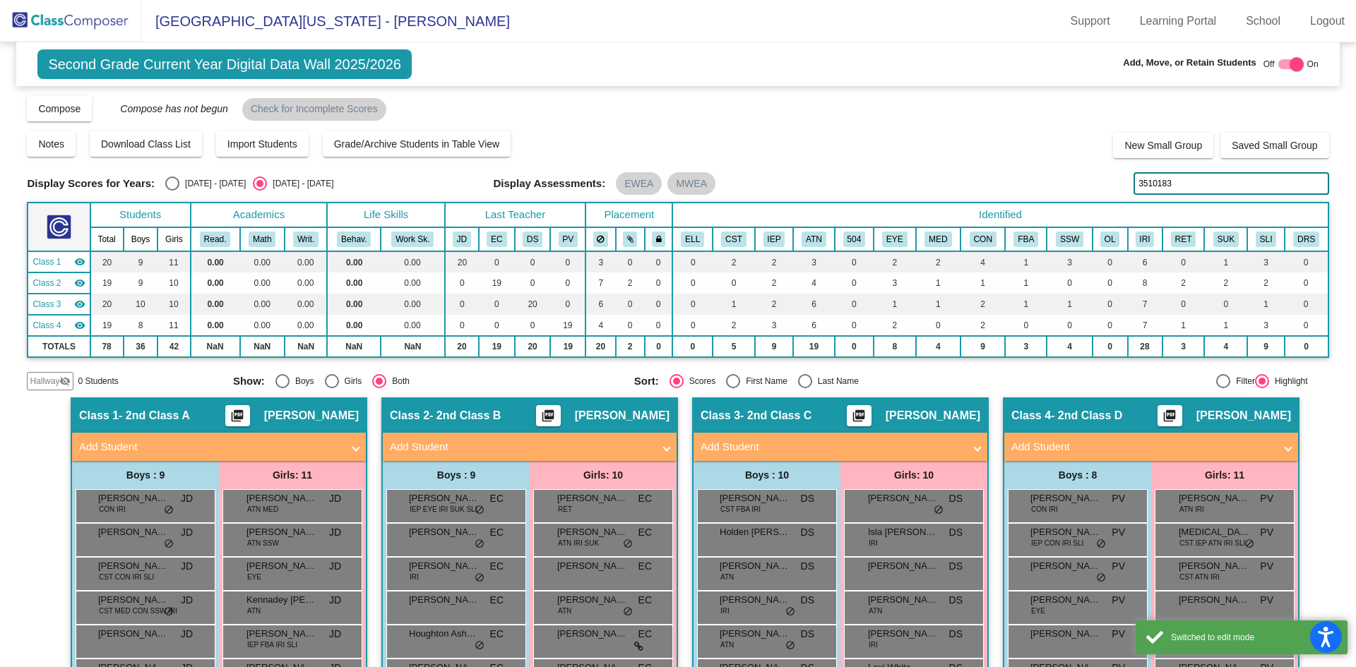
click at [1186, 184] on input "3510183" at bounding box center [1230, 183] width 195 height 23
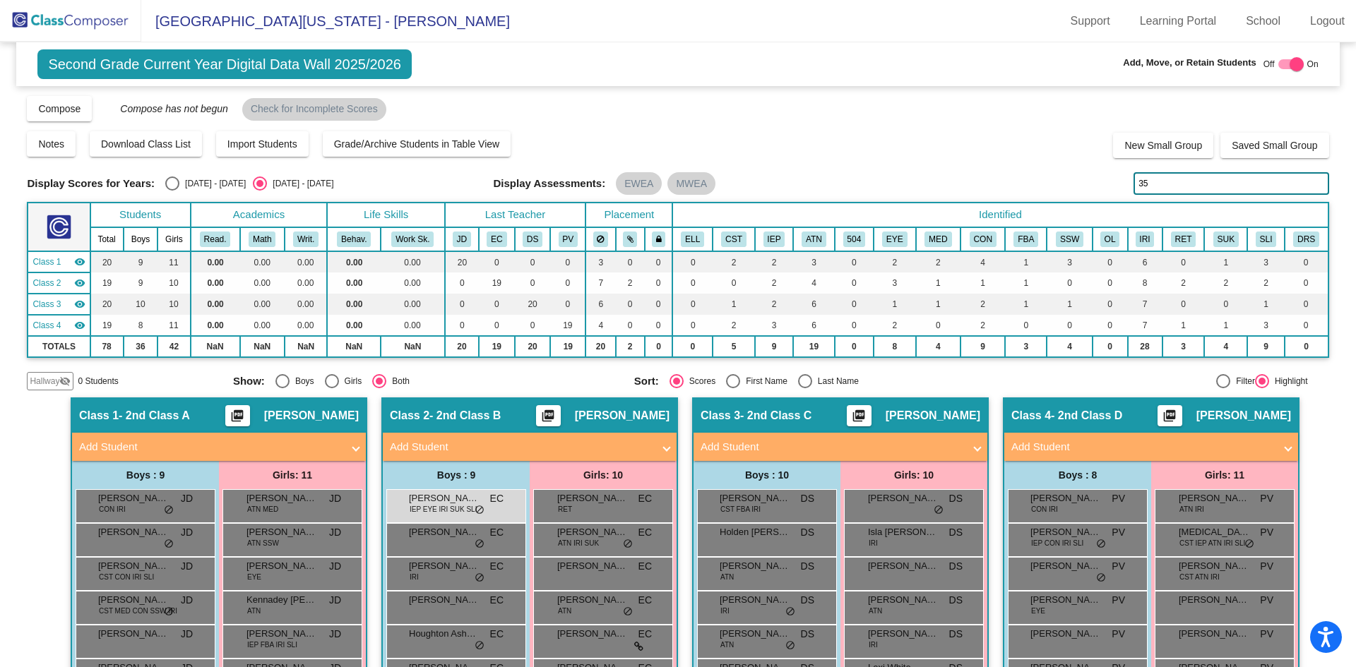
type input "3"
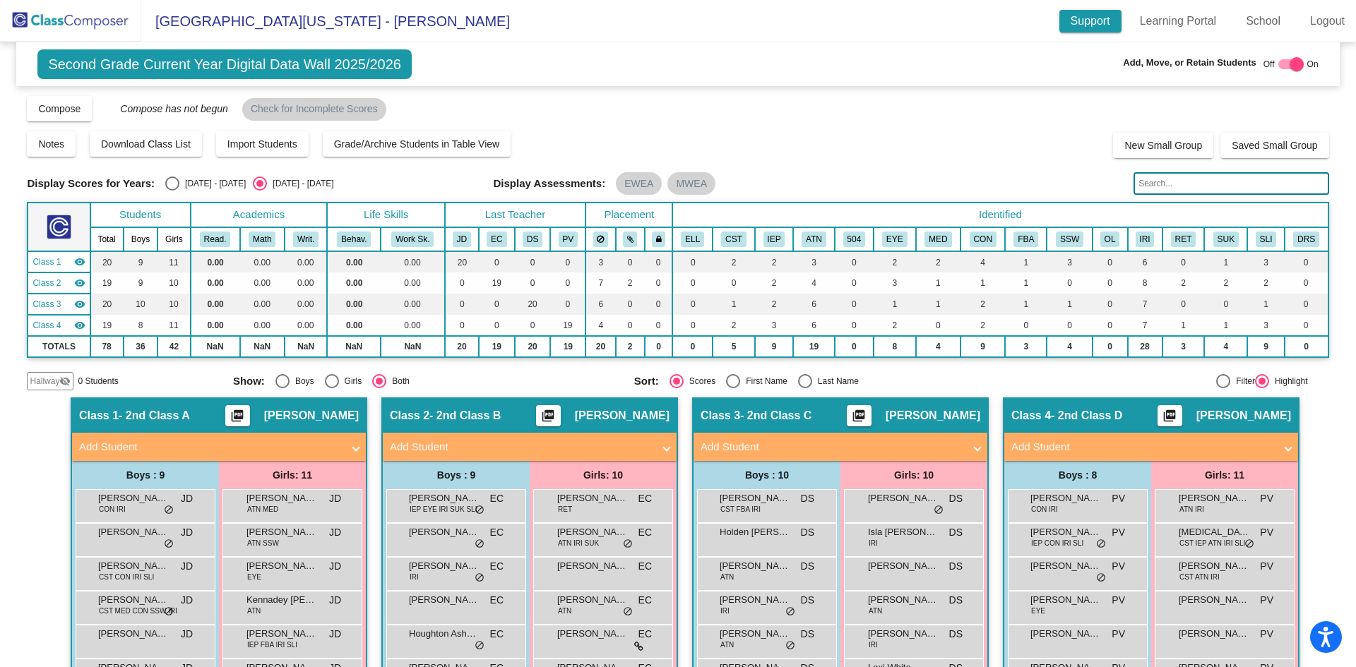
click at [1086, 21] on link "Support" at bounding box center [1090, 21] width 62 height 23
click at [155, 70] on span "Second Grade Current Year Digital Data Wall 2025/2026" at bounding box center [224, 64] width 374 height 30
drag, startPoint x: 90, startPoint y: 30, endPoint x: 88, endPoint y: 23, distance: 7.6
click at [90, 30] on img at bounding box center [70, 21] width 141 height 42
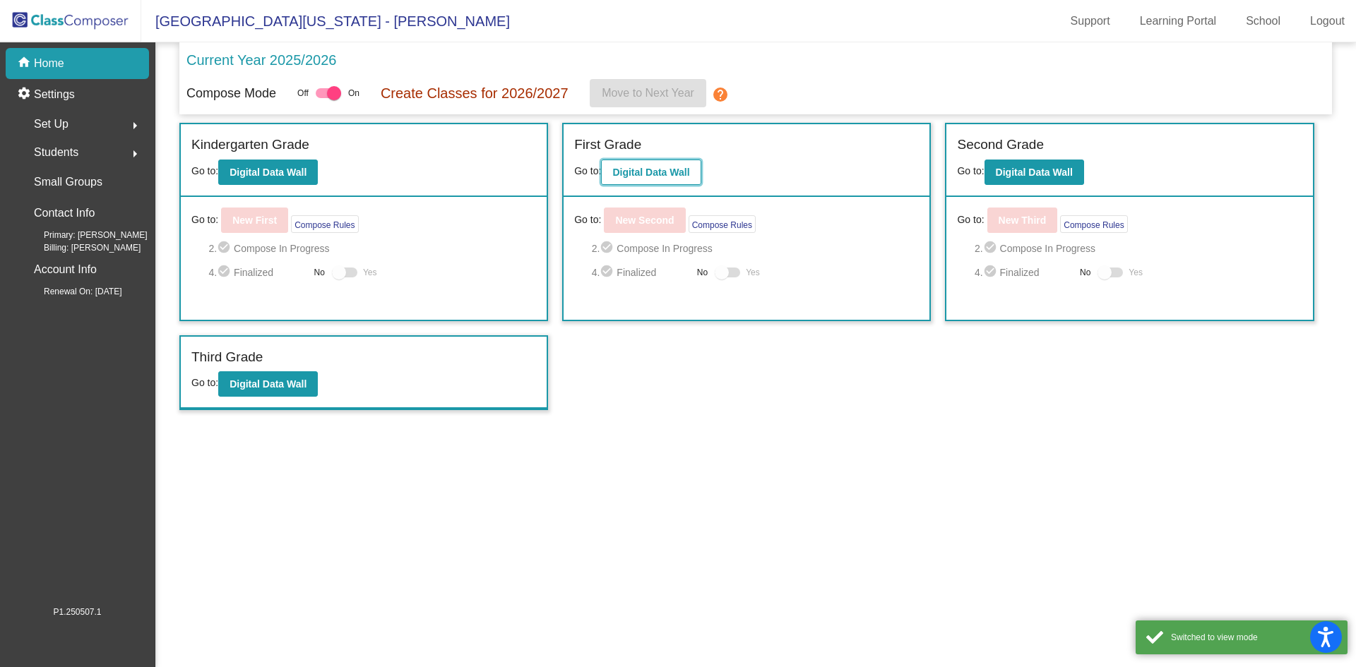
click at [641, 174] on b "Digital Data Wall" at bounding box center [650, 172] width 77 height 11
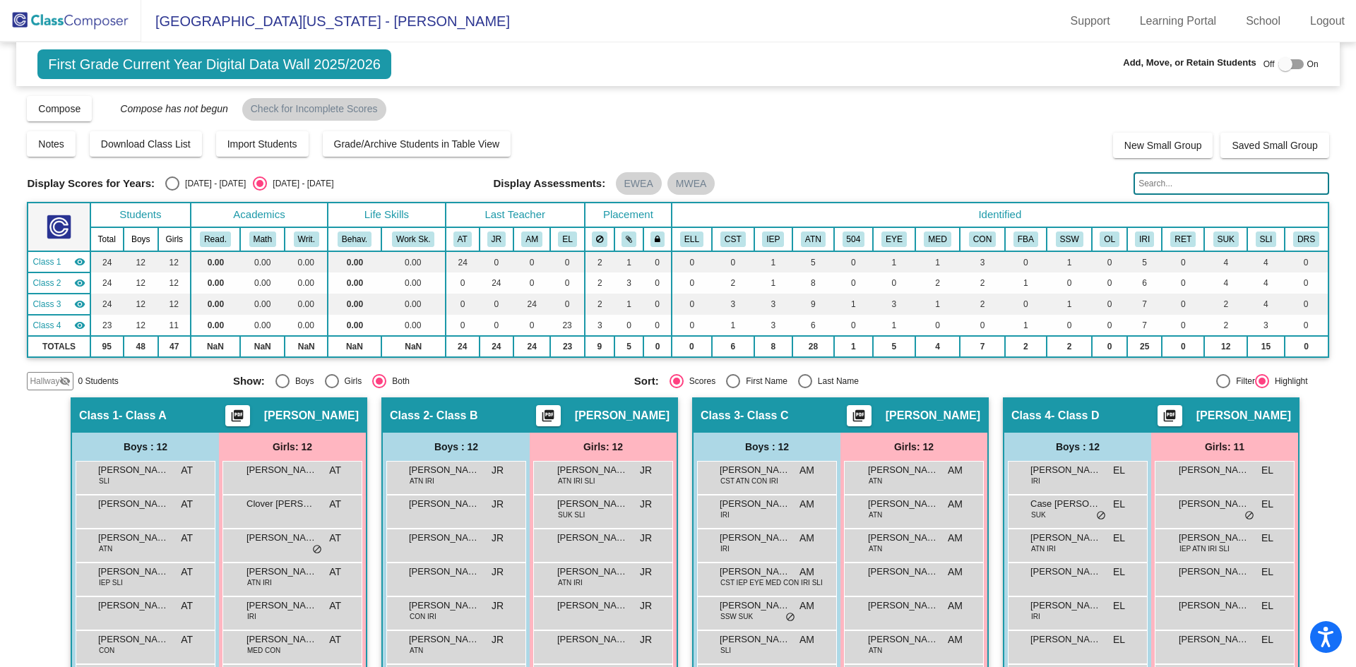
click at [83, 21] on img at bounding box center [70, 21] width 141 height 42
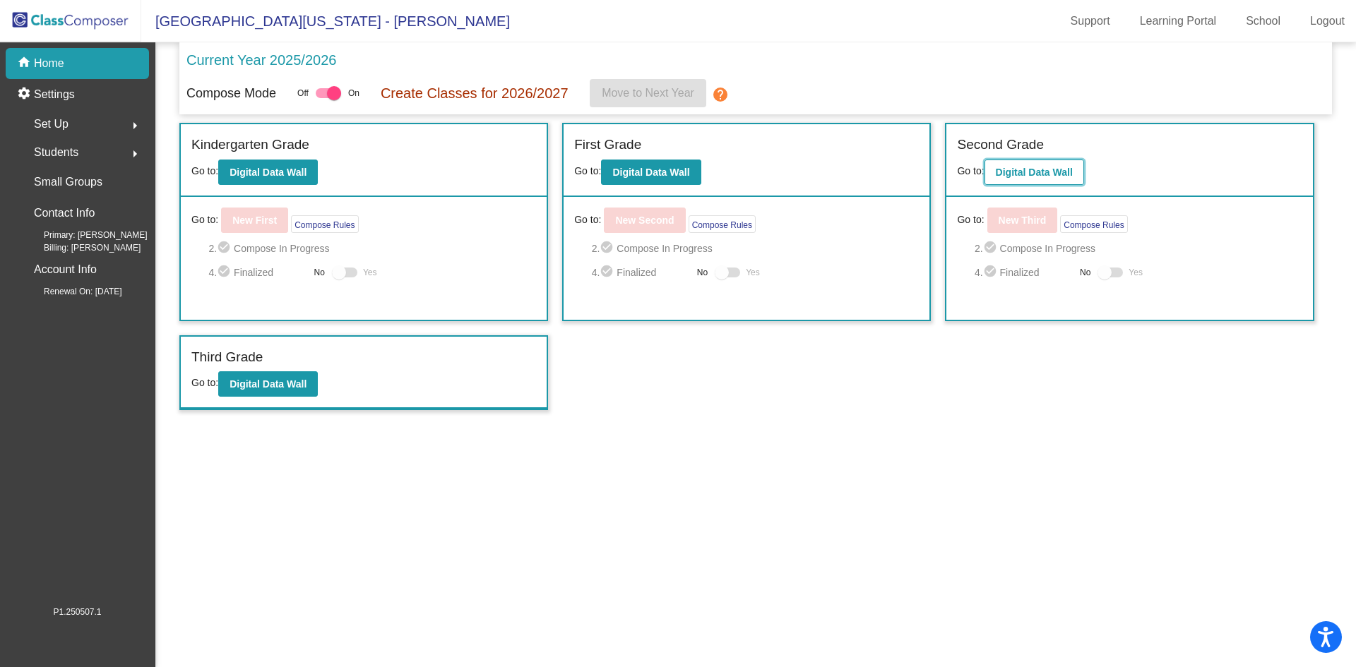
click at [1020, 167] on b "Digital Data Wall" at bounding box center [1034, 172] width 77 height 11
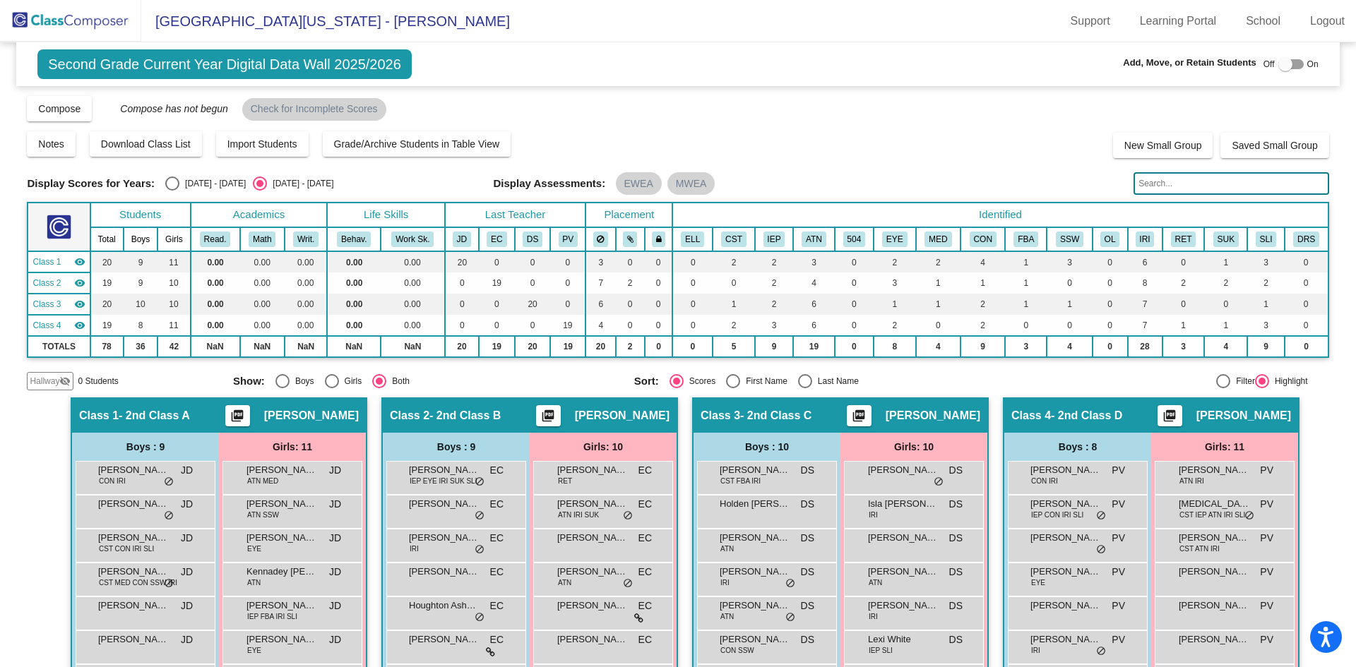
click at [79, 17] on img at bounding box center [70, 21] width 141 height 42
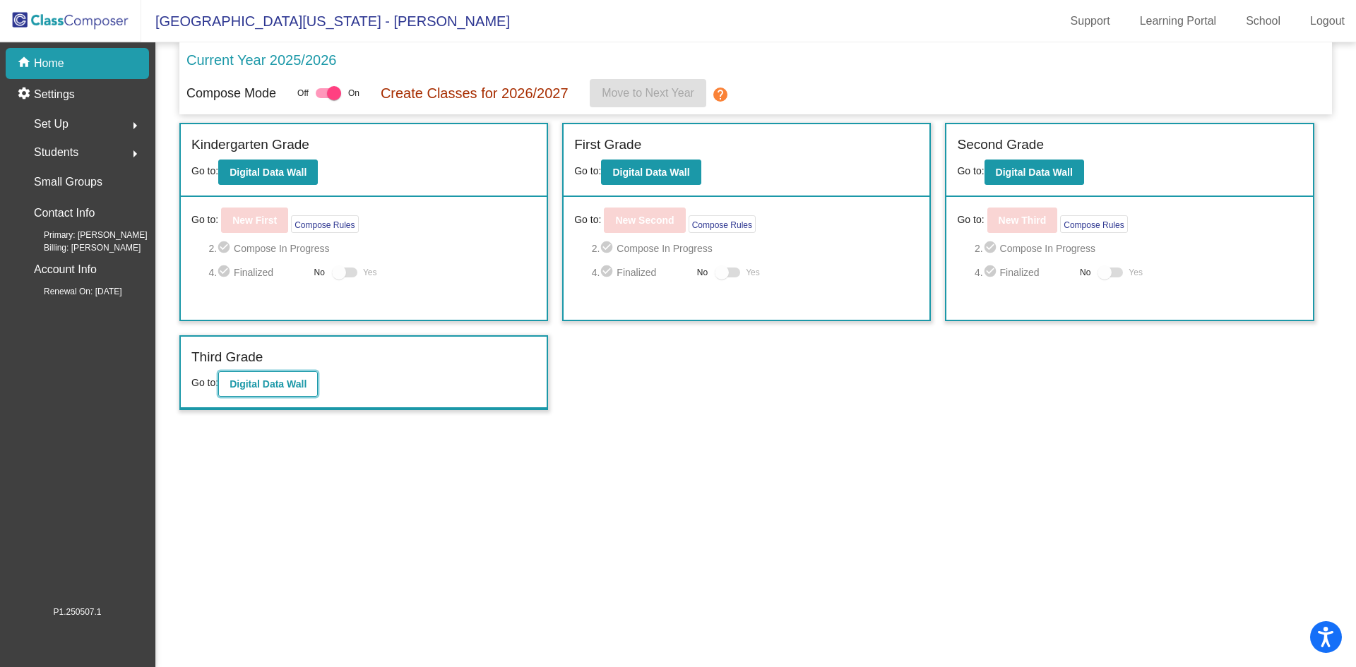
click at [260, 386] on b "Digital Data Wall" at bounding box center [268, 384] width 77 height 11
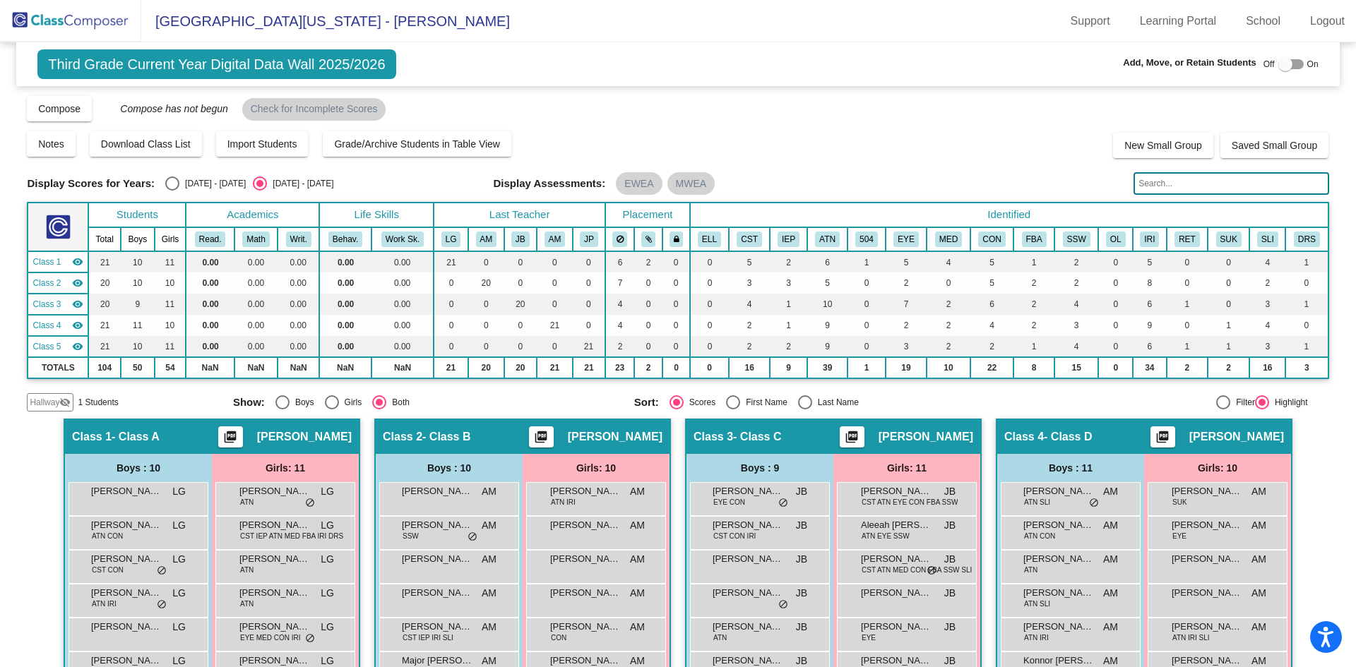
click at [55, 18] on img at bounding box center [70, 21] width 141 height 42
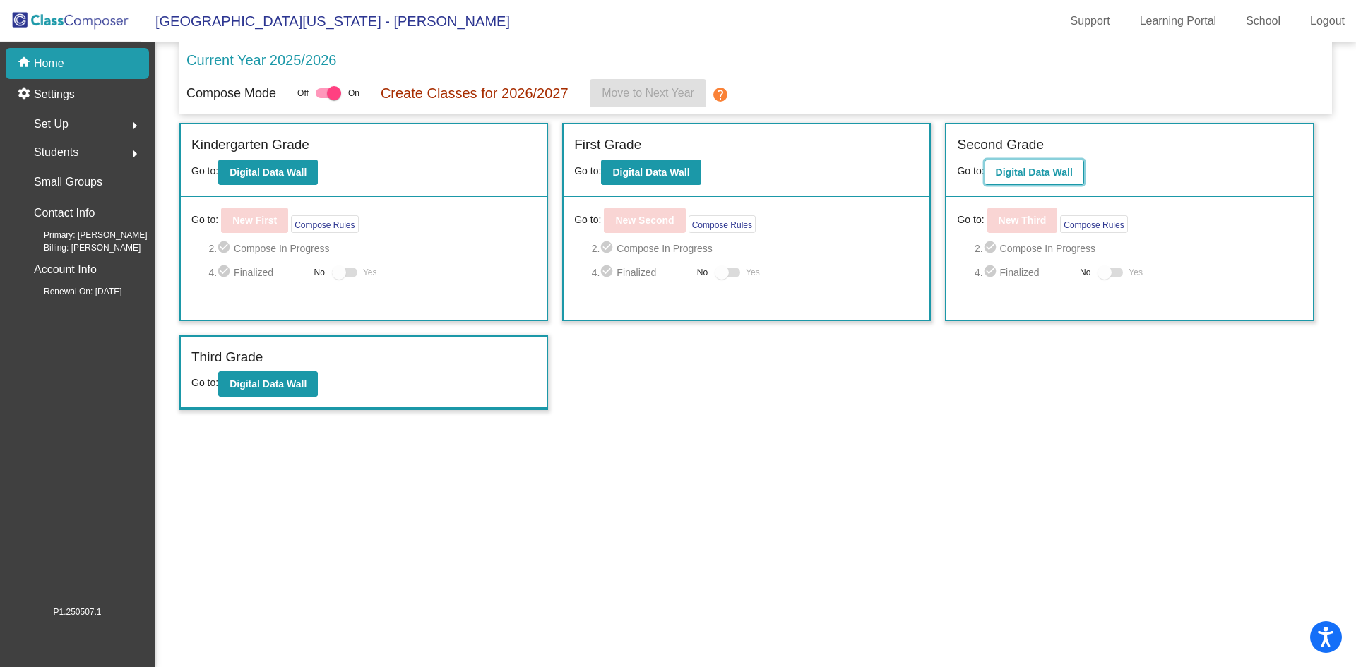
click at [1040, 173] on b "Digital Data Wall" at bounding box center [1034, 172] width 77 height 11
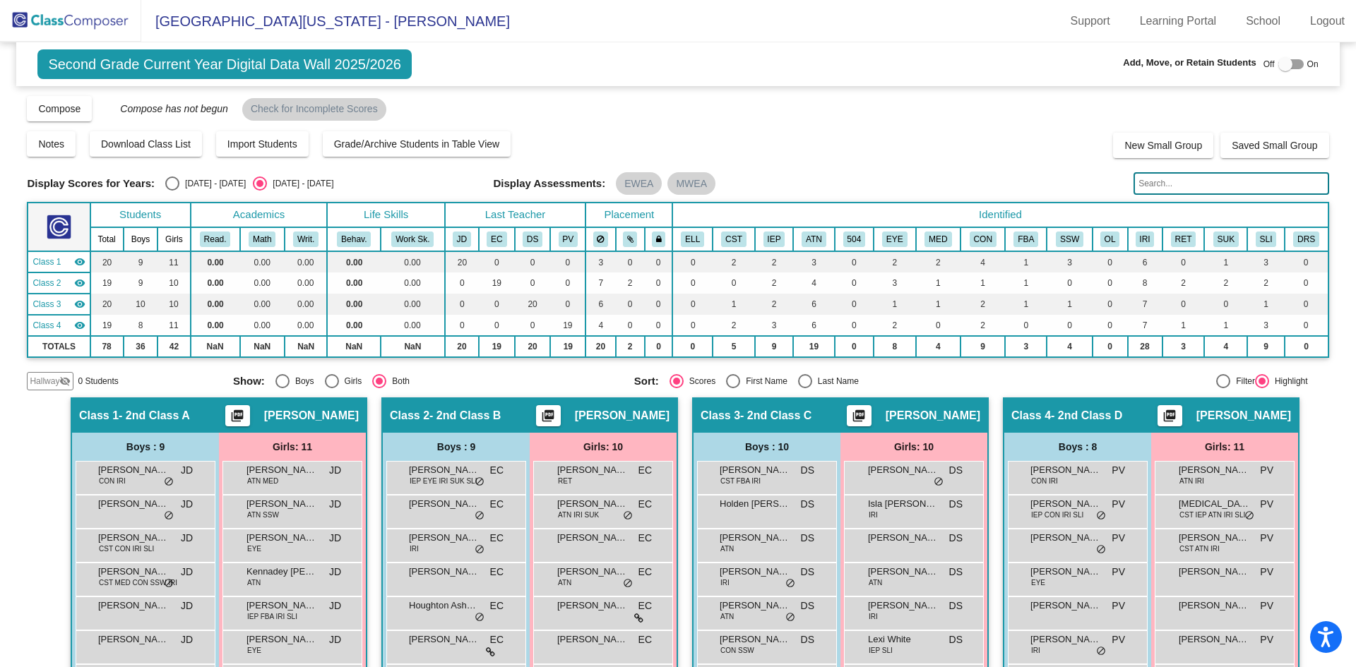
click at [1278, 64] on div at bounding box center [1285, 64] width 14 height 14
checkbox input "true"
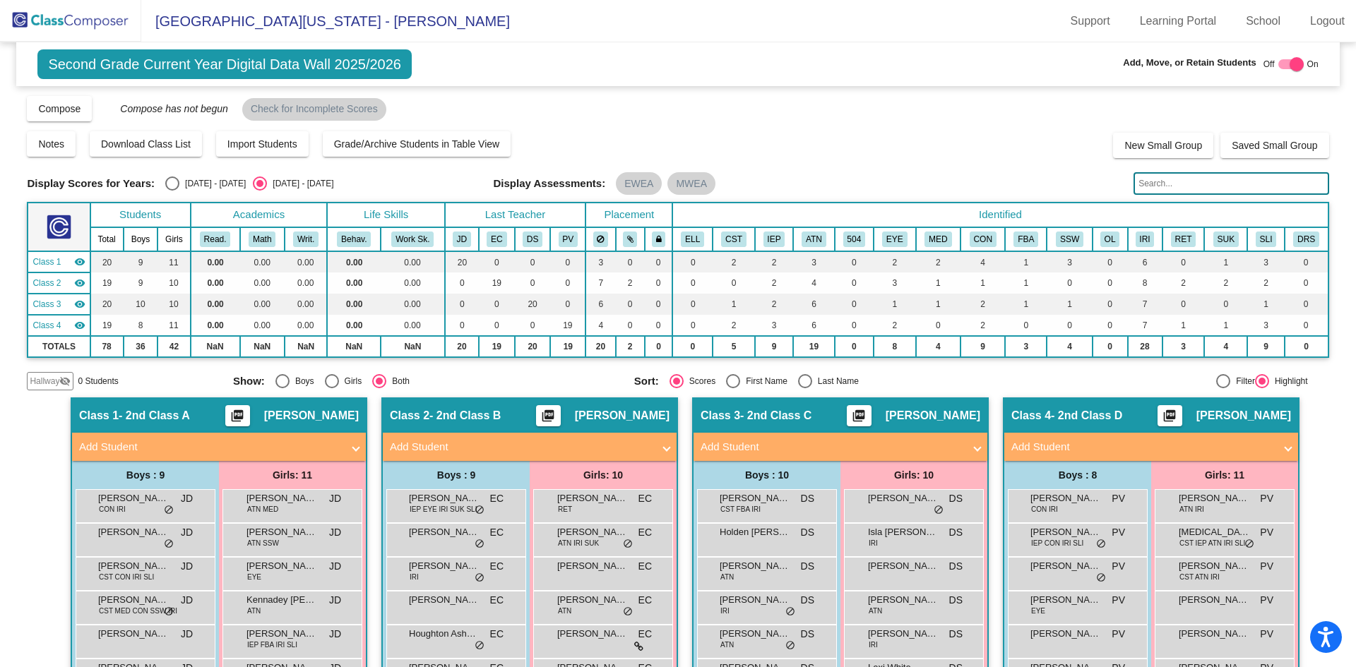
click at [48, 383] on span "Hallway" at bounding box center [45, 381] width 30 height 13
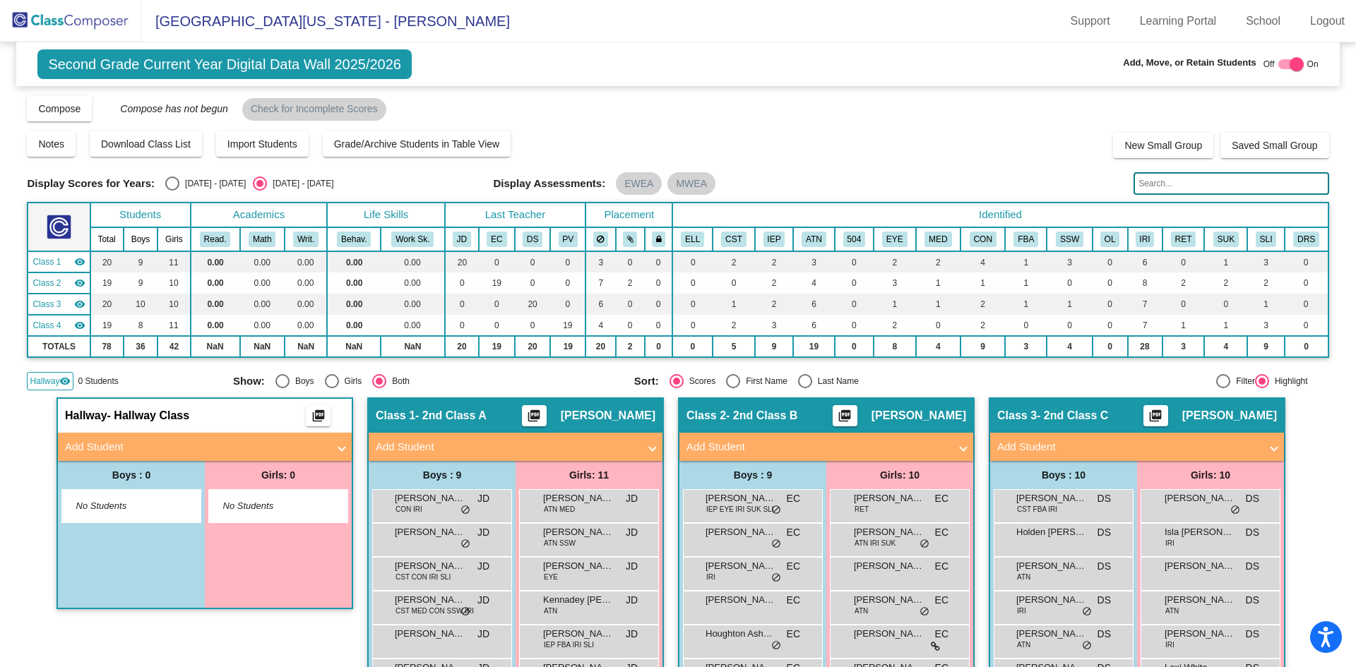
click at [339, 446] on span at bounding box center [342, 447] width 6 height 16
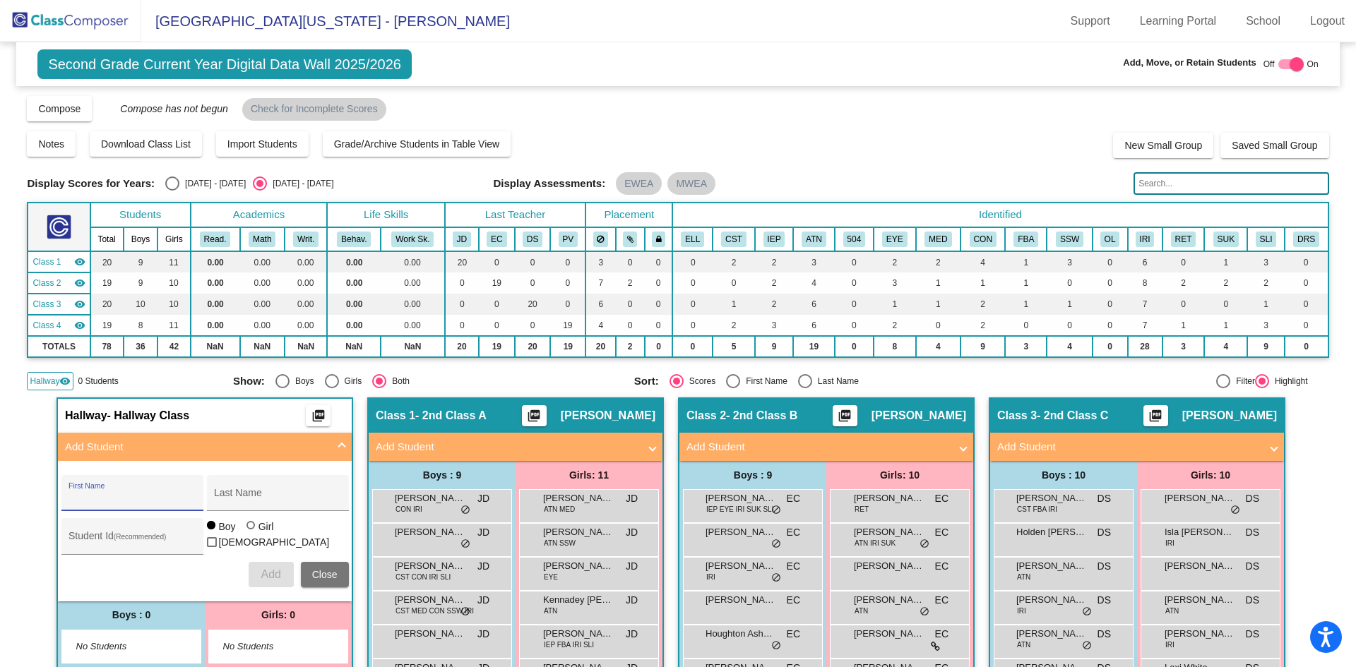
click at [144, 497] on input "First Name" at bounding box center [132, 498] width 127 height 11
type input "[PERSON_NAME]"
click at [124, 533] on div "Student Id (Recommended)" at bounding box center [132, 540] width 127 height 29
type input "3610180"
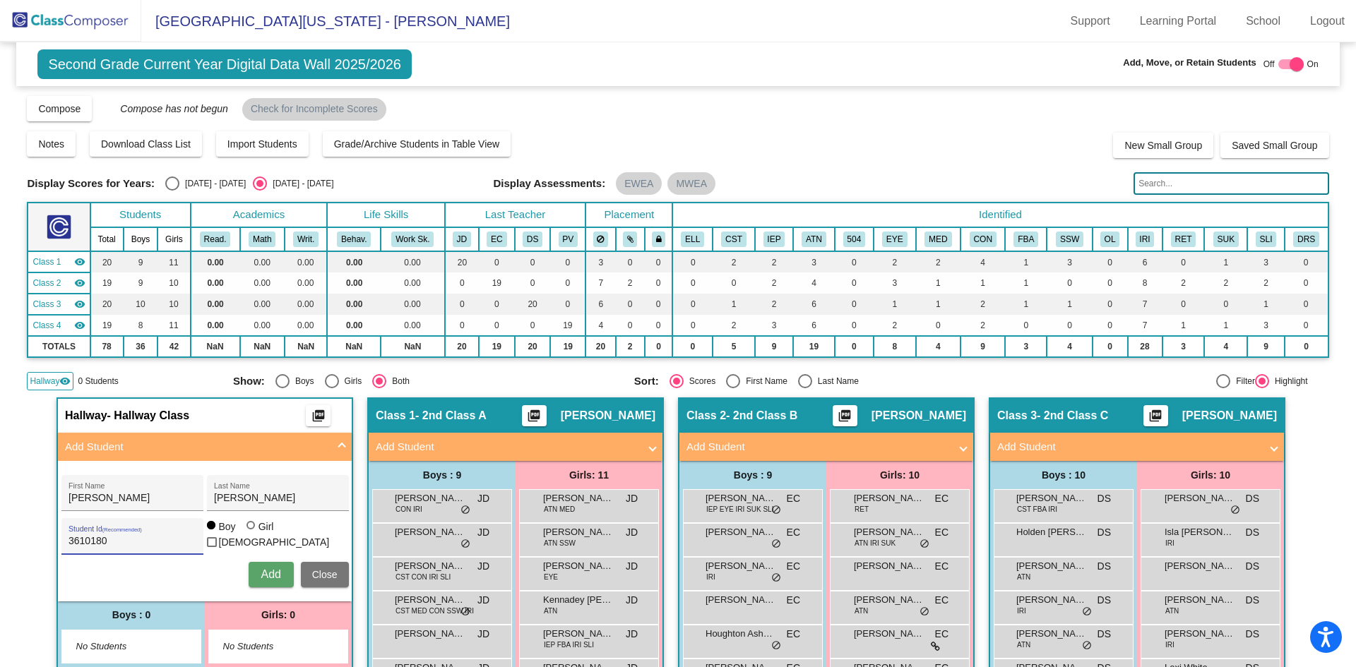
click at [267, 570] on span "Add" at bounding box center [271, 575] width 20 height 12
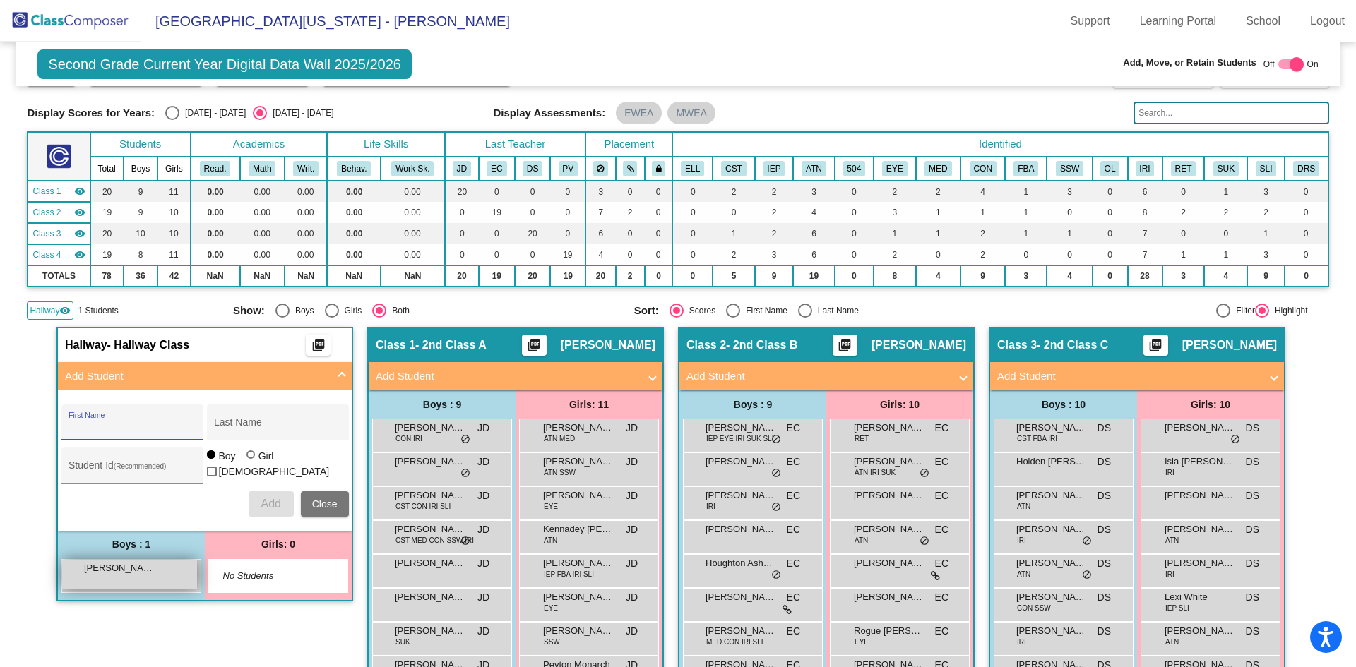
scroll to position [141, 0]
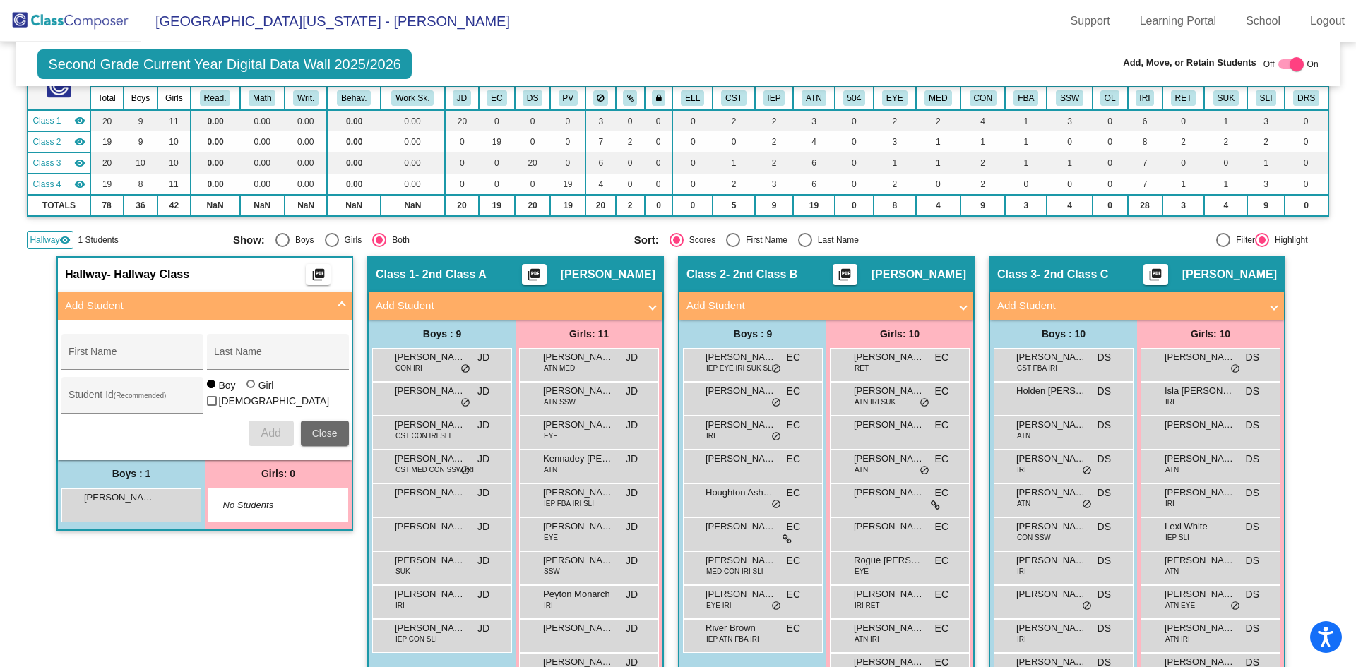
click at [312, 431] on span "Close" at bounding box center [324, 433] width 25 height 11
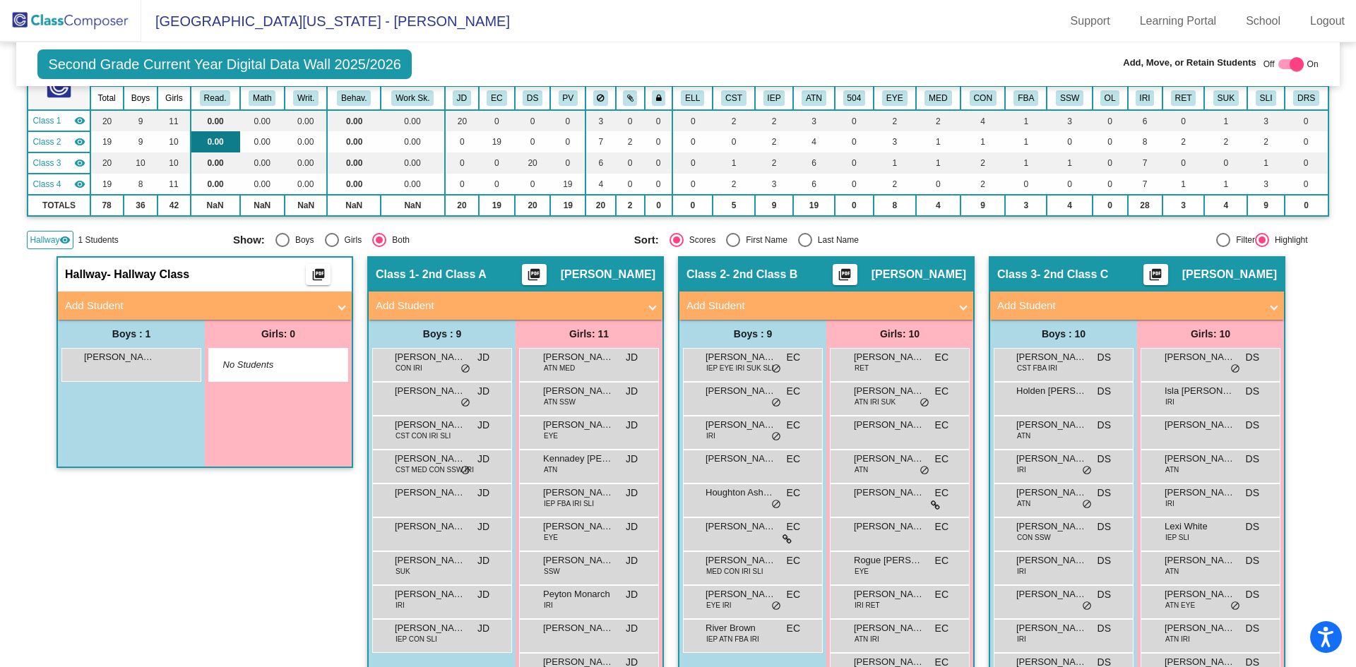
scroll to position [0, 0]
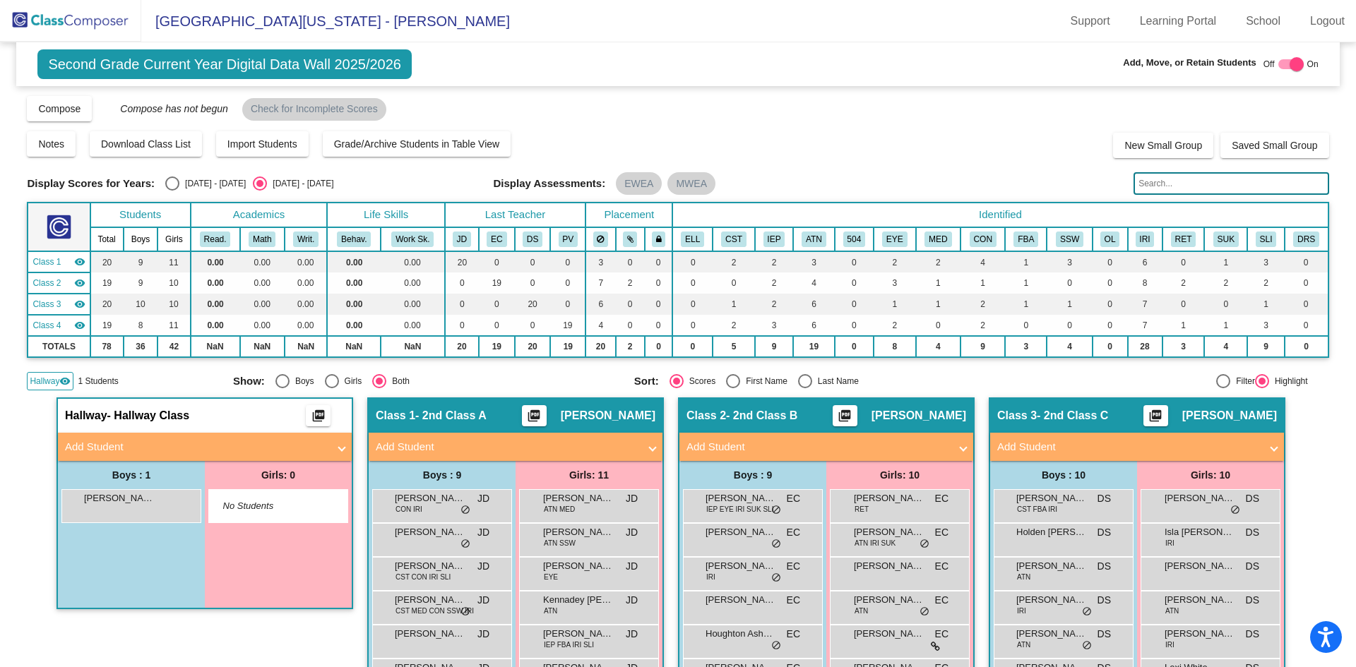
click at [1290, 65] on div at bounding box center [1297, 64] width 14 height 14
checkbox input "false"
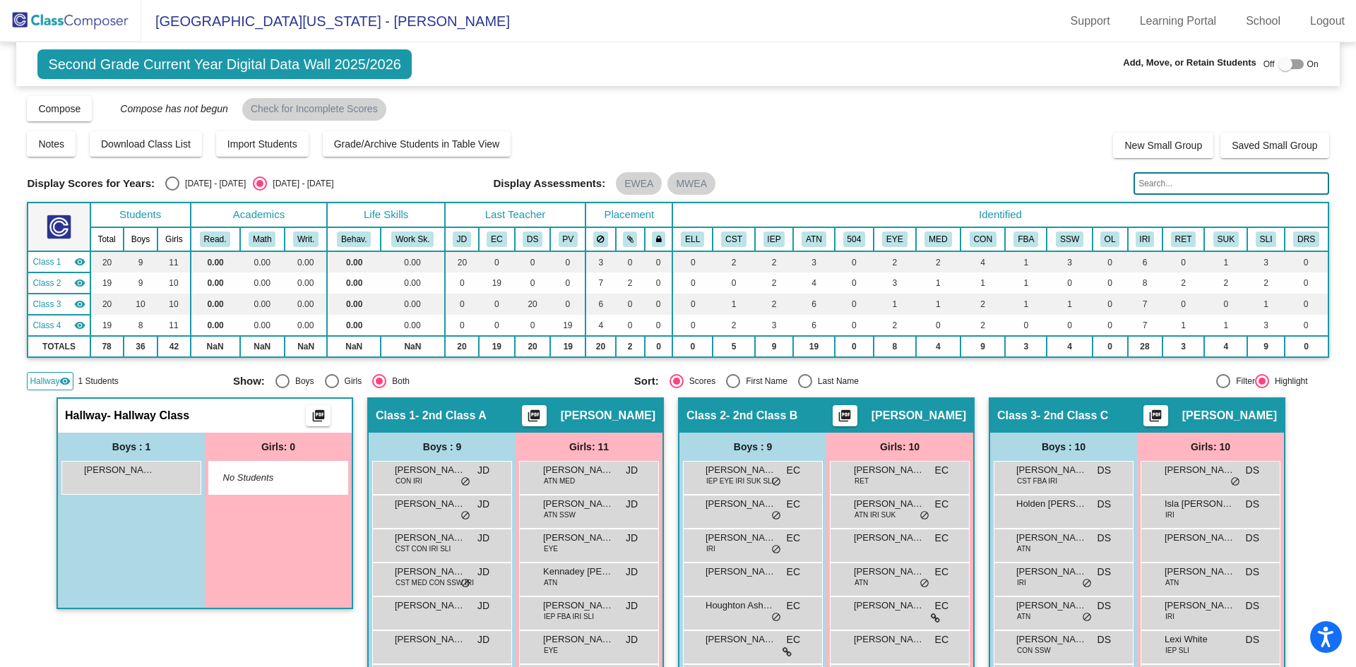
click at [329, 57] on span "Second Grade Current Year Digital Data Wall 2025/2026" at bounding box center [224, 64] width 374 height 30
click at [67, 23] on img at bounding box center [70, 21] width 141 height 42
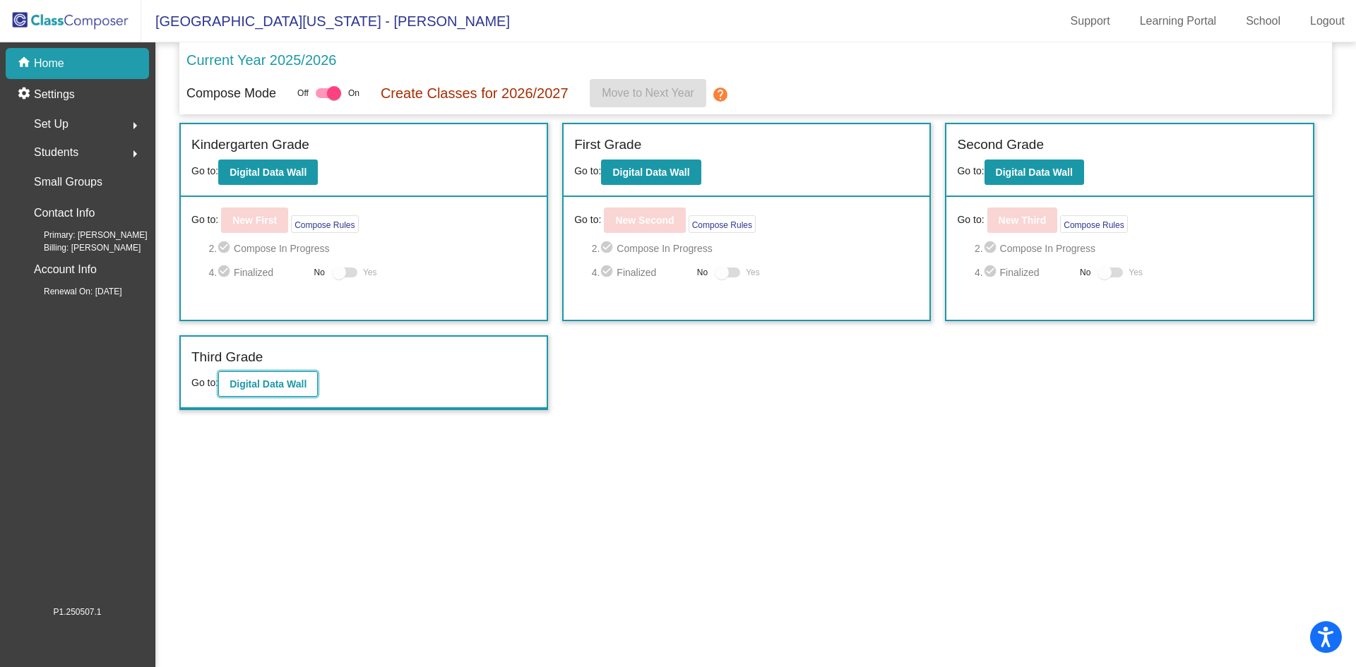
click at [261, 383] on b "Digital Data Wall" at bounding box center [268, 384] width 77 height 11
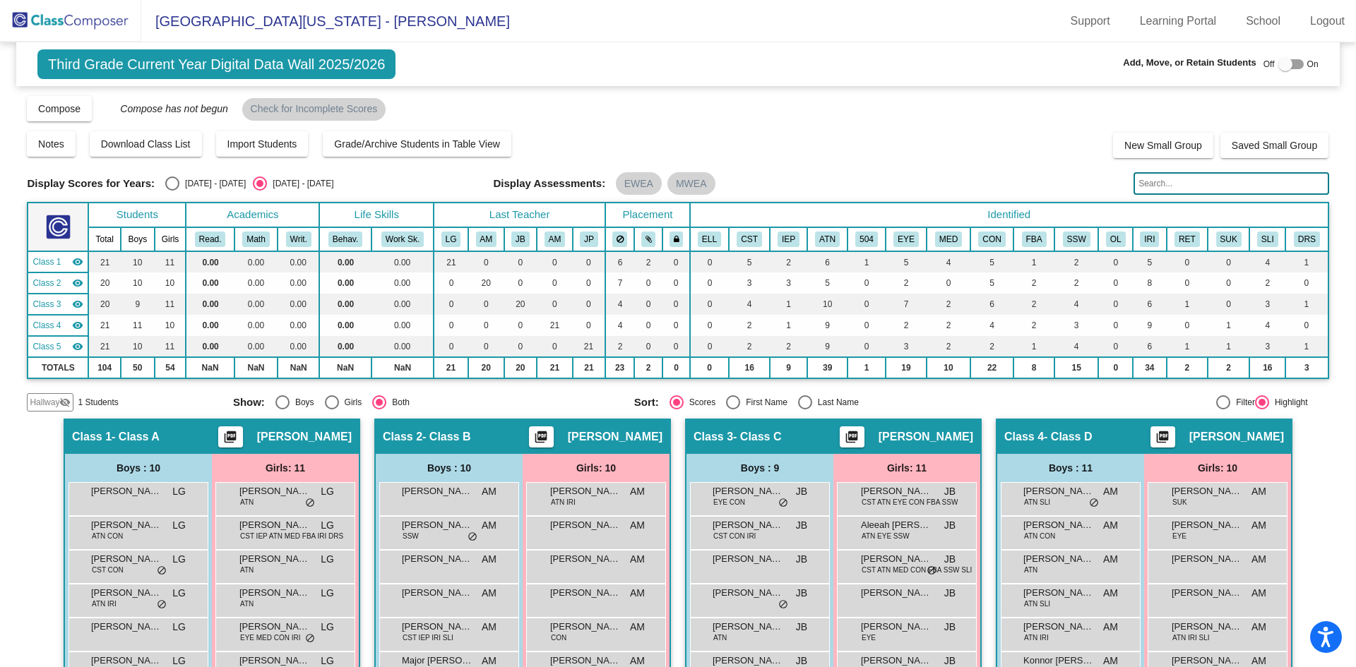
click at [35, 400] on span "Hallway" at bounding box center [45, 402] width 30 height 13
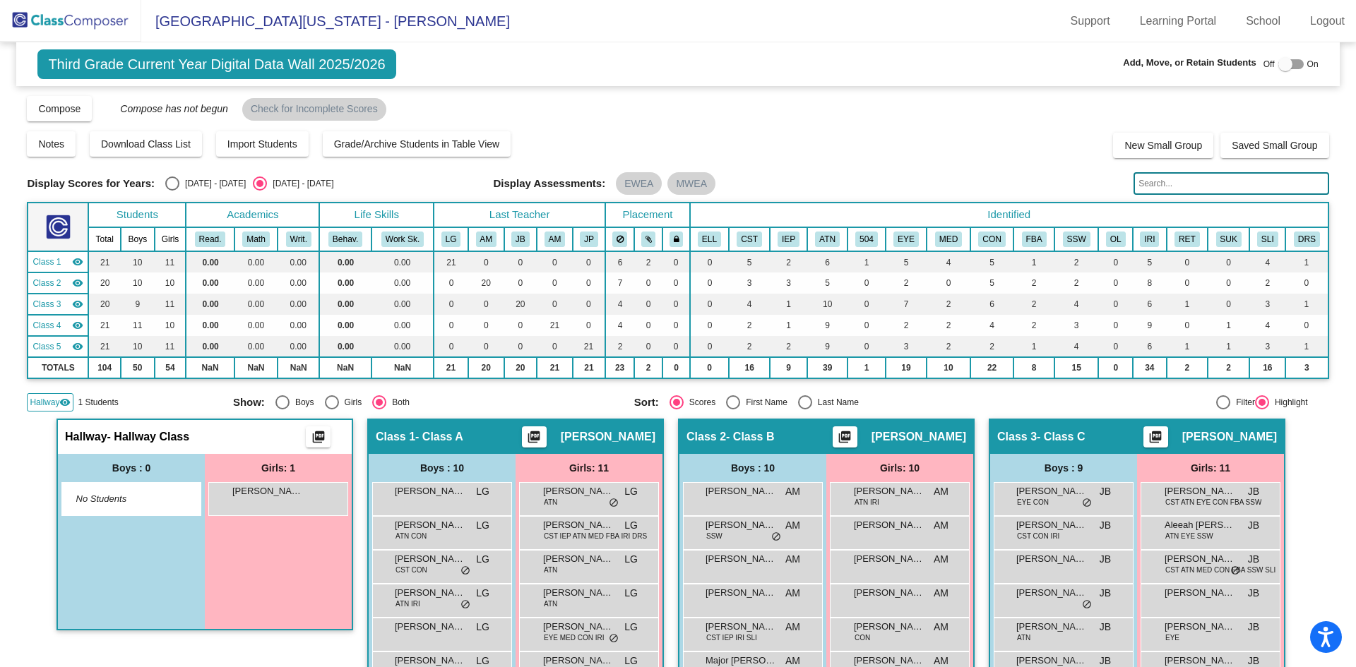
click at [35, 400] on span "Hallway" at bounding box center [45, 402] width 30 height 13
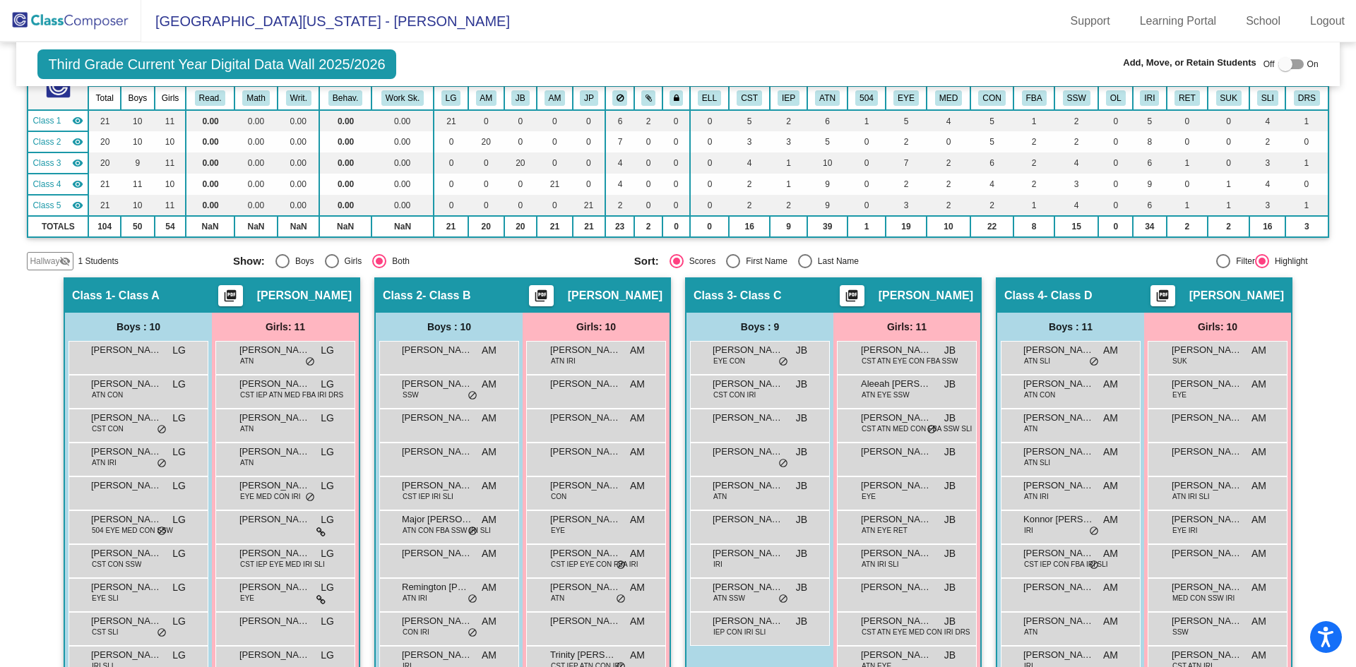
scroll to position [71, 0]
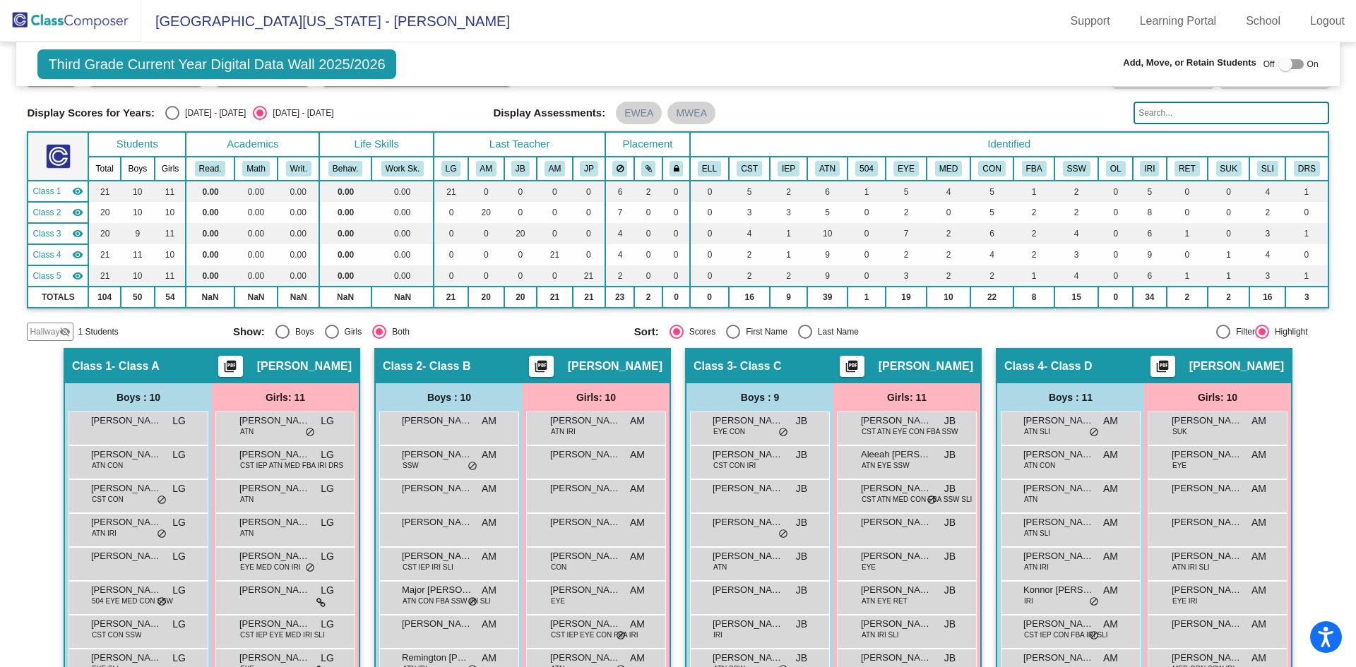
click at [182, 60] on span "Third Grade Current Year Digital Data Wall 2025/2026" at bounding box center [216, 64] width 358 height 30
click at [107, 17] on img at bounding box center [70, 21] width 141 height 42
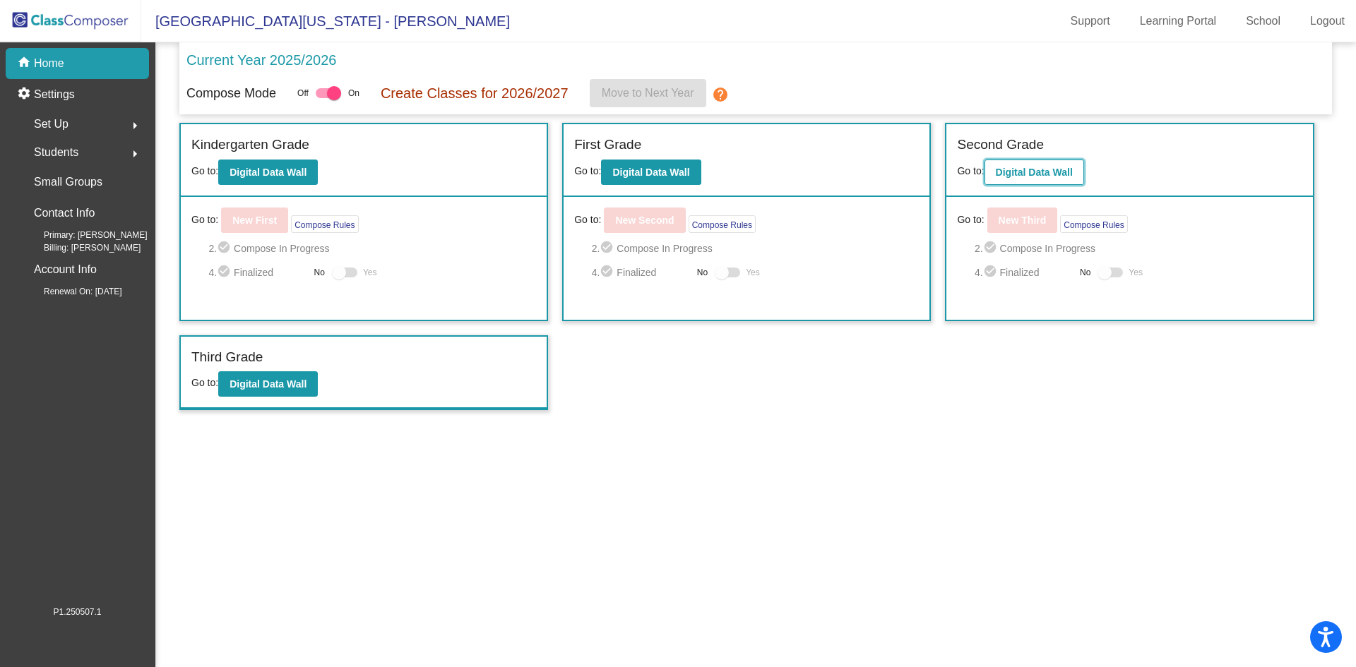
click at [1017, 182] on button "Digital Data Wall" at bounding box center [1034, 172] width 100 height 25
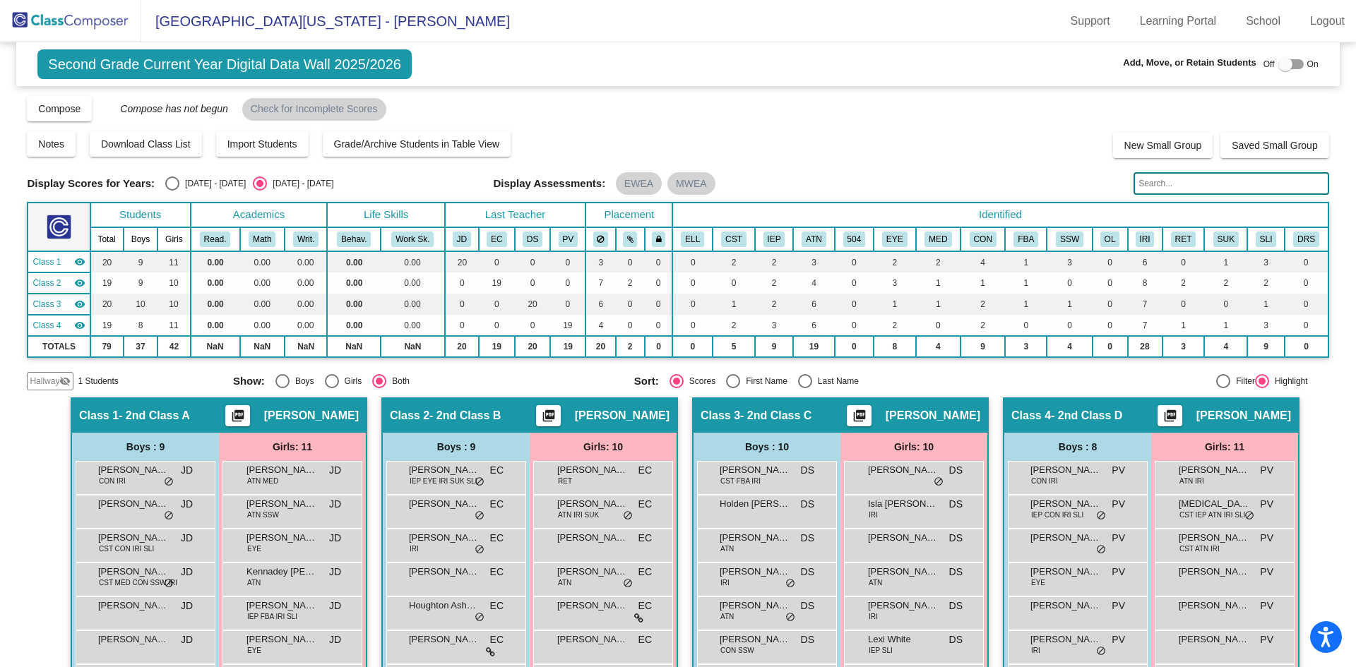
click at [100, 18] on img at bounding box center [70, 21] width 141 height 42
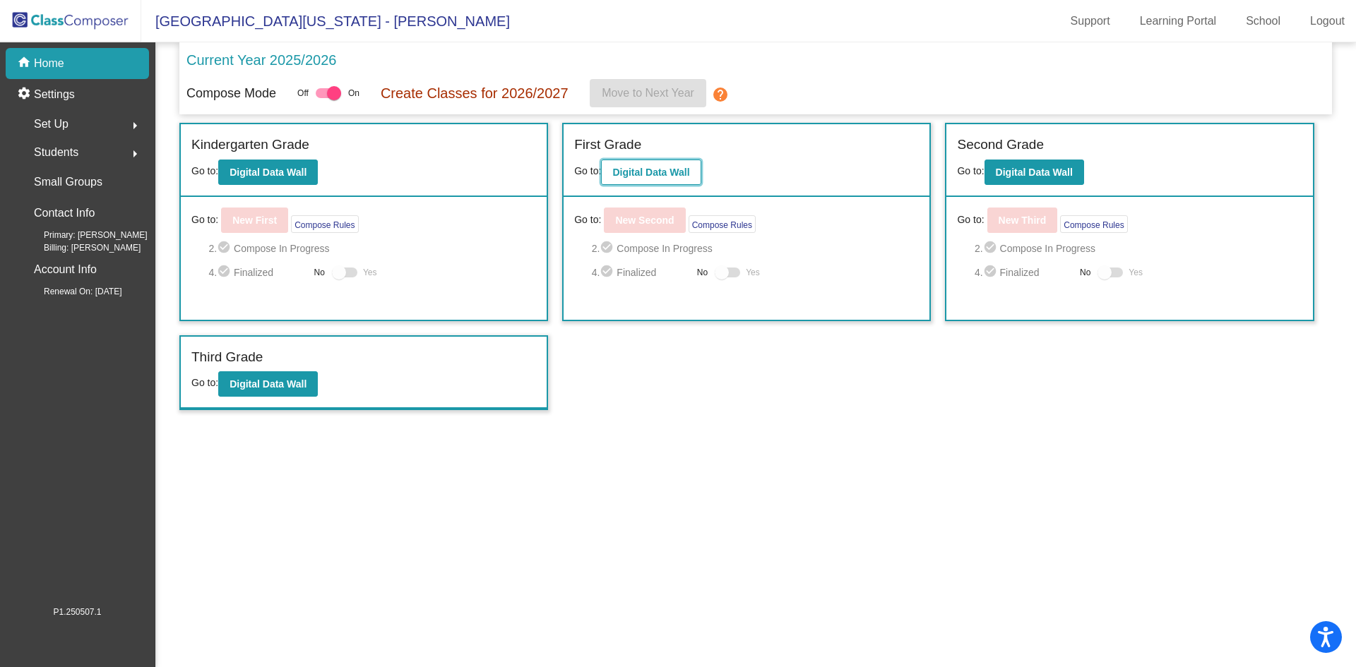
click at [643, 169] on b "Digital Data Wall" at bounding box center [650, 172] width 77 height 11
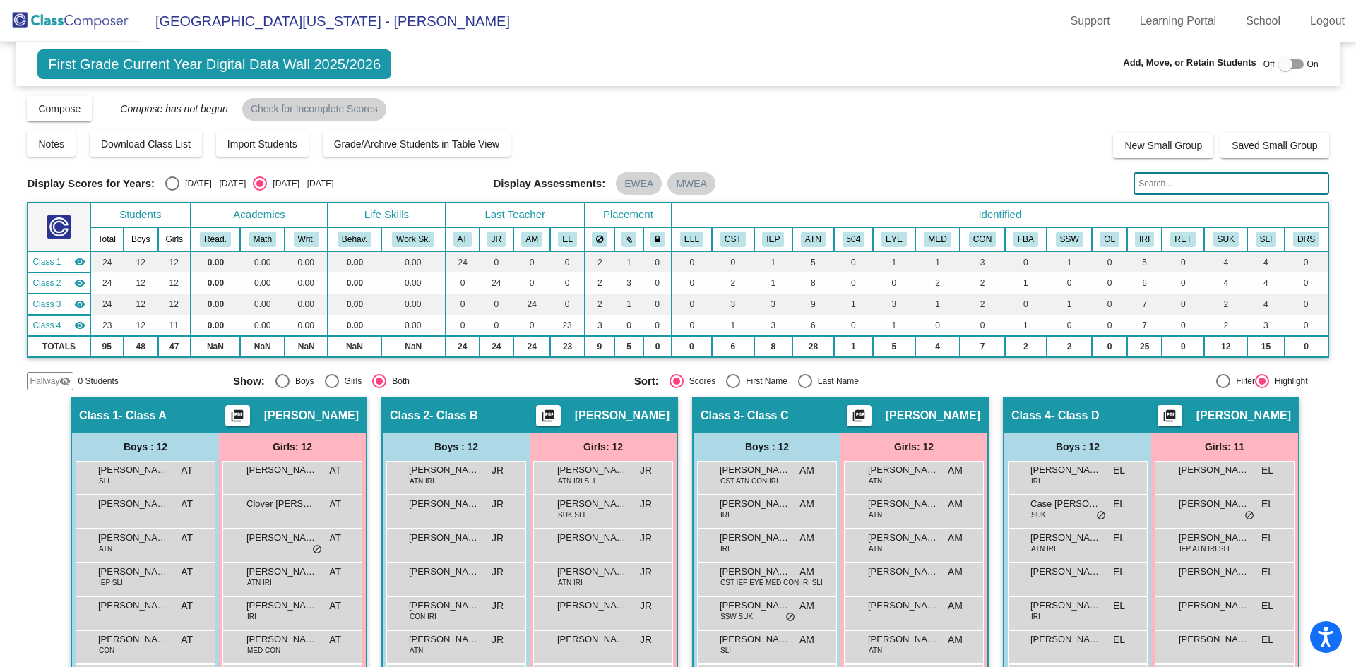
click at [145, 65] on span "First Grade Current Year Digital Data Wall 2025/2026" at bounding box center [214, 64] width 354 height 30
click at [84, 18] on img at bounding box center [70, 21] width 141 height 42
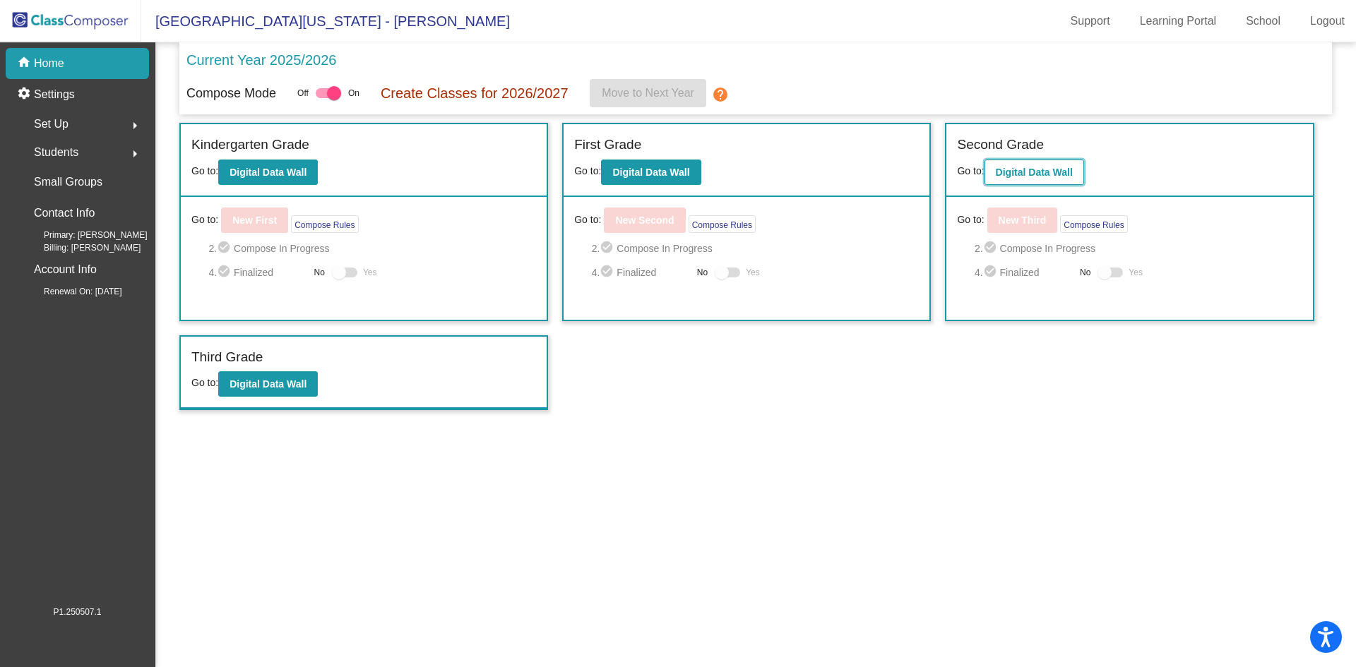
click at [1025, 172] on b "Digital Data Wall" at bounding box center [1034, 172] width 77 height 11
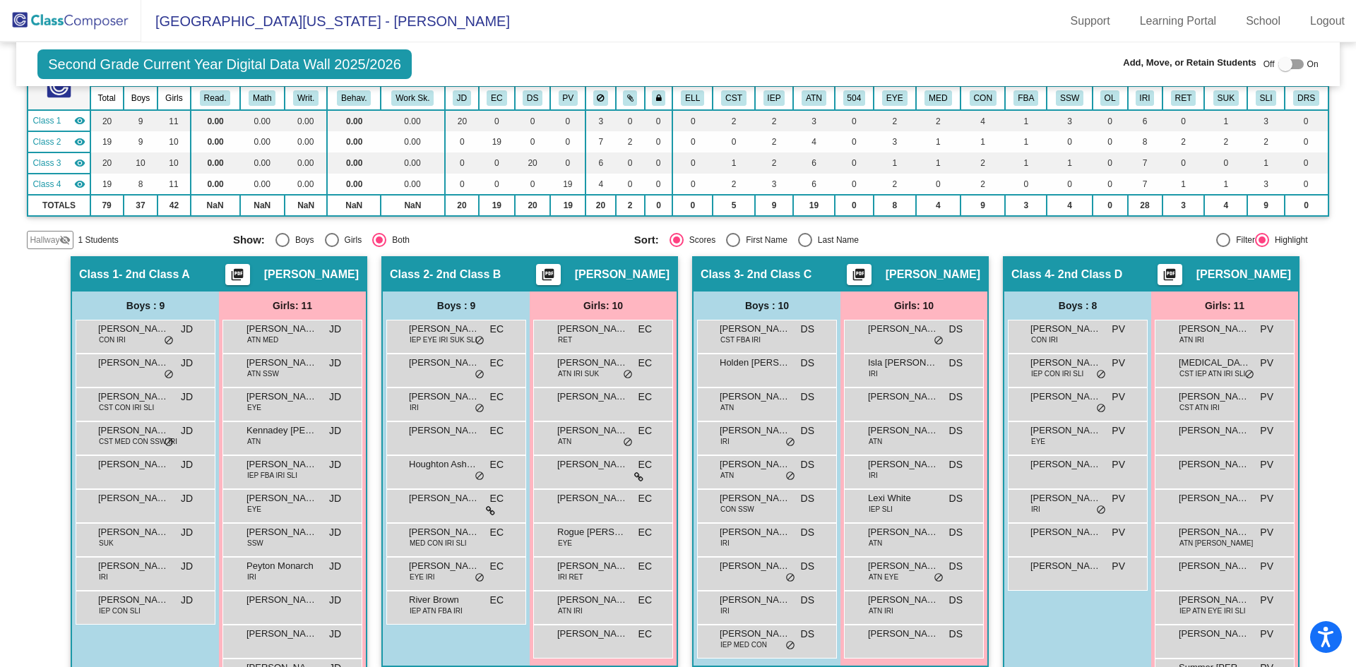
scroll to position [189, 0]
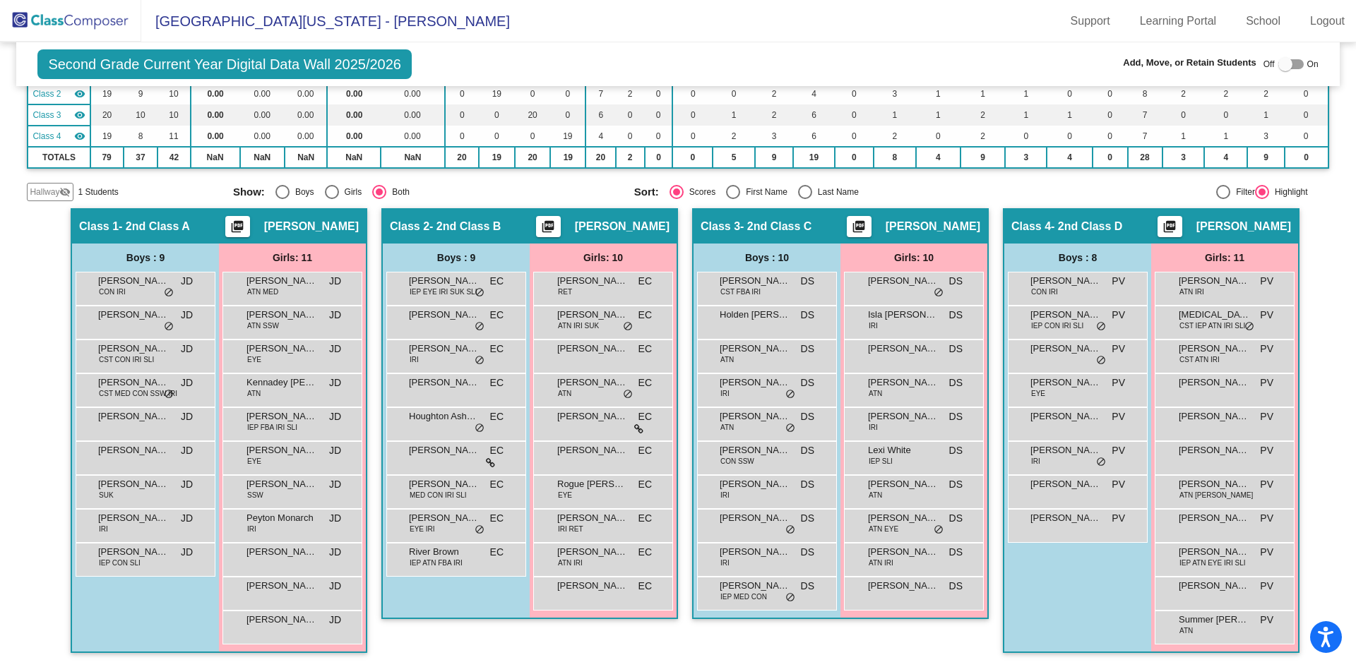
click at [107, 19] on img at bounding box center [70, 21] width 141 height 42
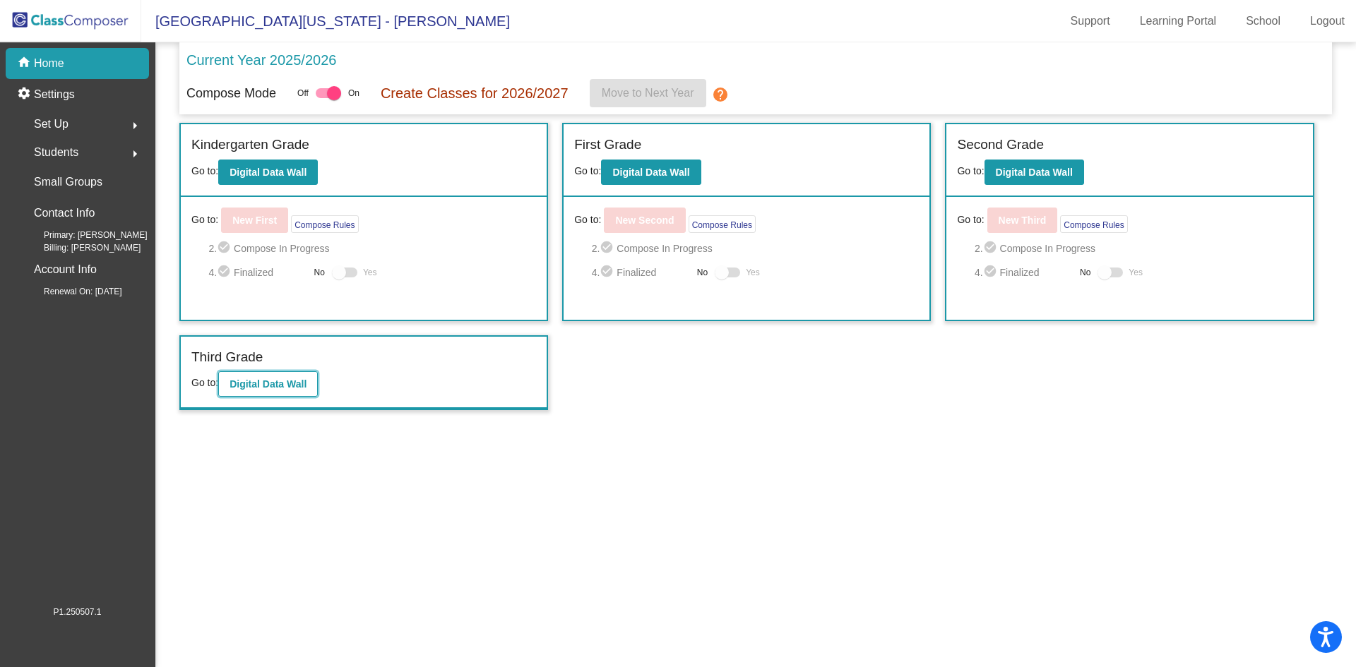
click at [268, 381] on b "Digital Data Wall" at bounding box center [268, 384] width 77 height 11
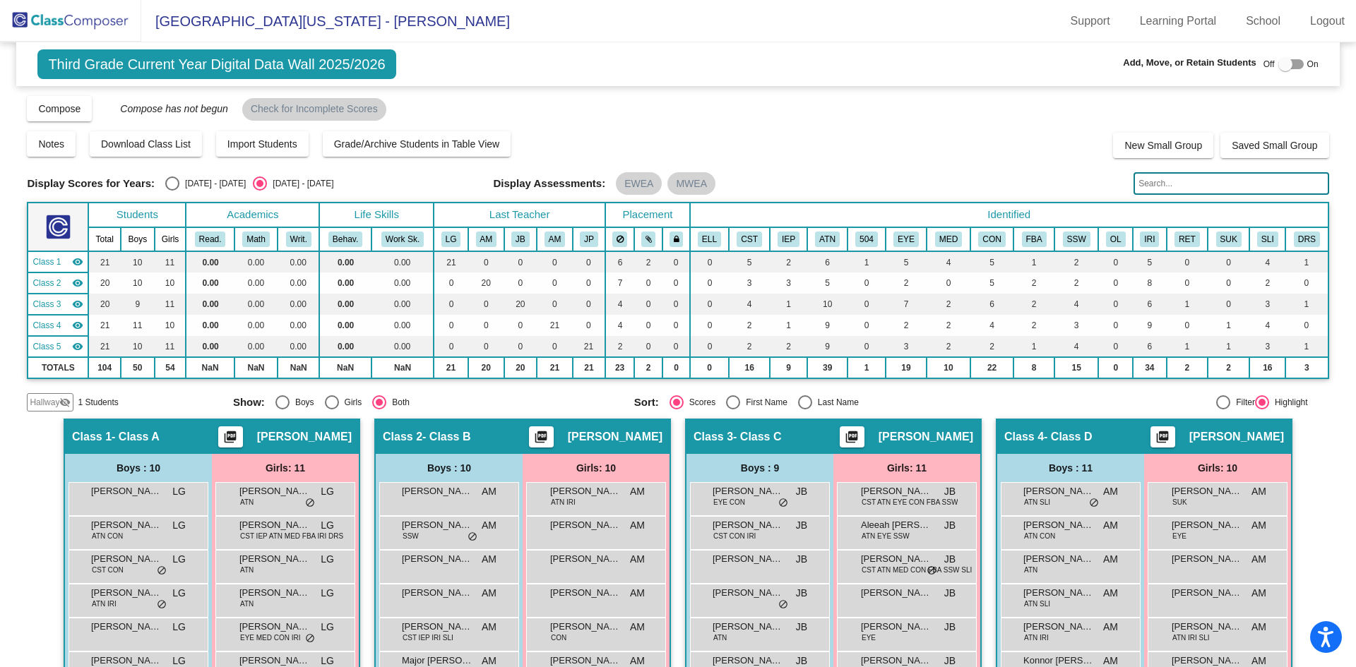
click at [1280, 65] on div at bounding box center [1285, 64] width 14 height 14
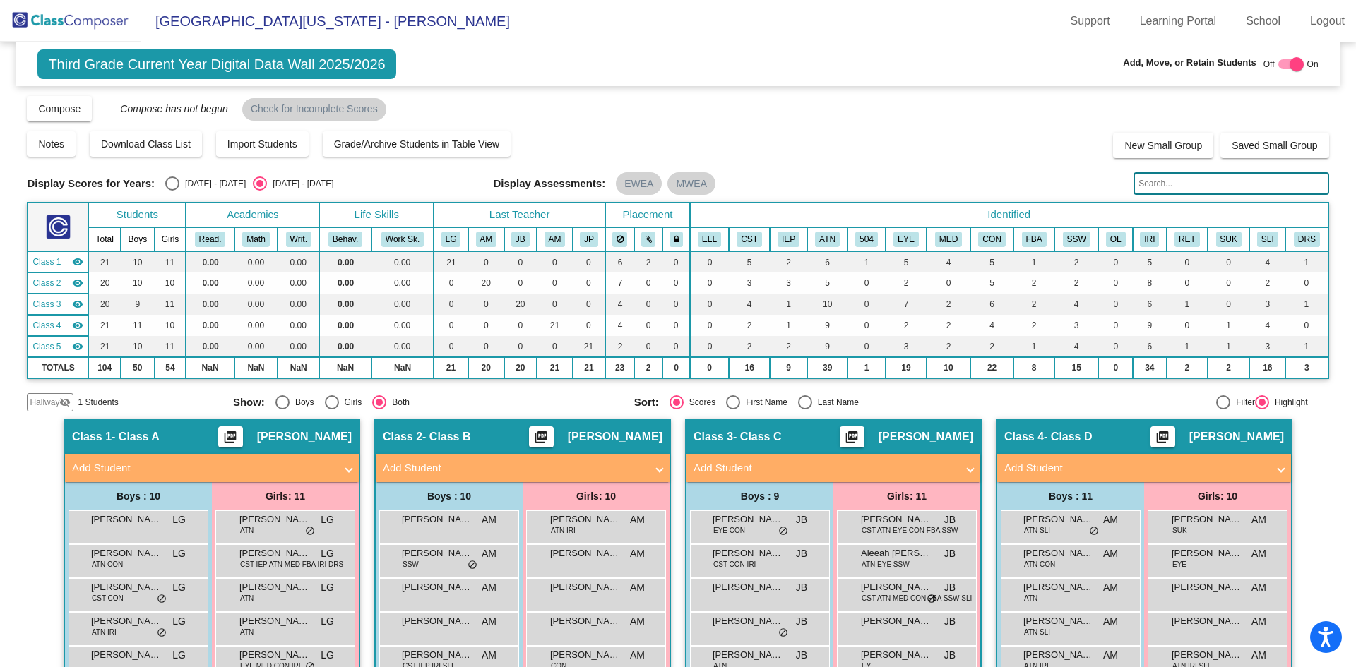
click at [1290, 65] on div at bounding box center [1297, 64] width 14 height 14
checkbox input "false"
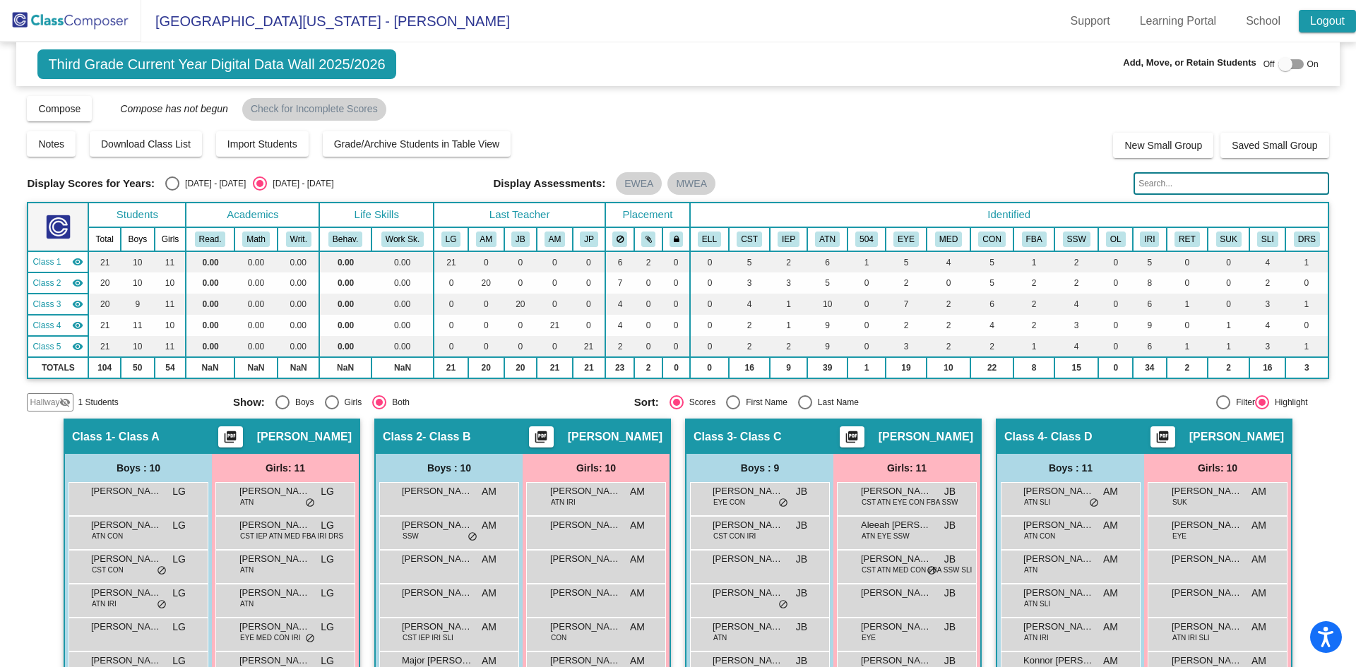
click at [1322, 18] on link "Logout" at bounding box center [1327, 21] width 57 height 23
